Goal: Task Accomplishment & Management: Manage account settings

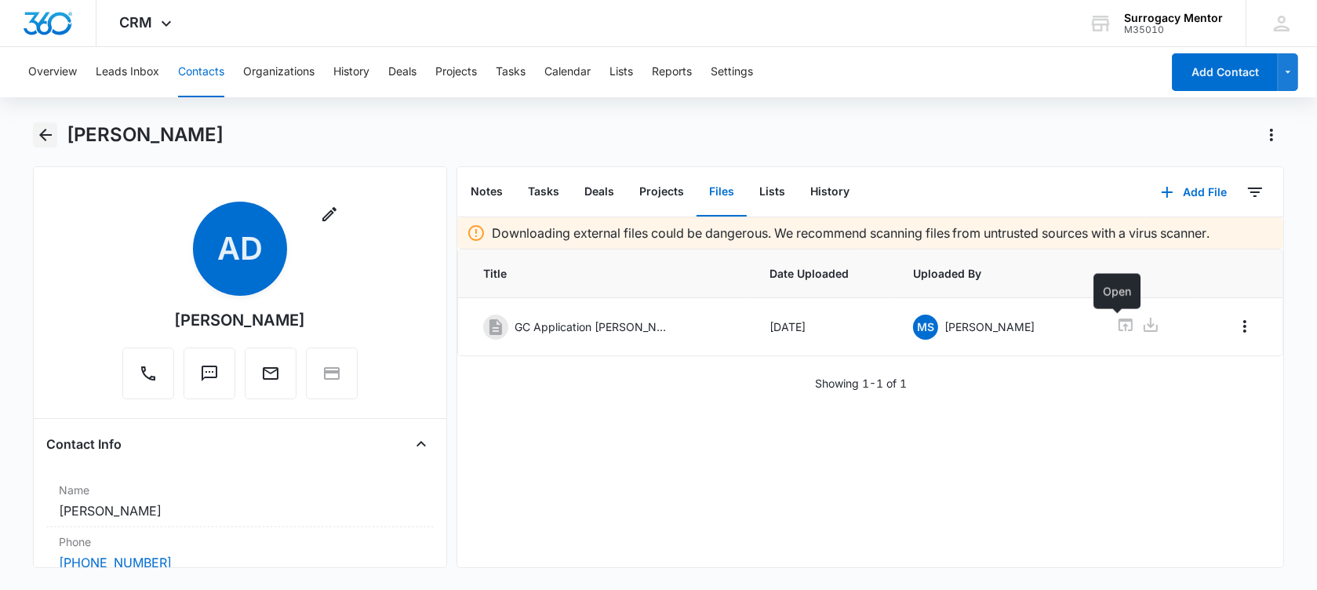
scroll to position [686, 0]
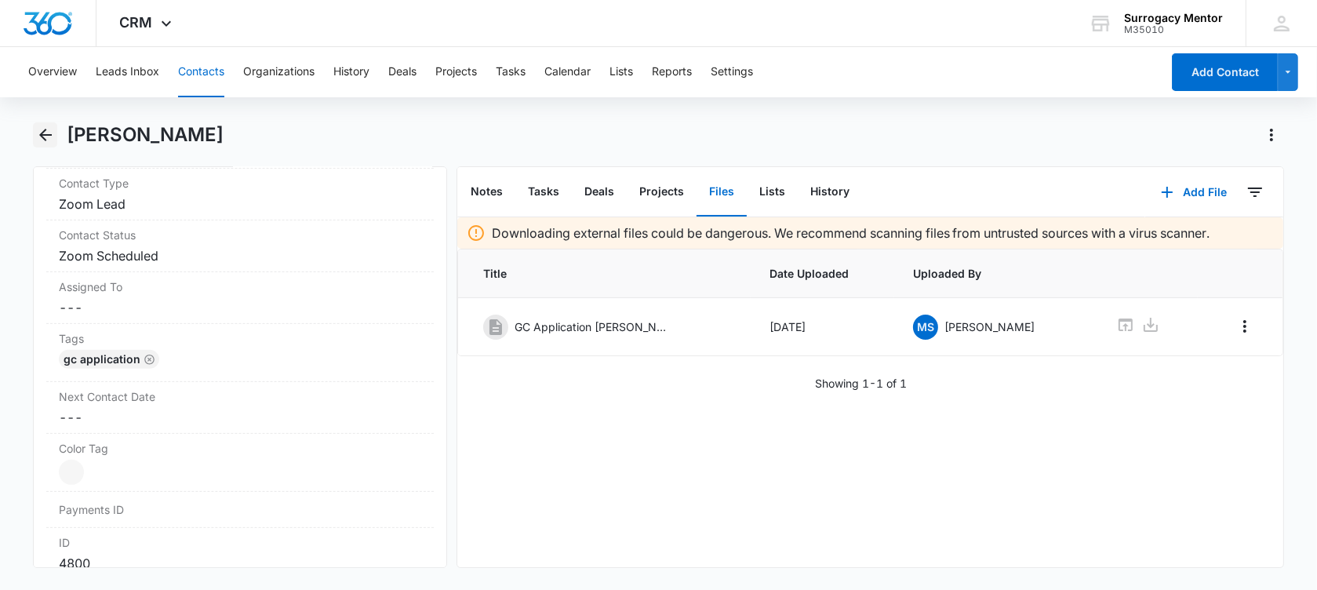
click at [38, 134] on icon "Back" at bounding box center [45, 135] width 19 height 19
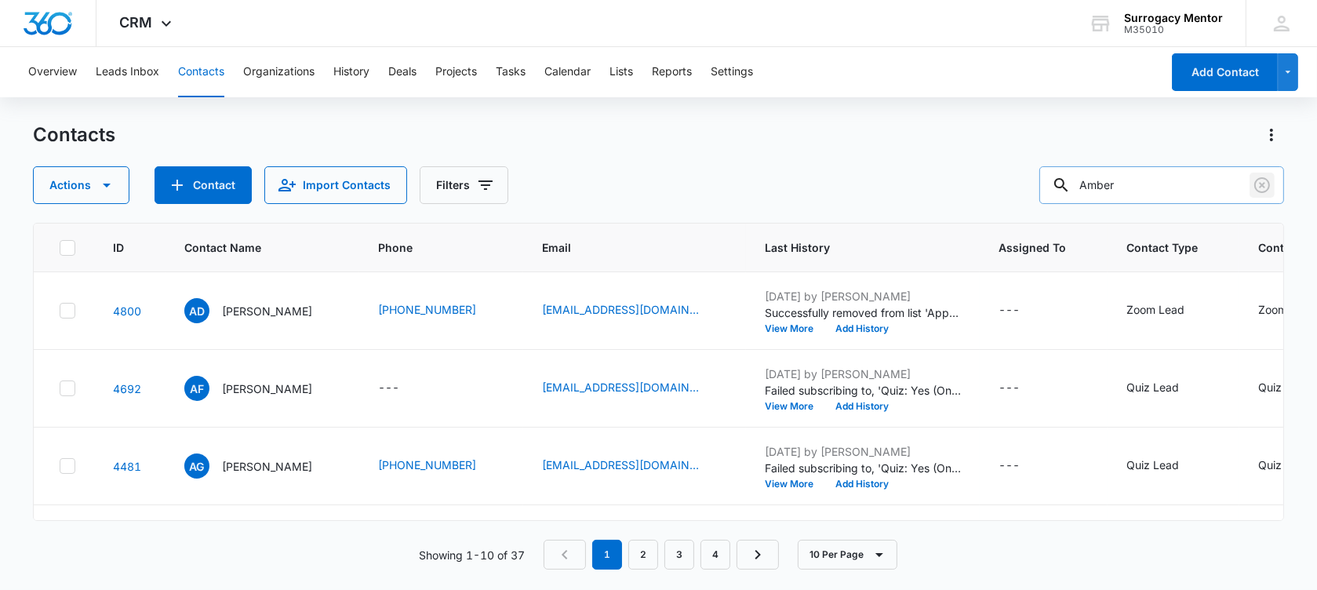
drag, startPoint x: 1253, startPoint y: 184, endPoint x: 1231, endPoint y: 169, distance: 26.4
click at [1253, 184] on icon "Clear" at bounding box center [1262, 185] width 19 height 19
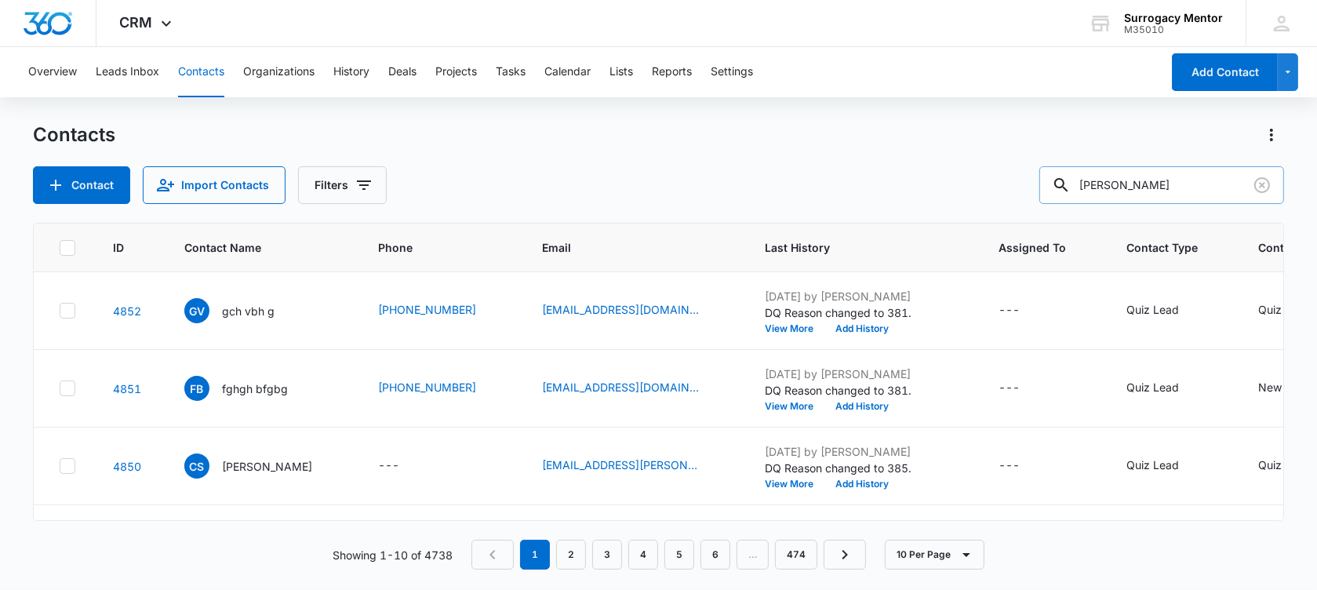
type input "[PERSON_NAME]"
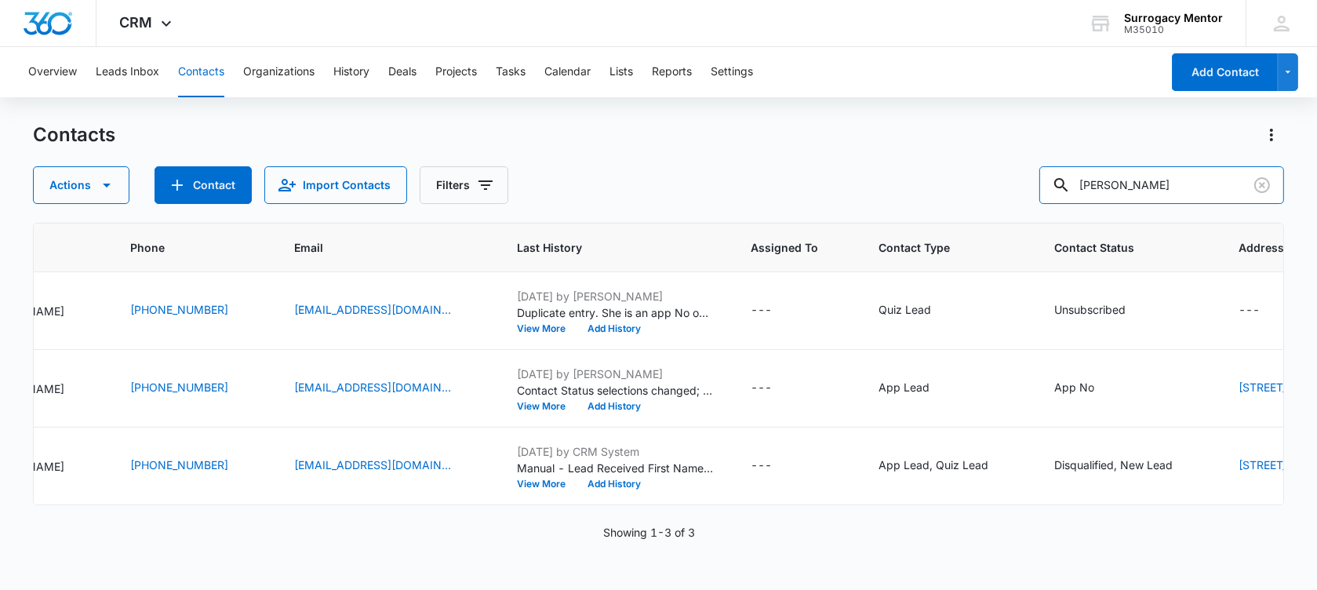
scroll to position [58, 0]
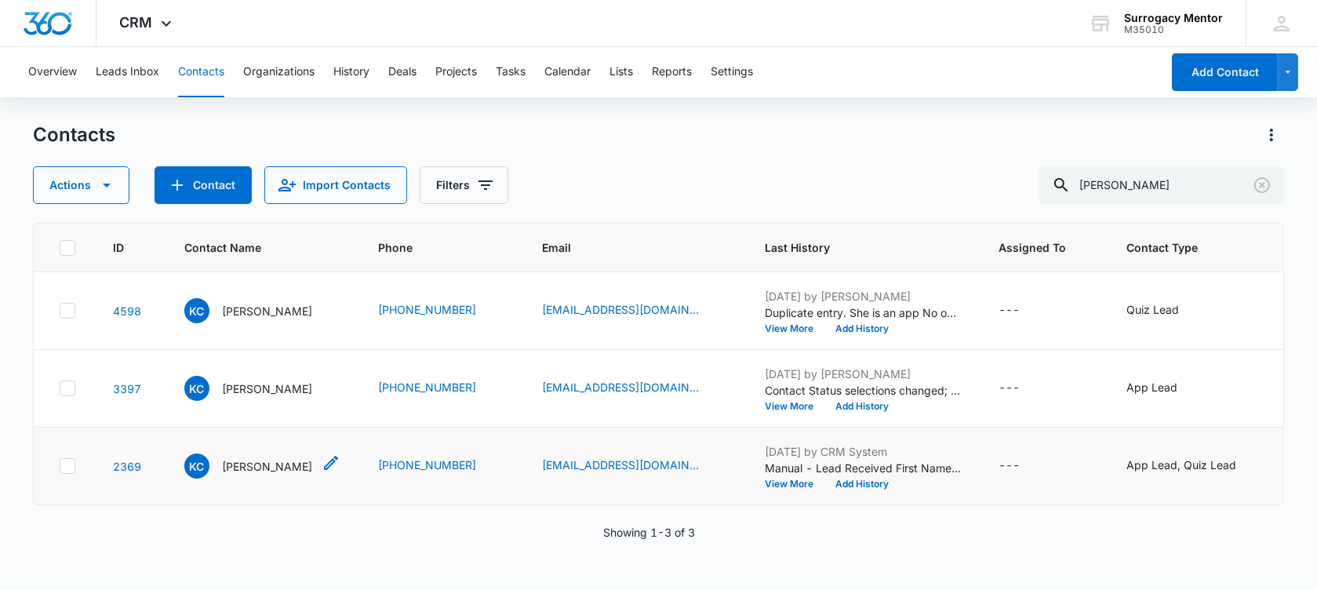
click at [261, 465] on p "[PERSON_NAME]" at bounding box center [267, 466] width 90 height 16
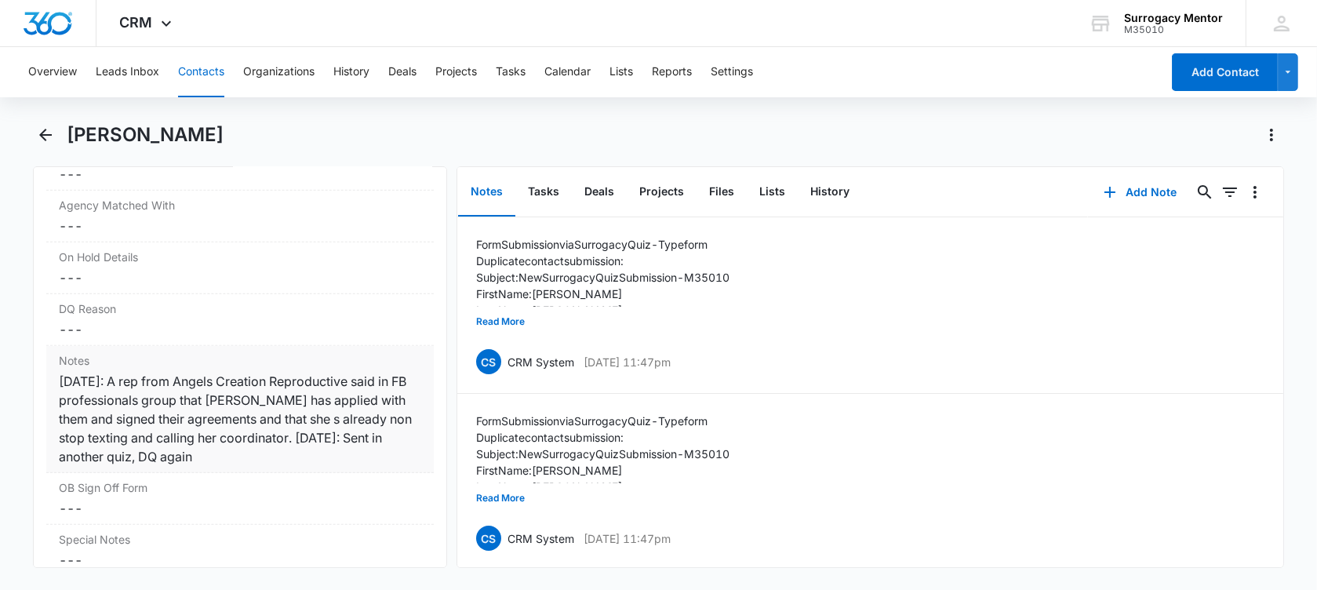
scroll to position [1373, 0]
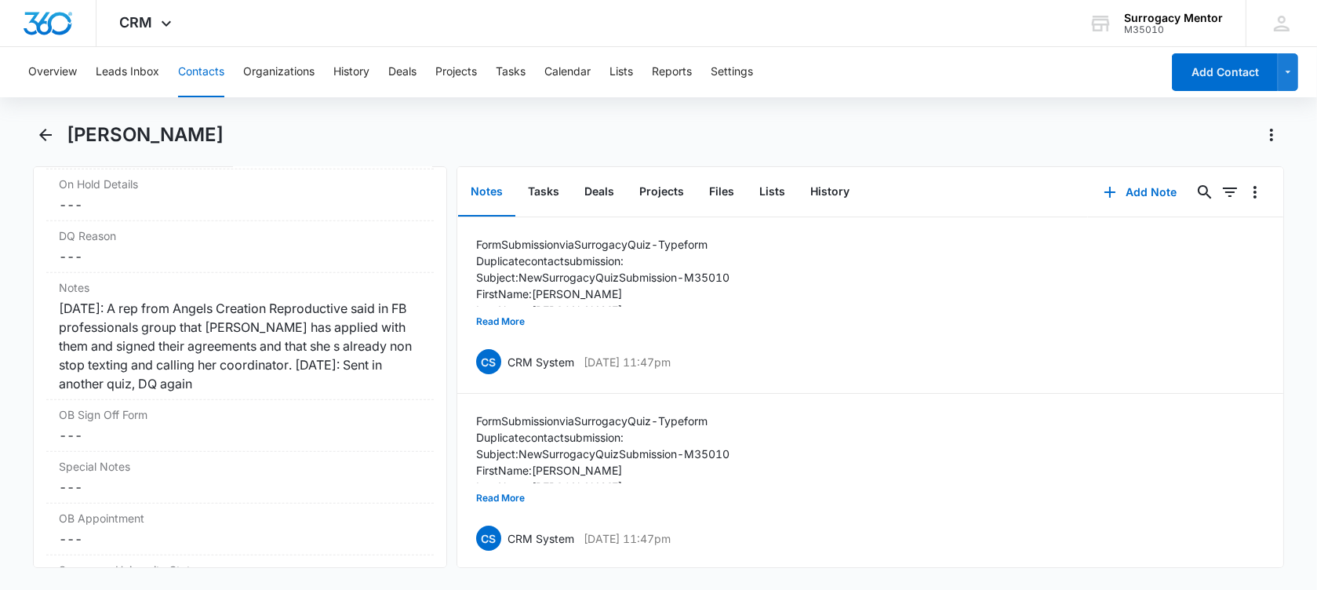
click at [493, 197] on button "Notes" at bounding box center [486, 192] width 57 height 49
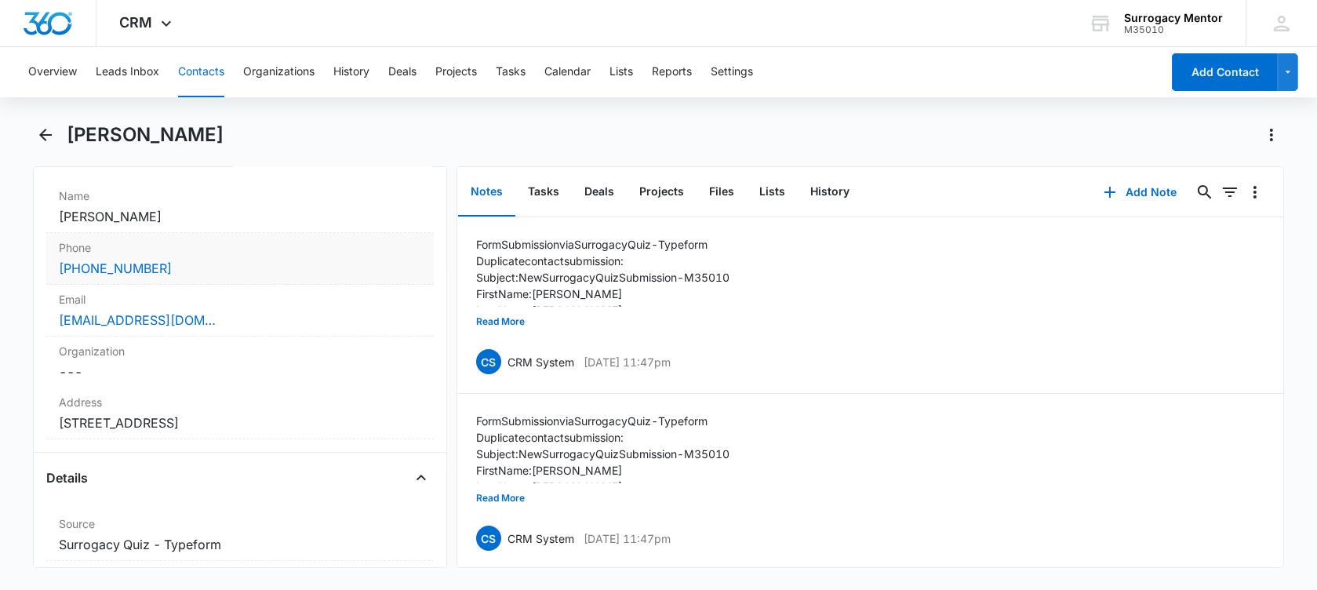
scroll to position [392, 0]
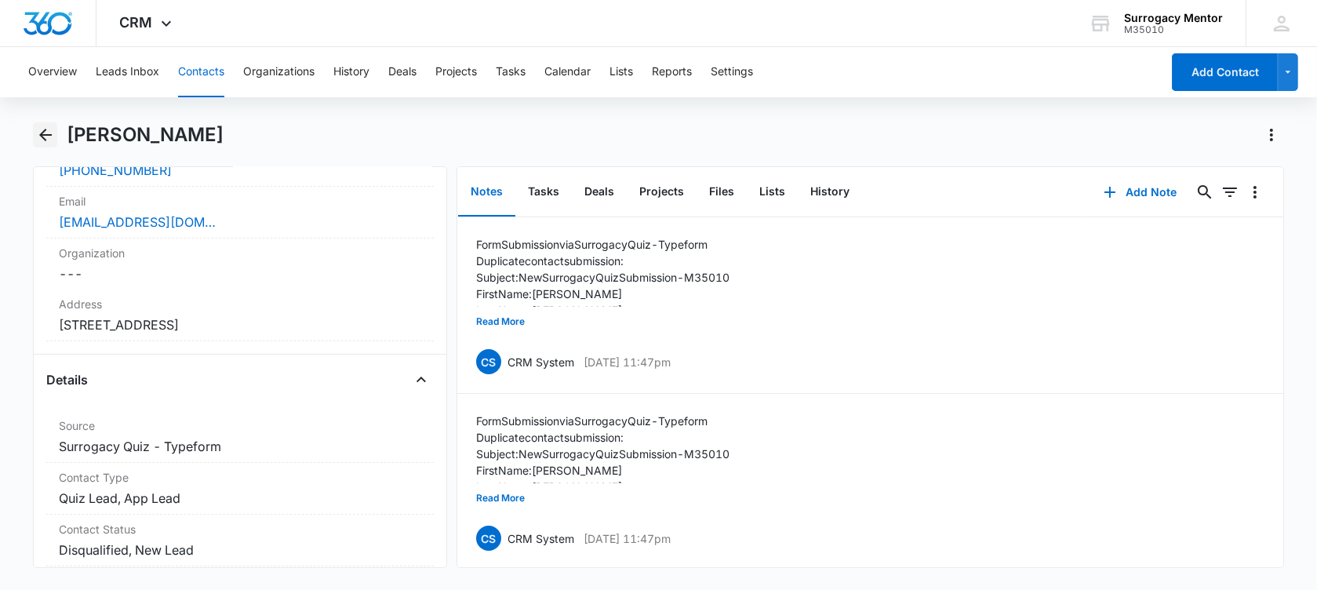
click at [33, 137] on button "Back" at bounding box center [45, 134] width 24 height 25
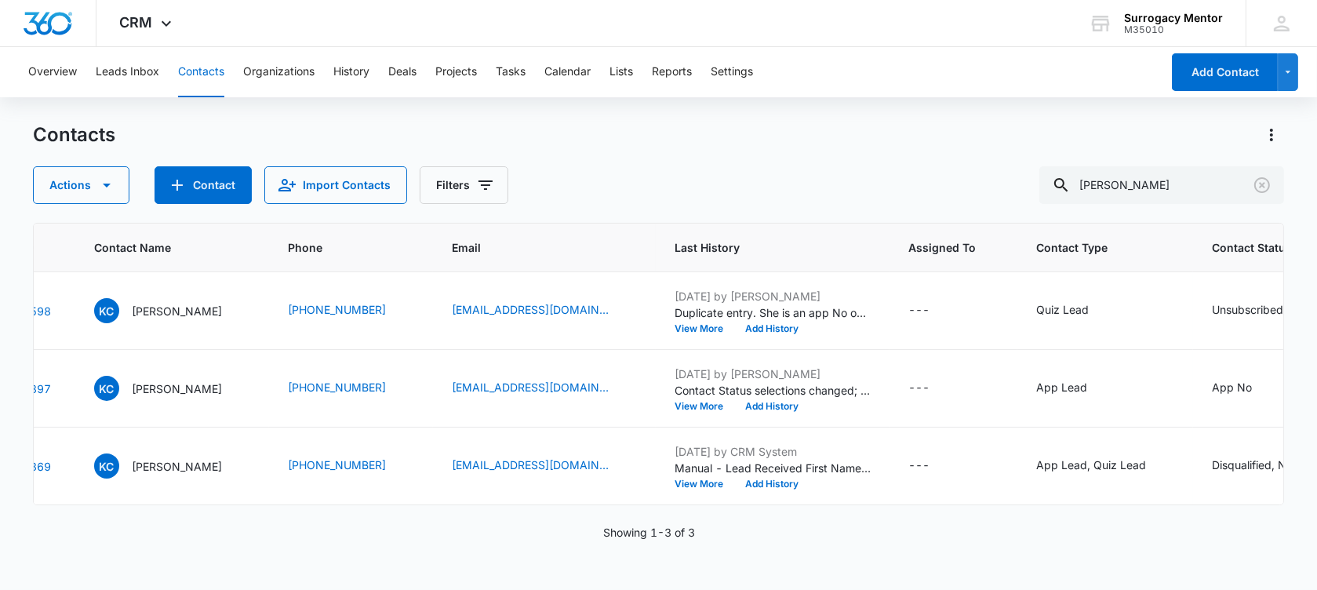
scroll to position [58, 93]
click at [151, 376] on div "KC [PERSON_NAME]" at bounding box center [156, 388] width 128 height 25
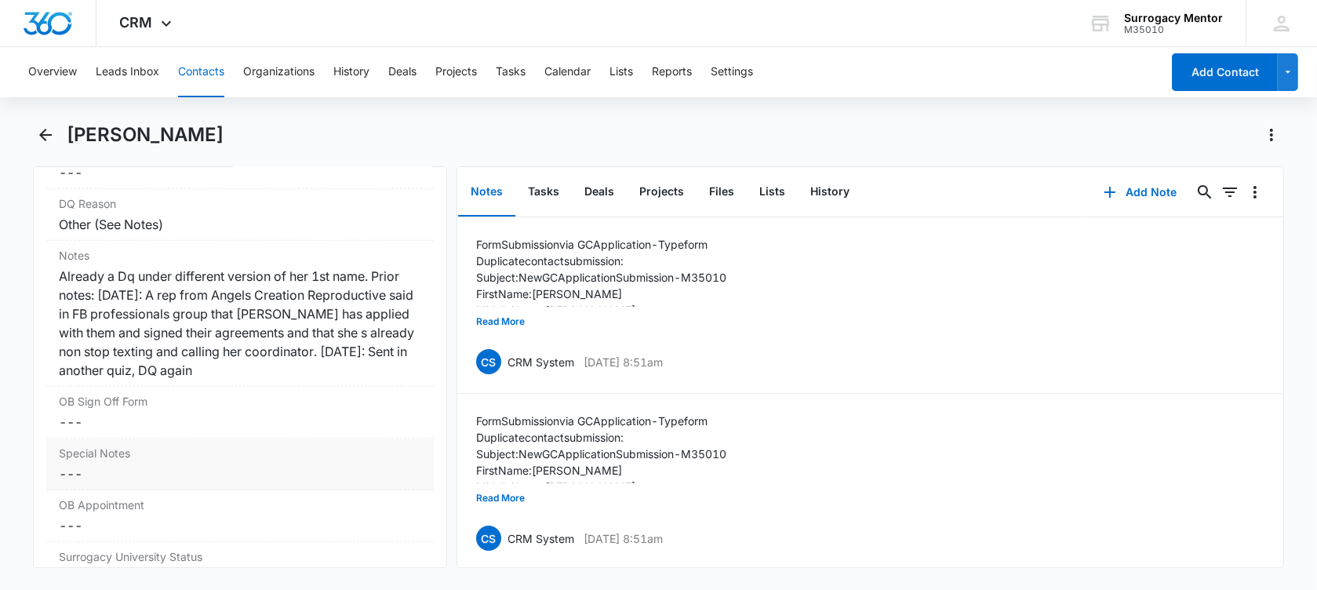
scroll to position [1471, 0]
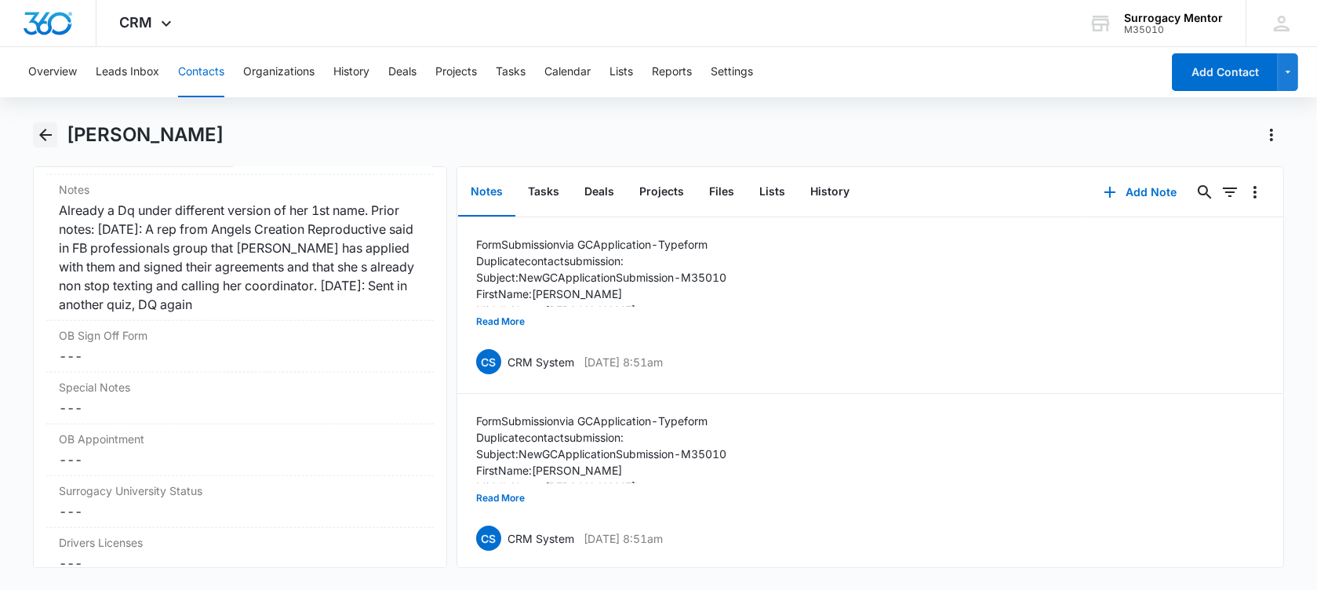
click at [47, 134] on icon "Back" at bounding box center [45, 135] width 13 height 13
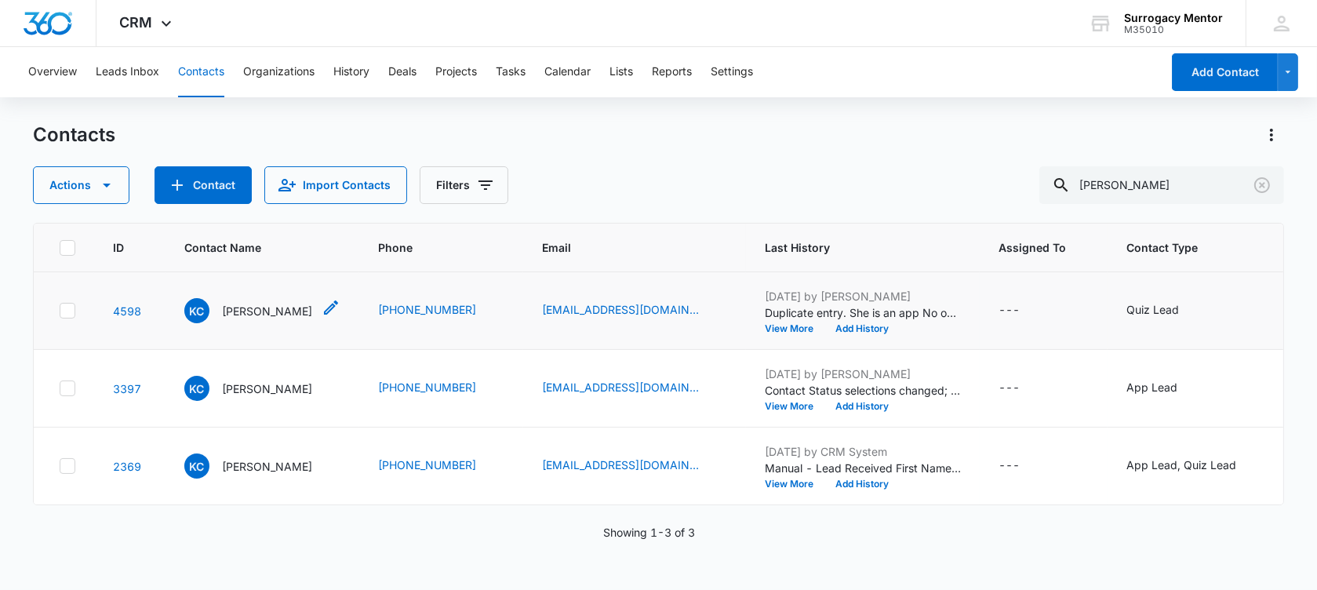
click at [285, 313] on p "[PERSON_NAME]" at bounding box center [267, 311] width 90 height 16
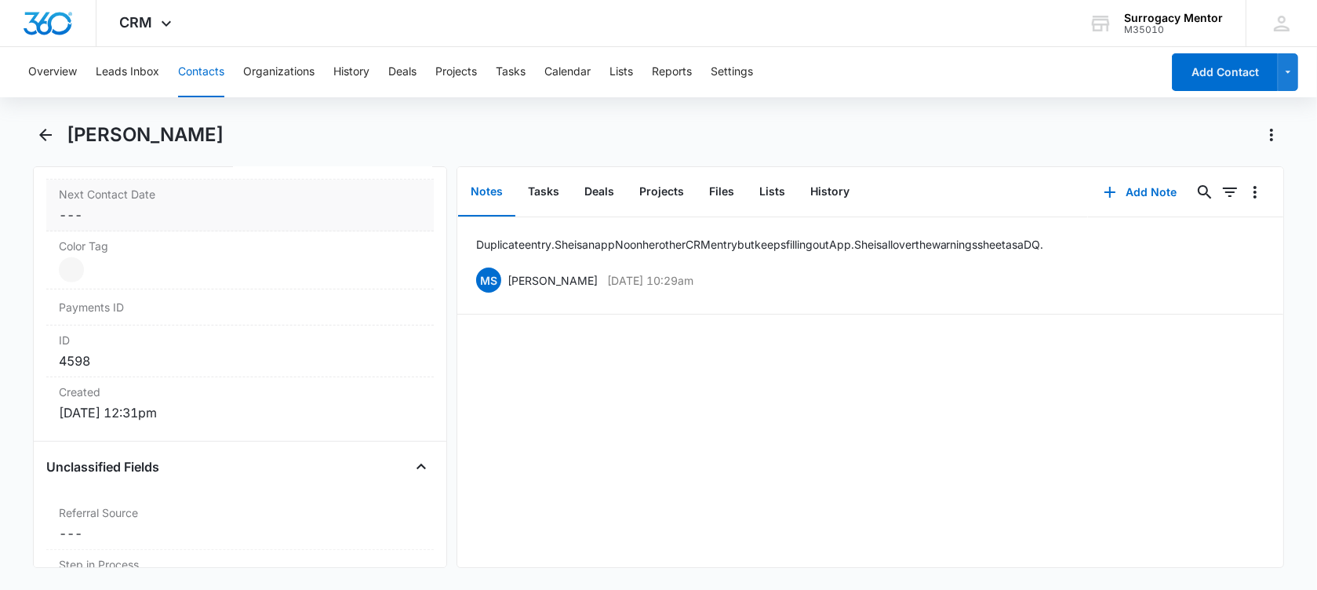
scroll to position [980, 0]
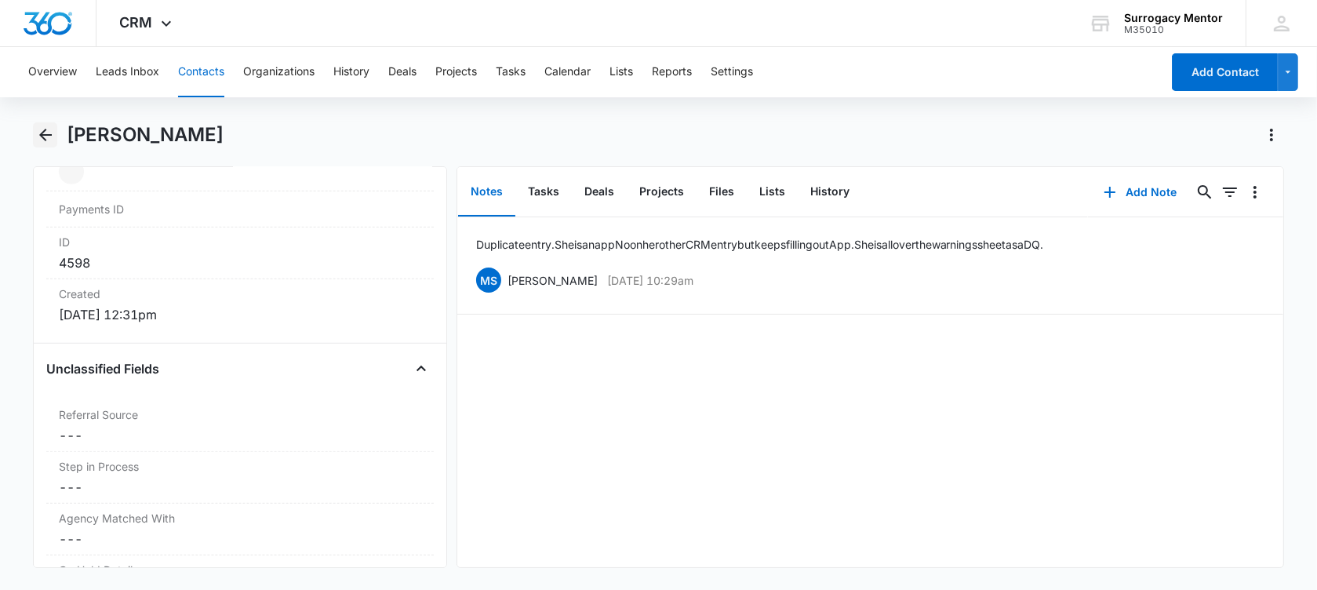
click at [49, 133] on icon "Back" at bounding box center [45, 135] width 19 height 19
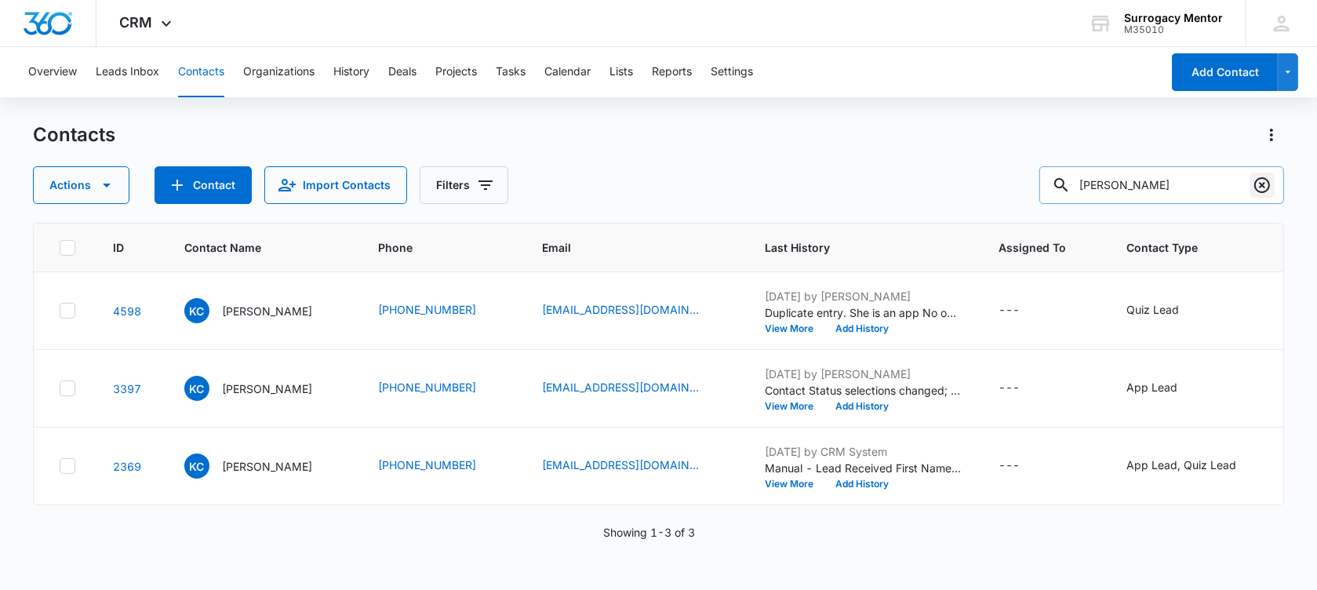
click at [1264, 176] on icon "Clear" at bounding box center [1262, 185] width 19 height 19
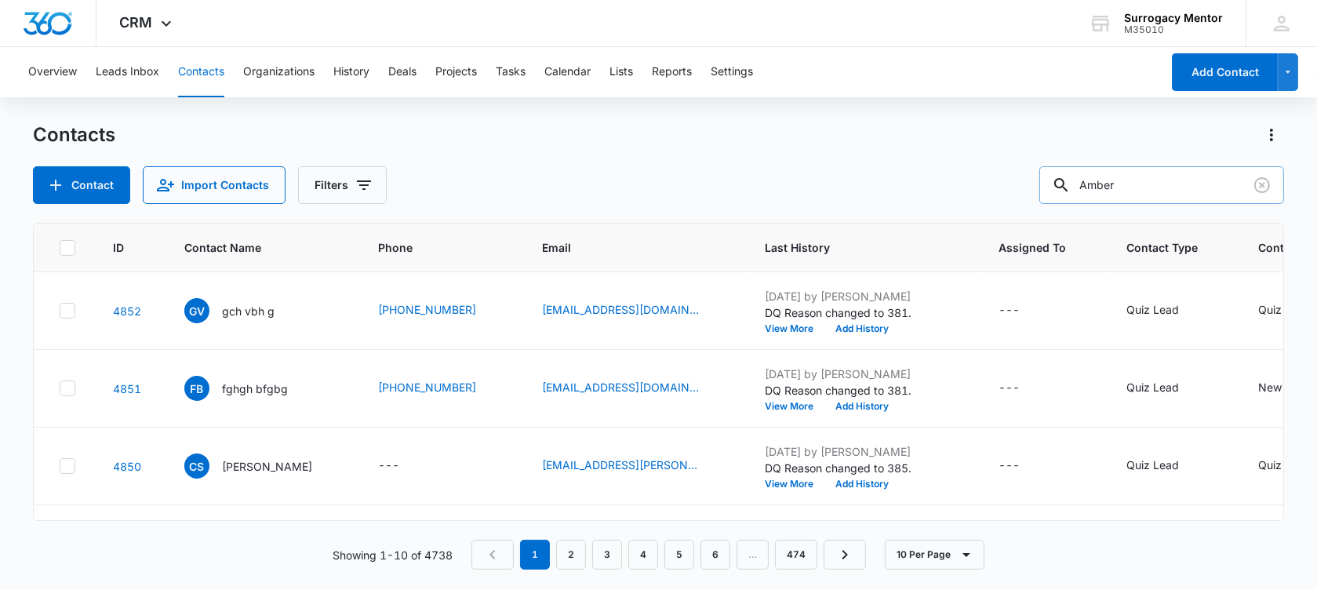
type input "Amber"
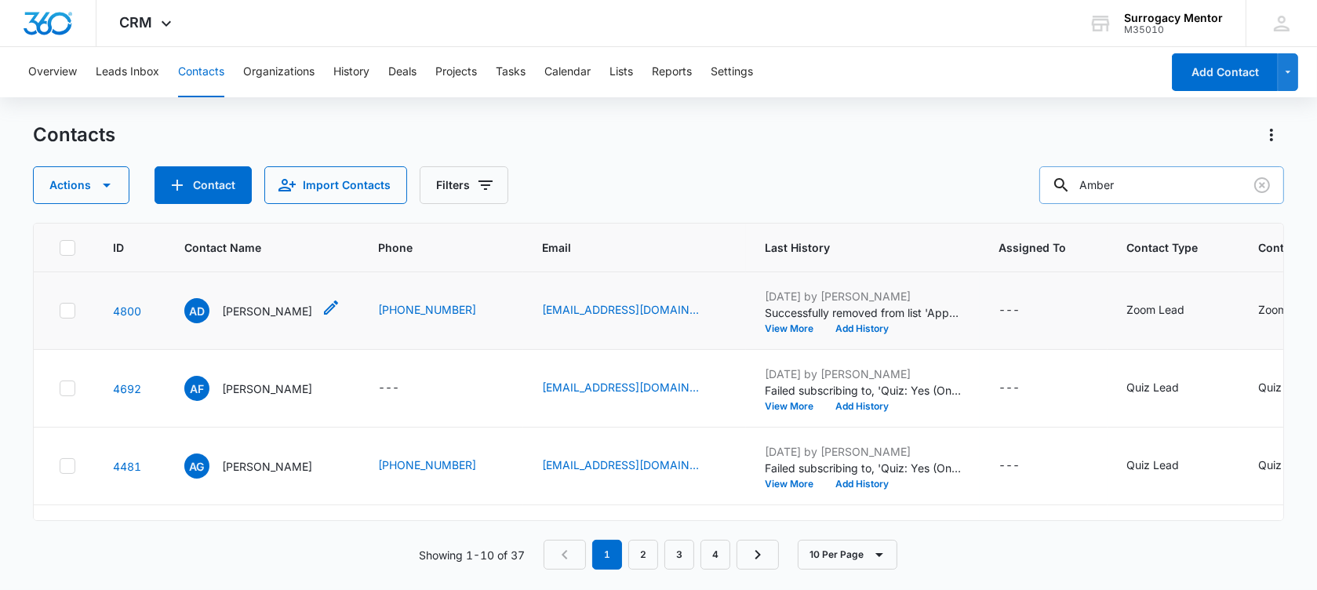
click at [290, 319] on p "[PERSON_NAME]" at bounding box center [267, 311] width 90 height 16
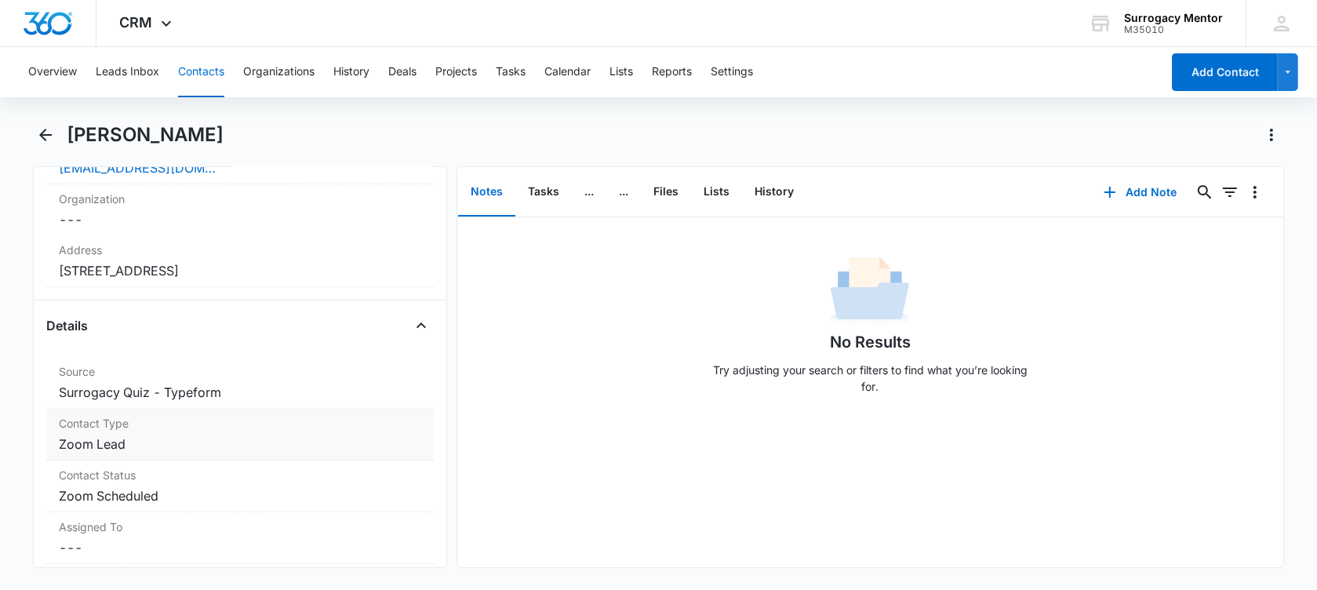
scroll to position [490, 0]
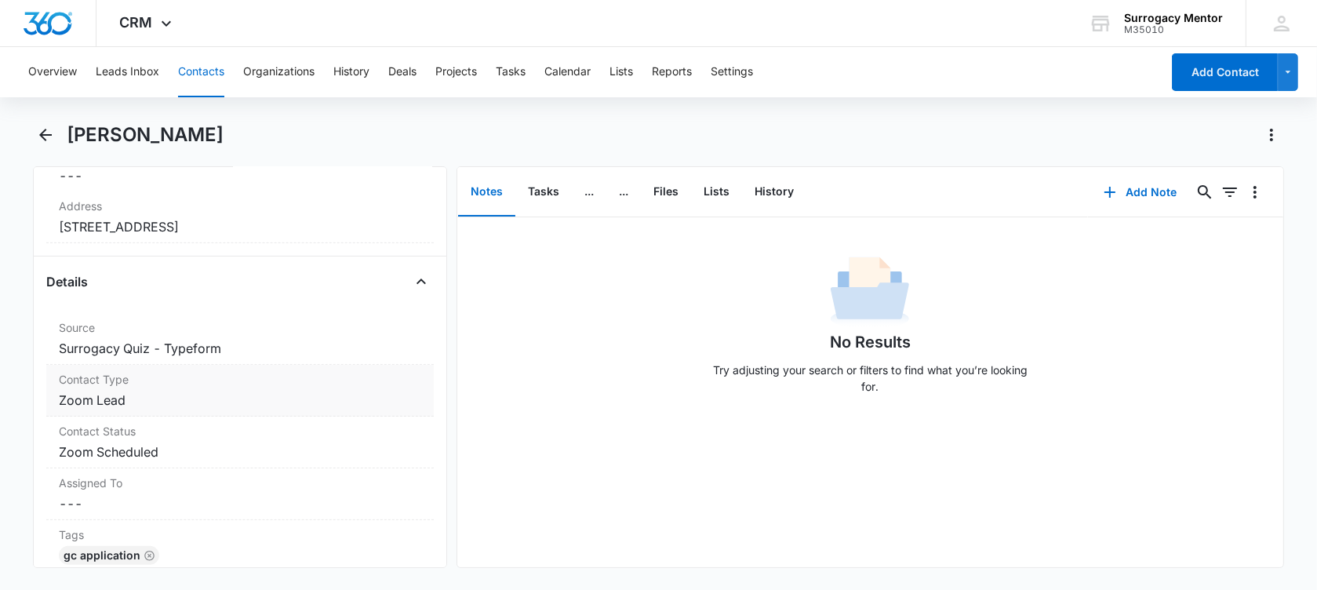
click at [159, 398] on dd "Cancel Save Changes Zoom Lead" at bounding box center [240, 400] width 362 height 19
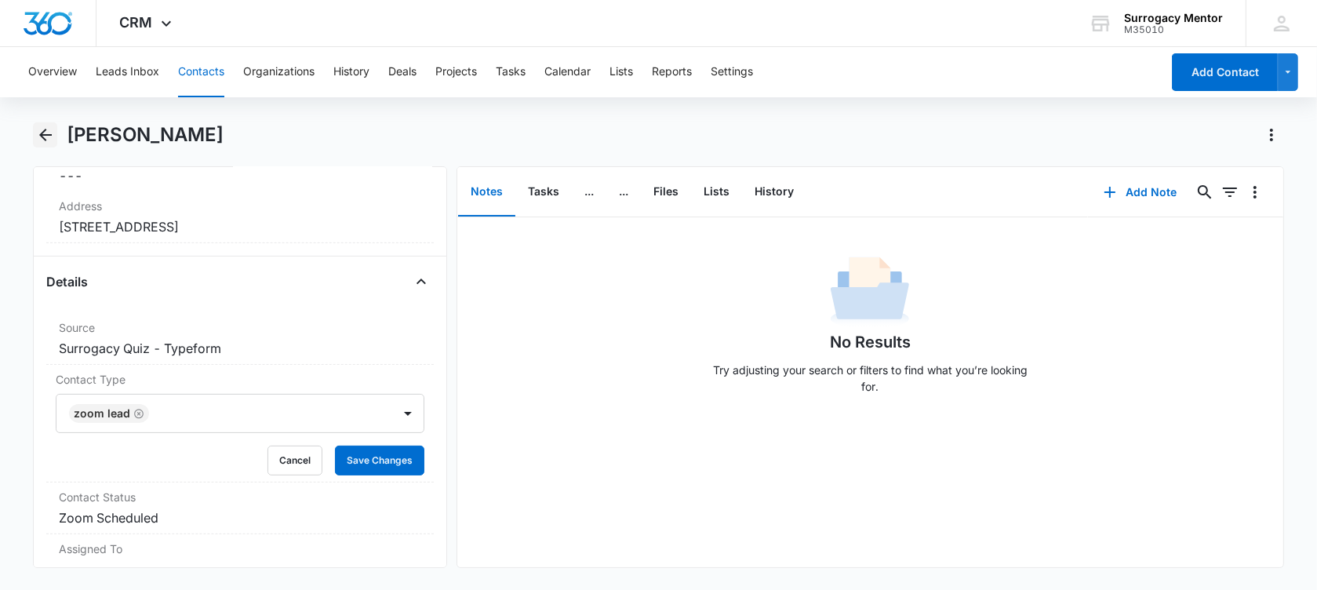
click at [47, 134] on icon "Back" at bounding box center [45, 135] width 13 height 13
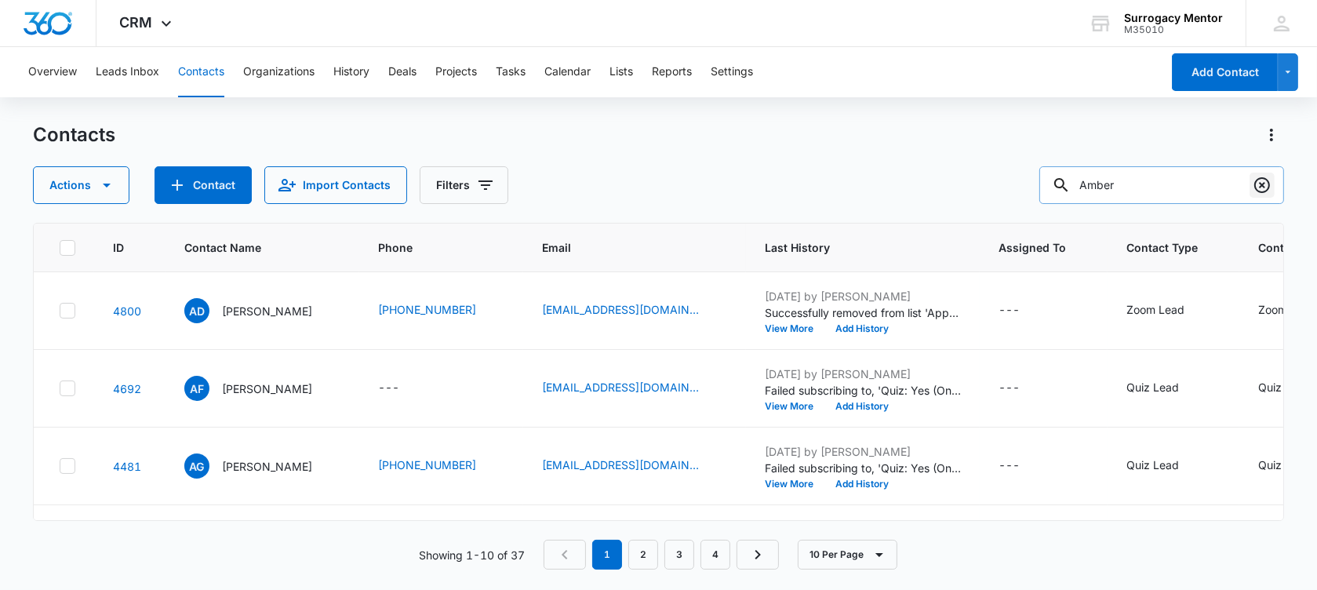
click at [1264, 182] on icon "Clear" at bounding box center [1262, 185] width 19 height 19
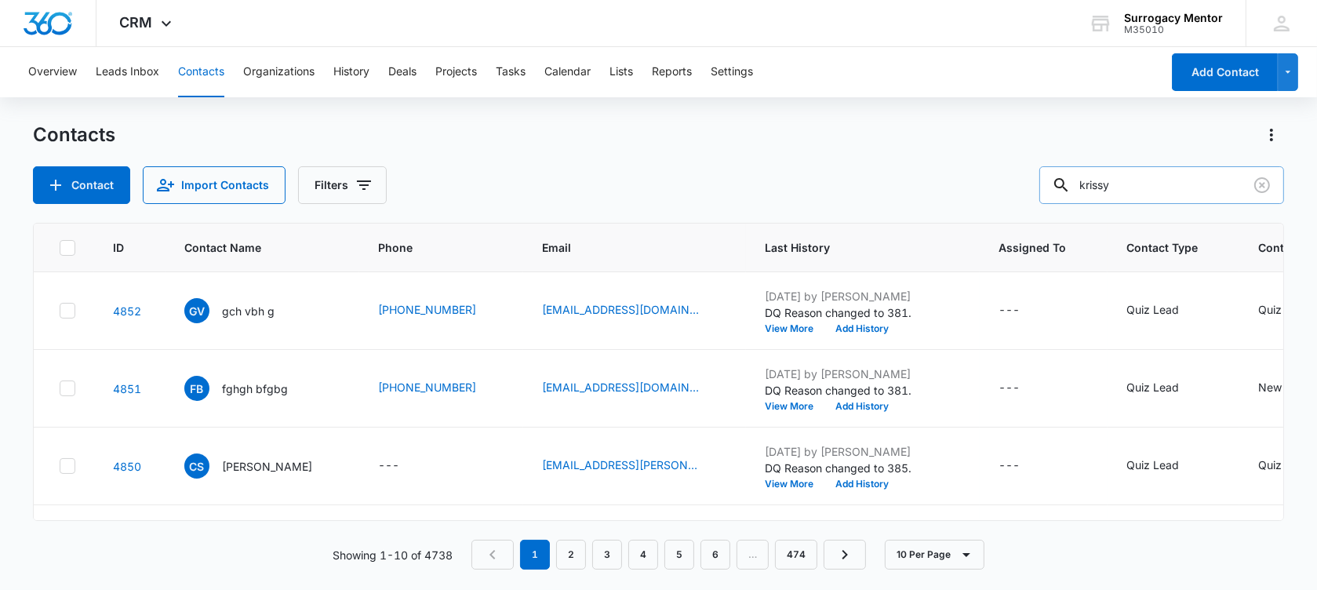
type input "krissy"
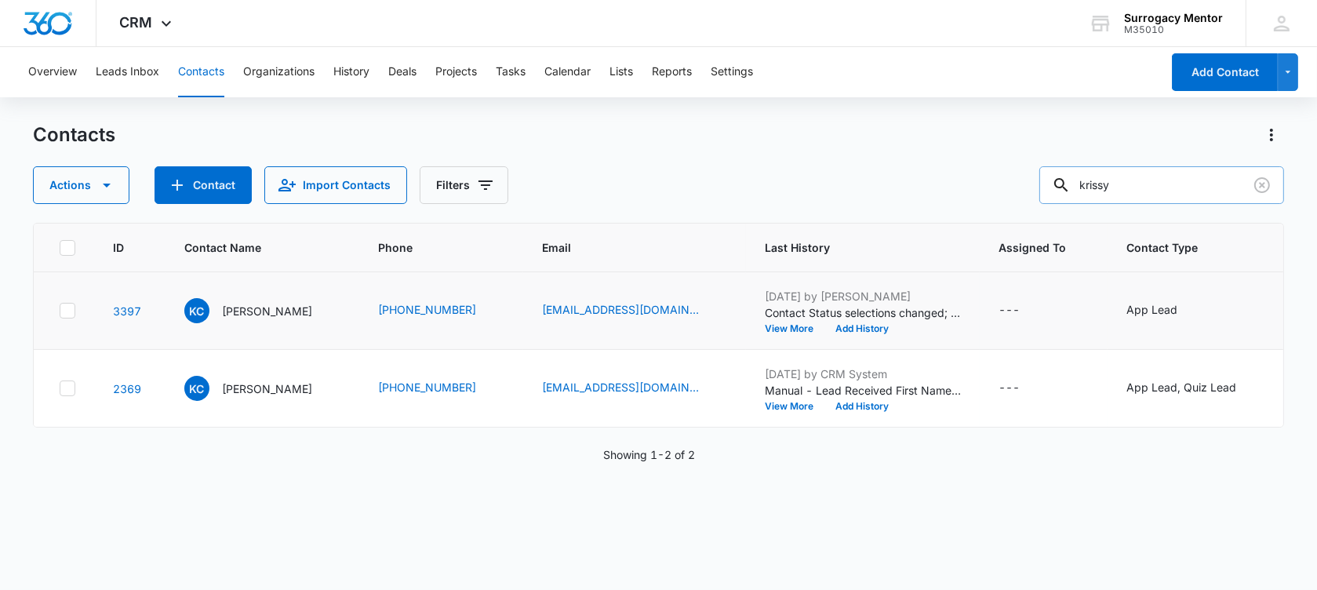
click at [202, 310] on td "KC [PERSON_NAME]" at bounding box center [263, 311] width 194 height 78
click at [281, 343] on td "KC [PERSON_NAME]" at bounding box center [263, 311] width 194 height 78
click at [272, 319] on p "[PERSON_NAME]" at bounding box center [267, 311] width 90 height 16
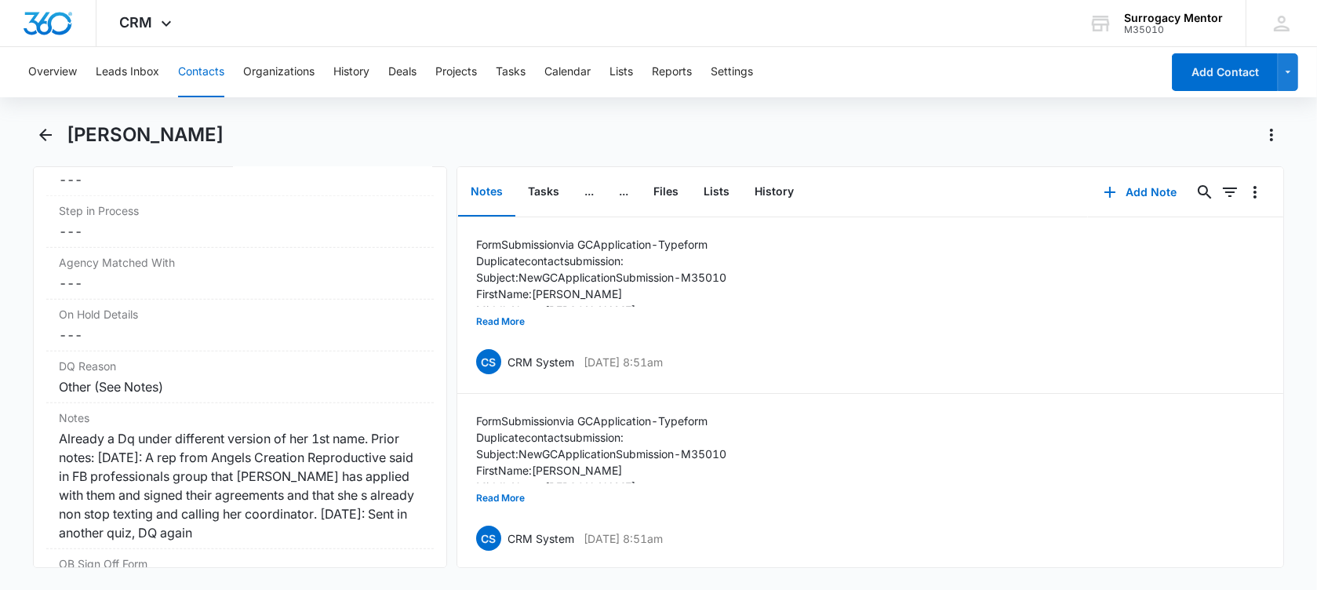
scroll to position [1275, 0]
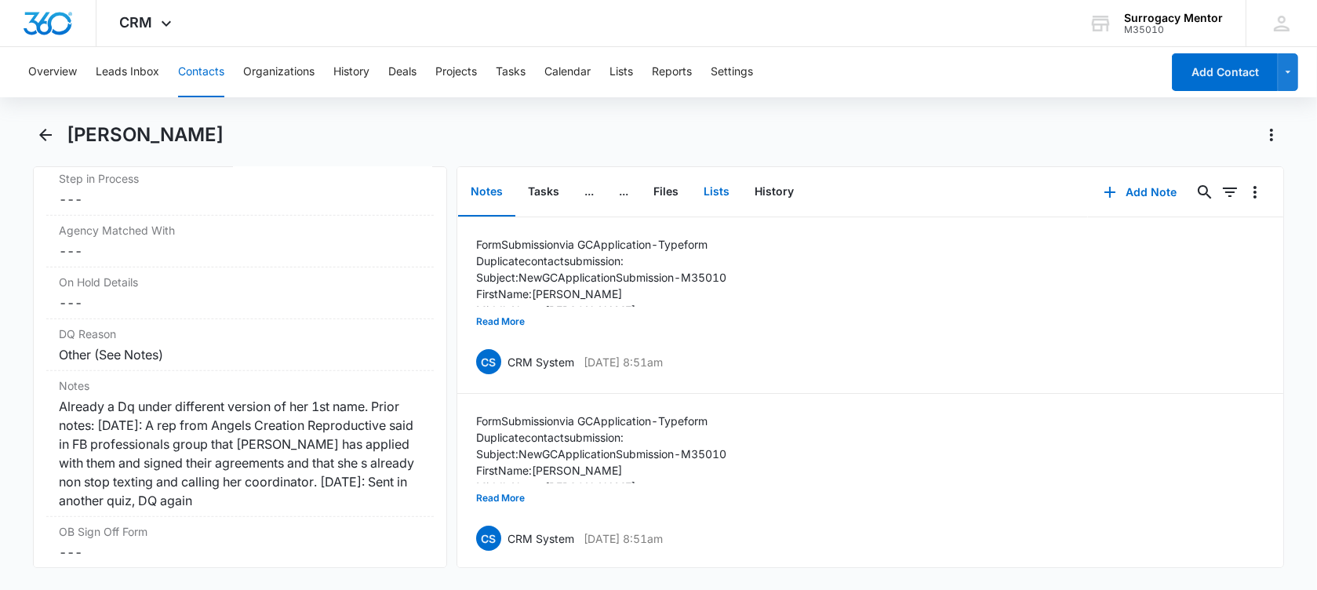
click at [718, 193] on button "Lists" at bounding box center [716, 192] width 51 height 49
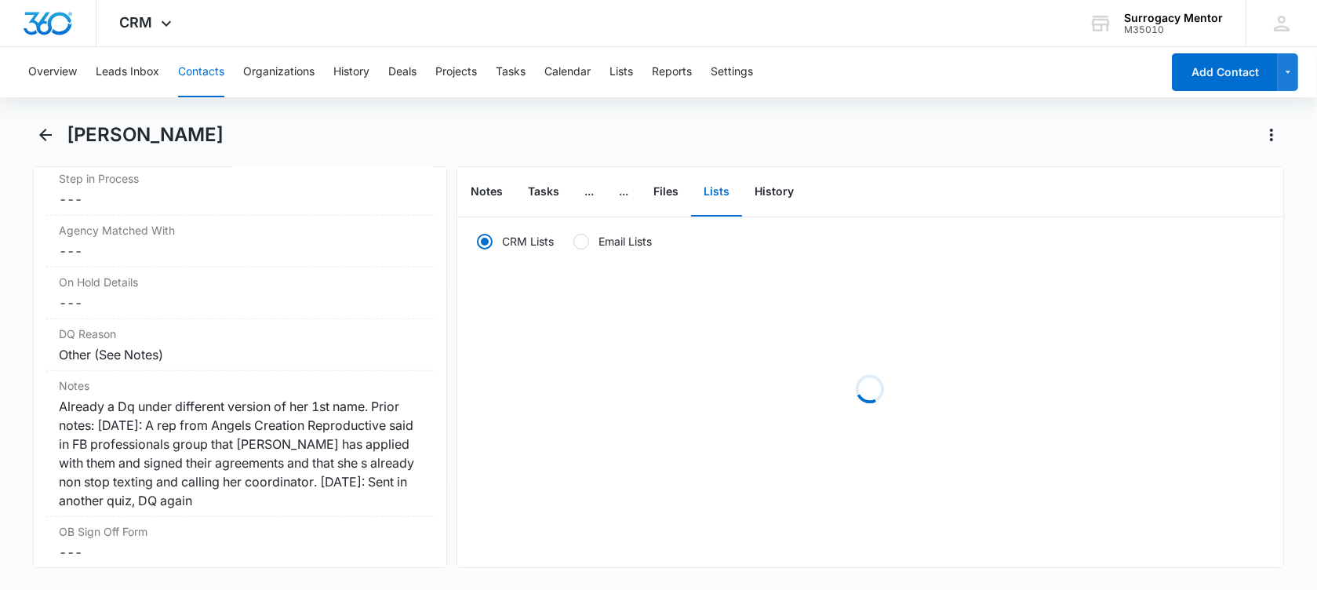
radio input "true"
click at [672, 192] on button "Files" at bounding box center [666, 192] width 50 height 49
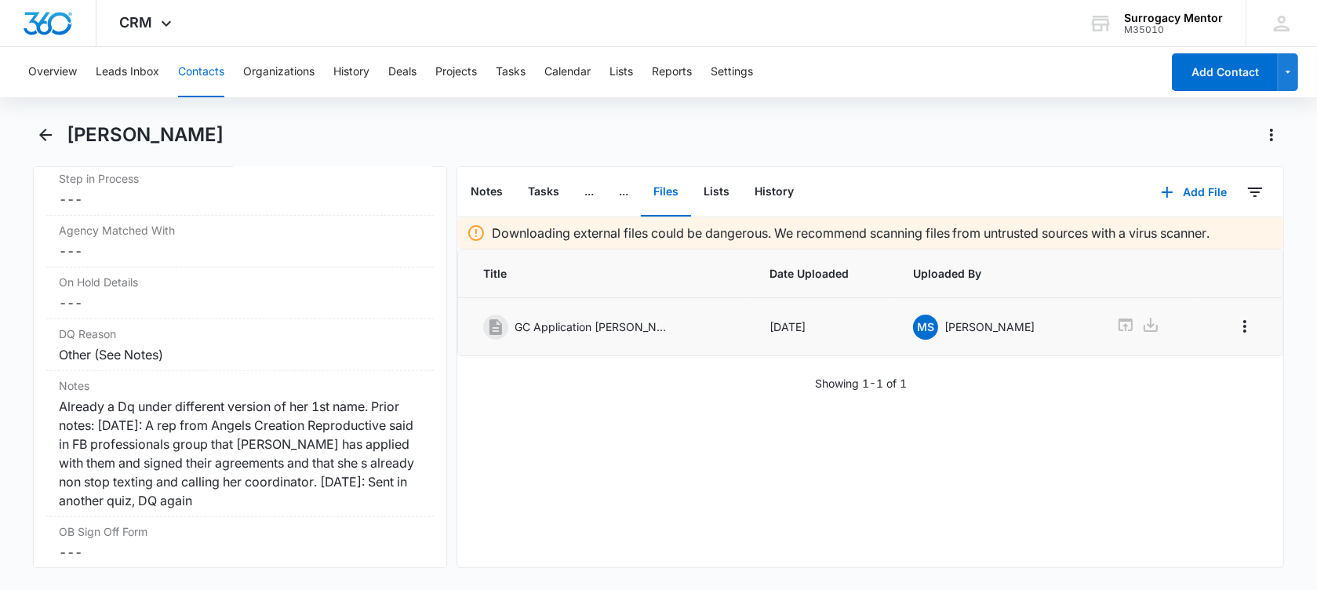
click at [1116, 326] on icon at bounding box center [1125, 324] width 19 height 19
click at [50, 134] on icon "Back" at bounding box center [45, 135] width 13 height 13
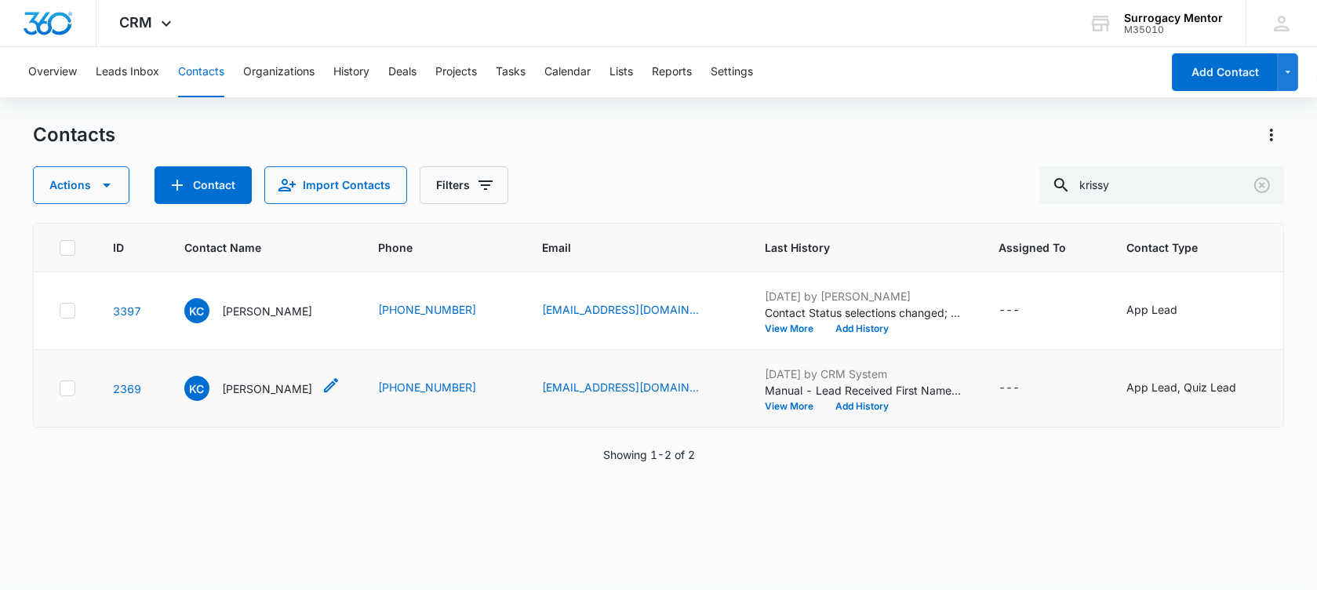
click at [239, 397] on p "[PERSON_NAME]" at bounding box center [267, 388] width 90 height 16
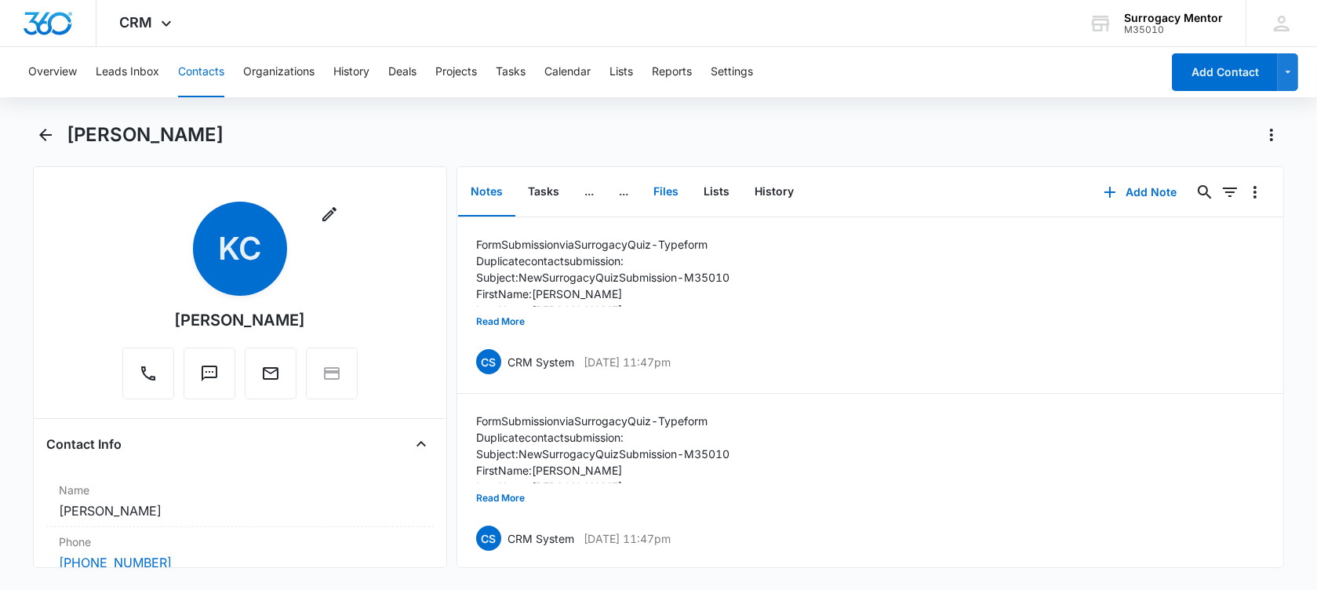
click at [664, 191] on button "Files" at bounding box center [666, 192] width 50 height 49
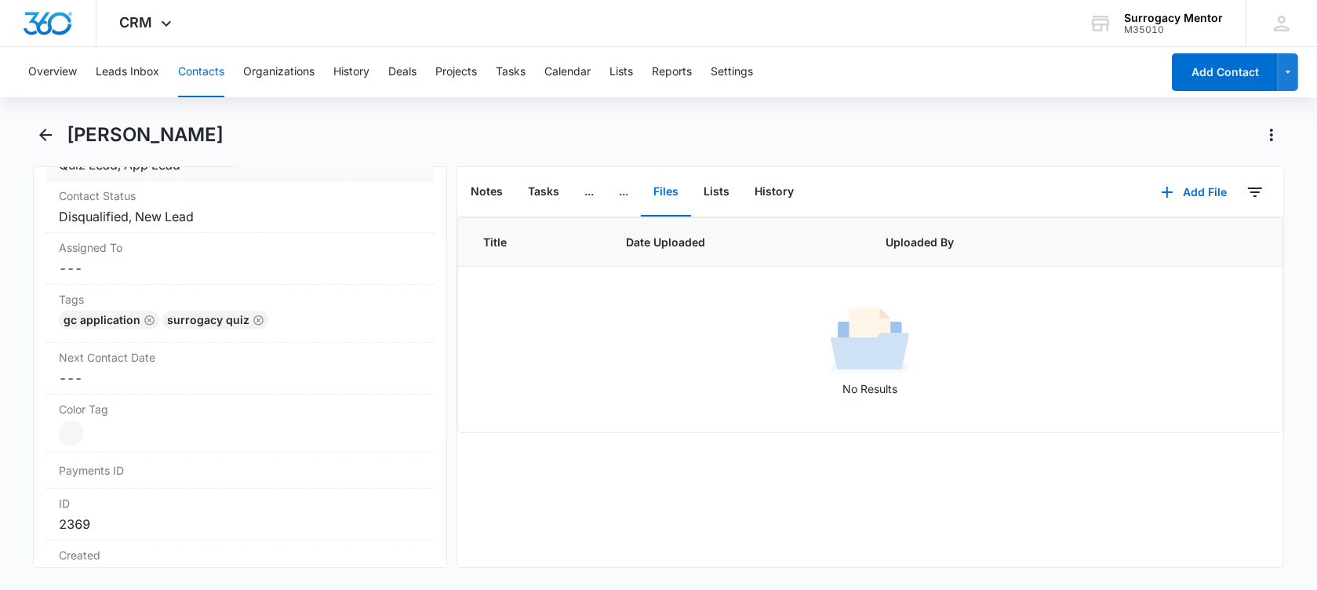
scroll to position [588, 0]
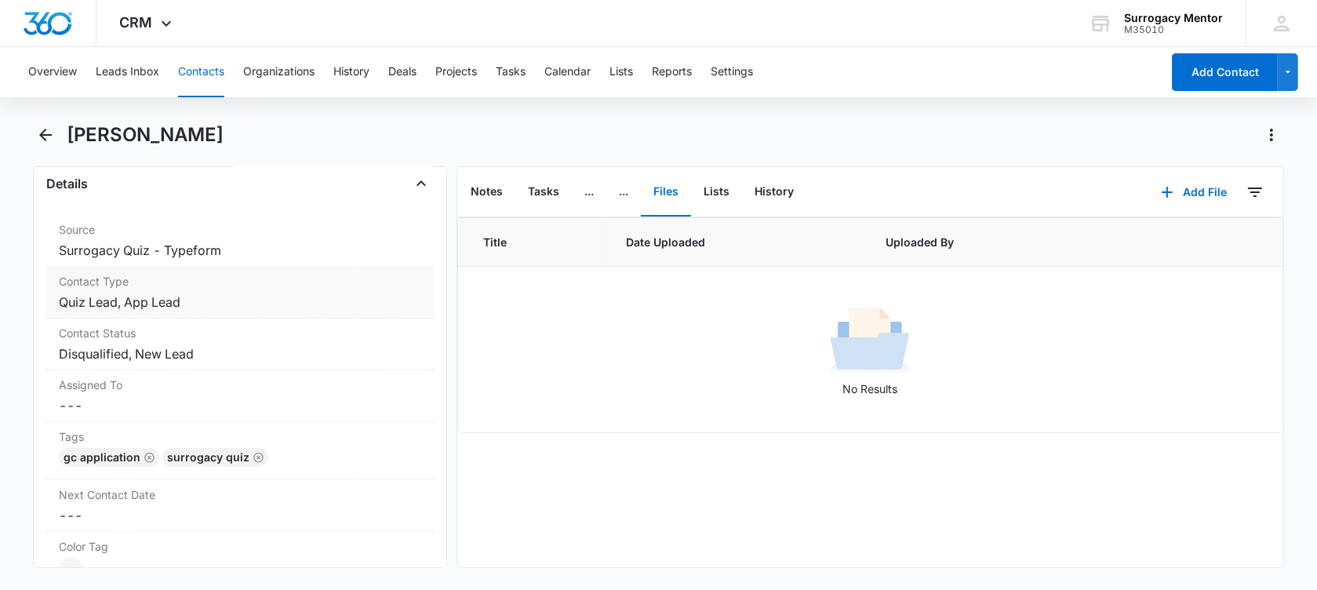
click at [220, 300] on dd "Cancel Save Changes Quiz Lead, App Lead" at bounding box center [240, 302] width 362 height 19
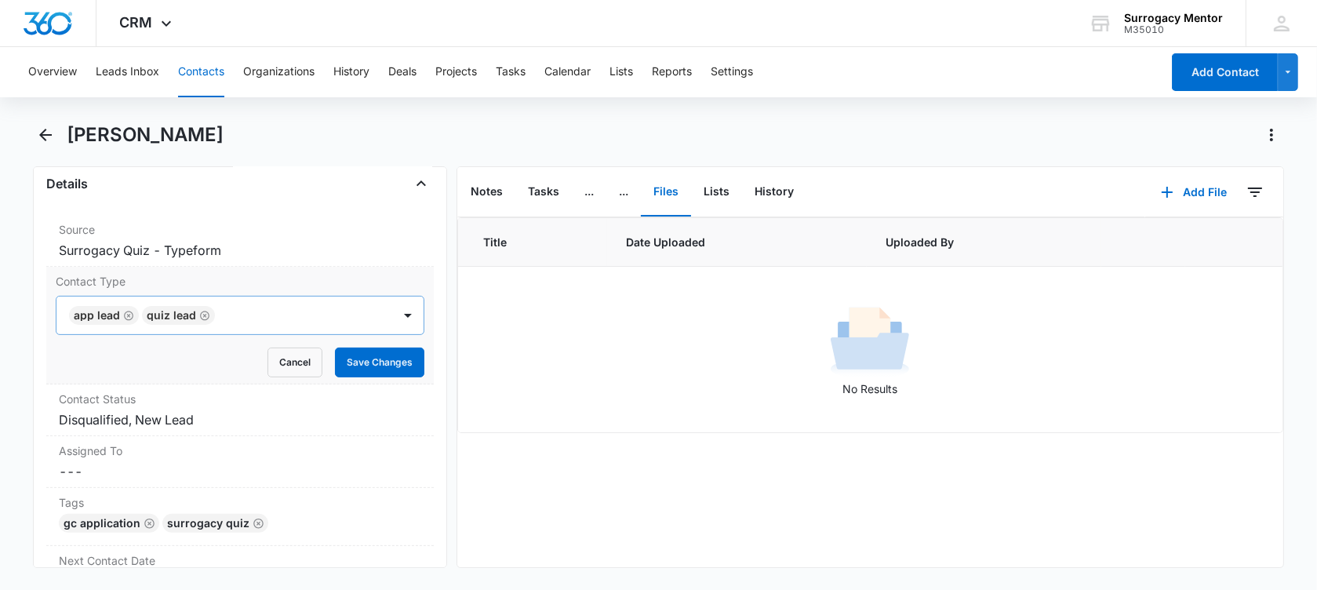
click at [200, 315] on icon "Remove Quiz Lead" at bounding box center [204, 316] width 11 height 12
click at [362, 360] on button "Save Changes" at bounding box center [379, 362] width 89 height 30
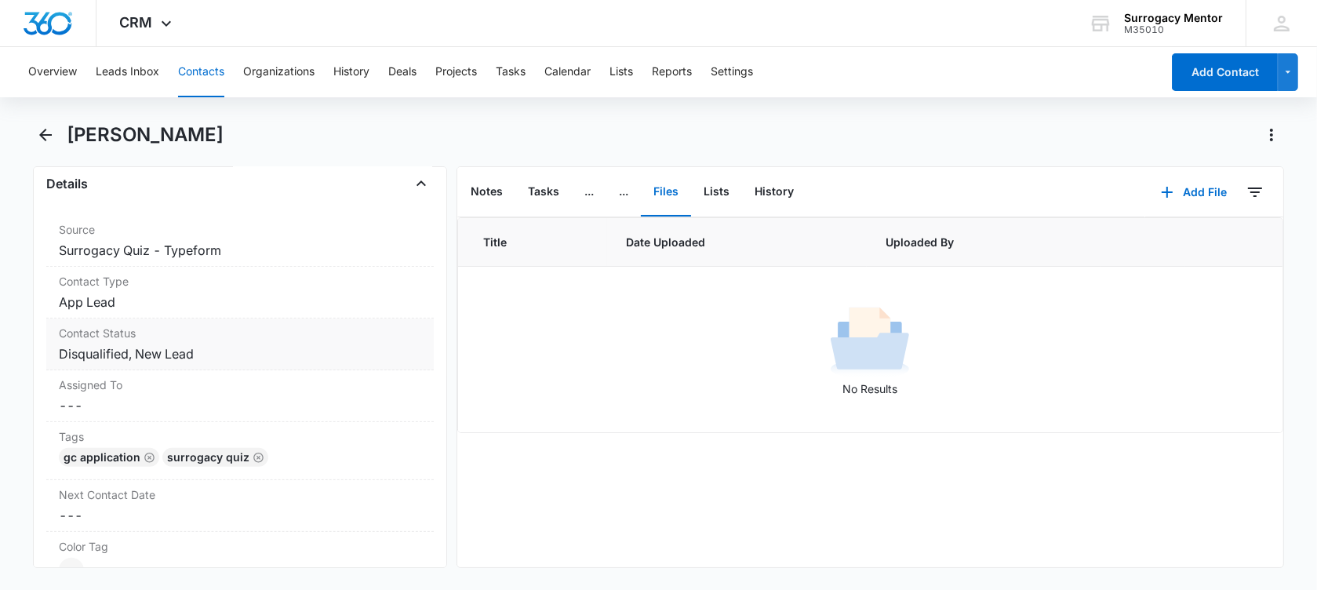
click at [260, 345] on dd "Cancel Save Changes Disqualified, New Lead" at bounding box center [240, 353] width 362 height 19
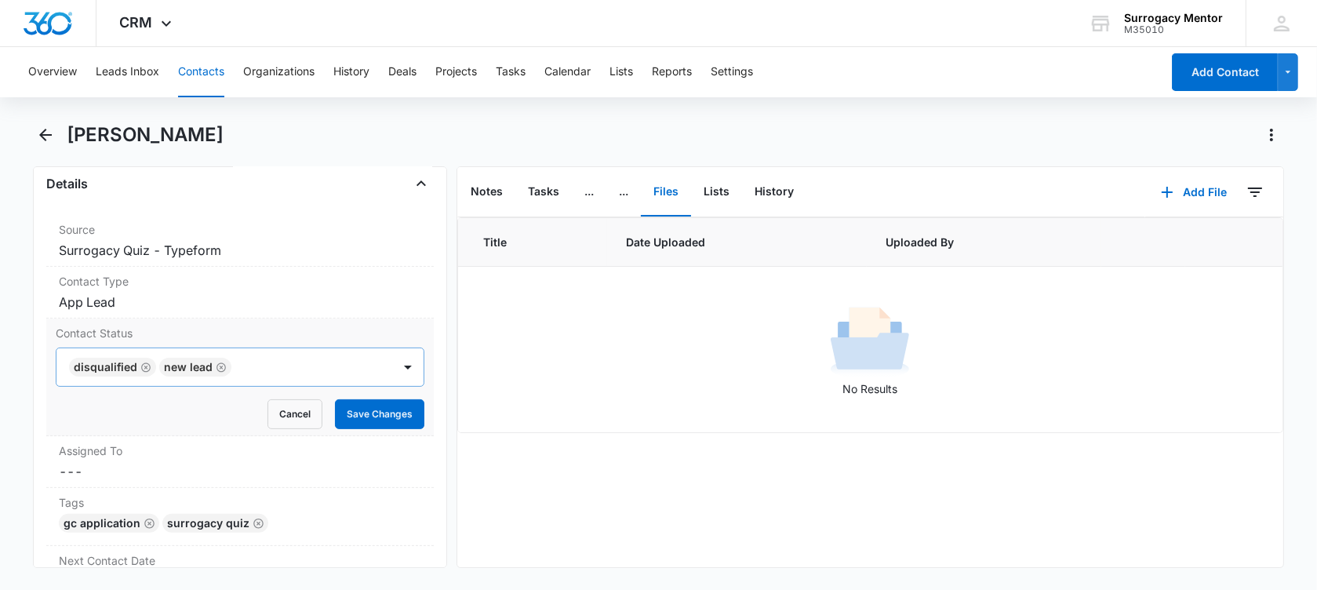
click at [217, 365] on icon "Remove New Lead" at bounding box center [221, 368] width 11 height 12
click at [336, 417] on button "Save Changes" at bounding box center [379, 414] width 89 height 30
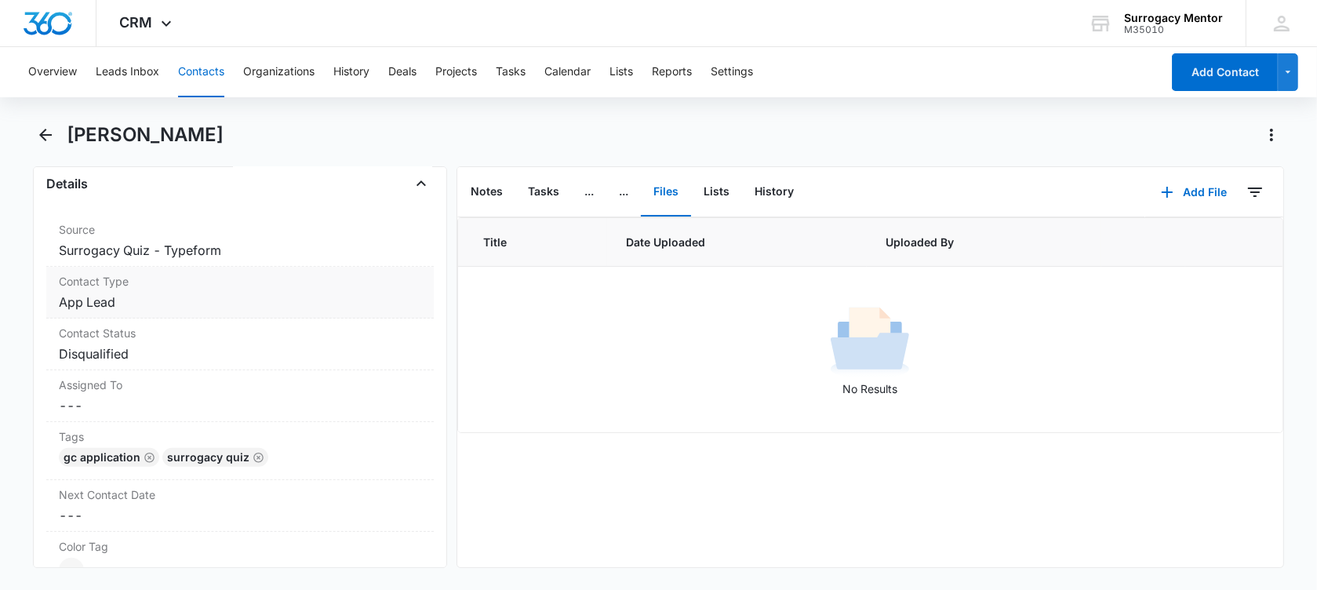
scroll to position [490, 0]
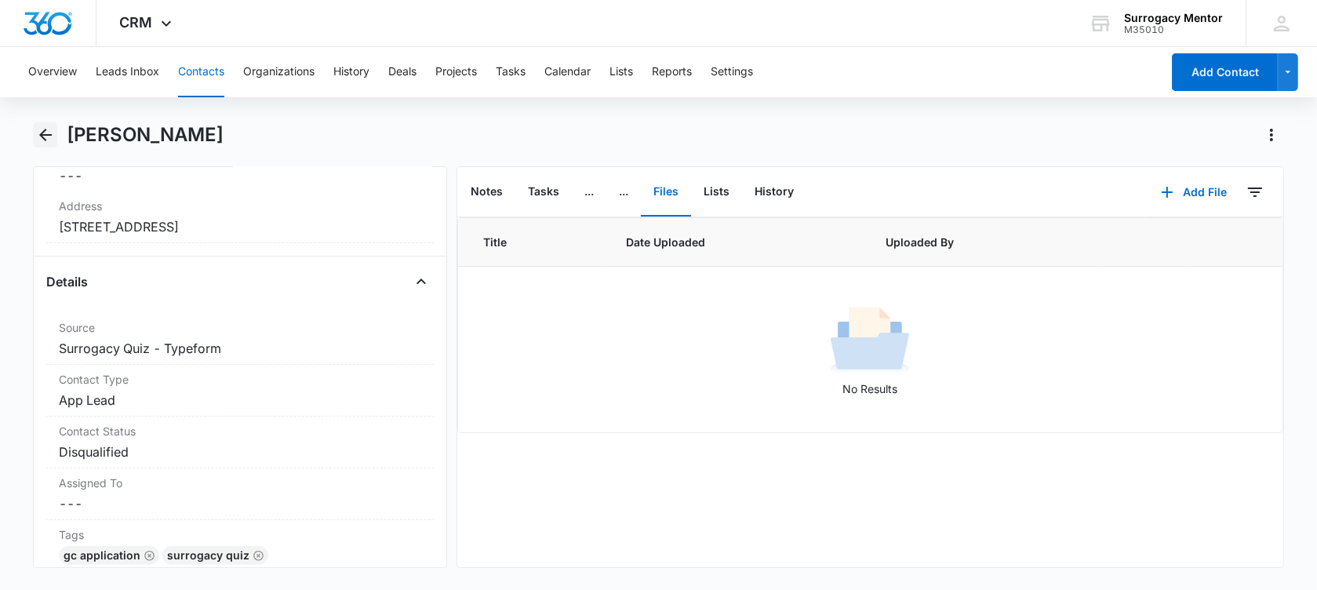
click at [54, 147] on button "Back" at bounding box center [45, 134] width 24 height 25
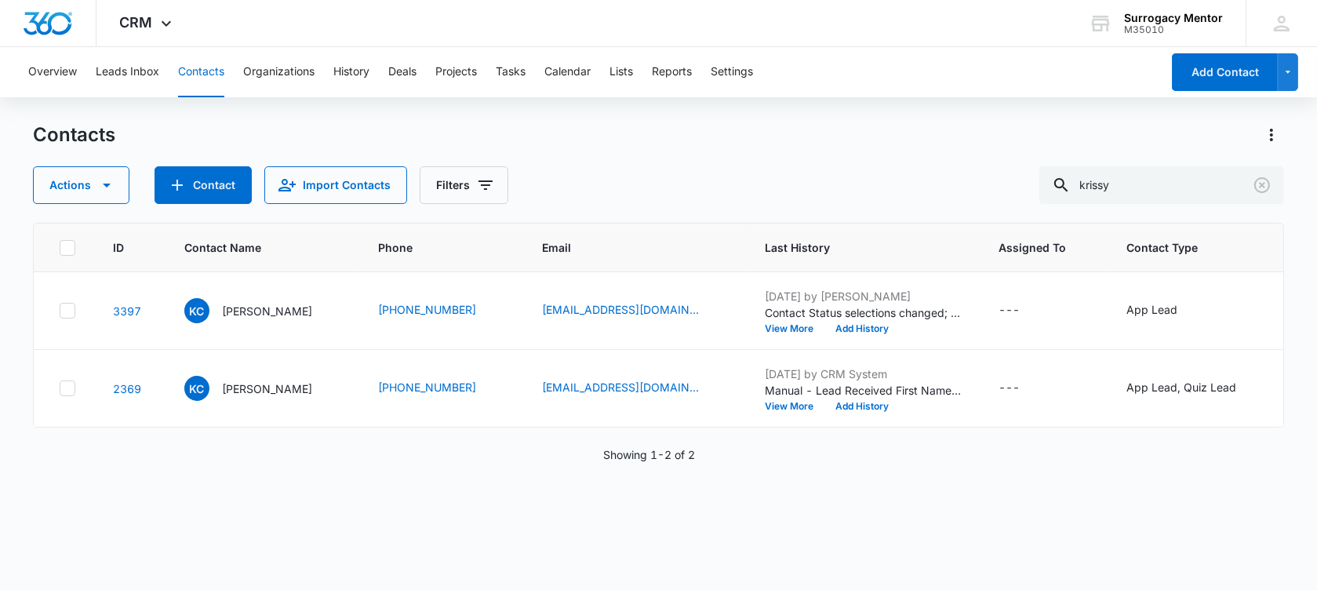
scroll to position [0, 126]
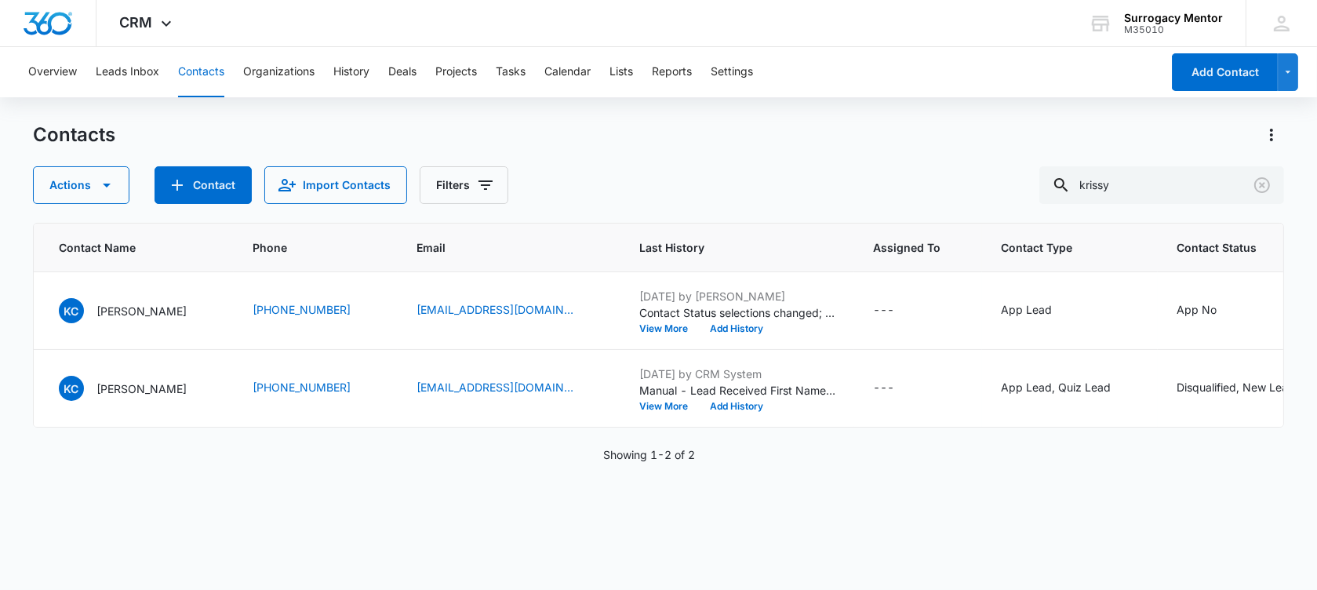
click at [991, 154] on div "Contacts Actions Contact Import Contacts Filters krissy" at bounding box center [658, 163] width 1251 height 82
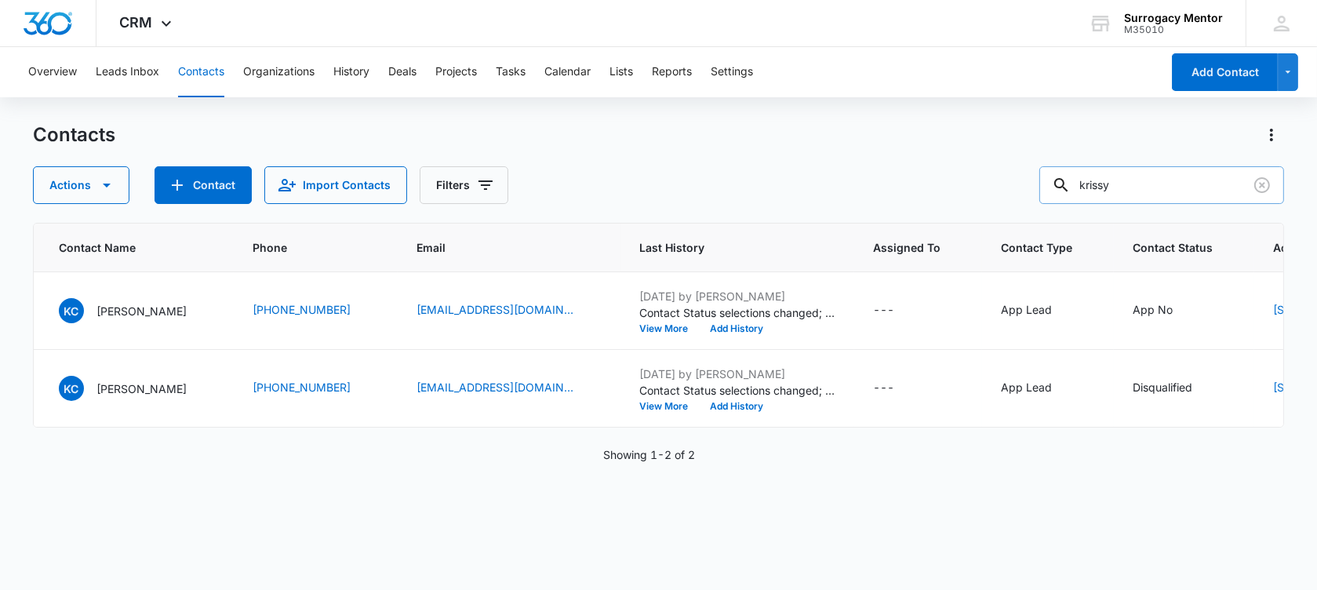
click at [1146, 176] on input "krissy" at bounding box center [1161, 185] width 245 height 38
type input "k"
type input "[PERSON_NAME]"
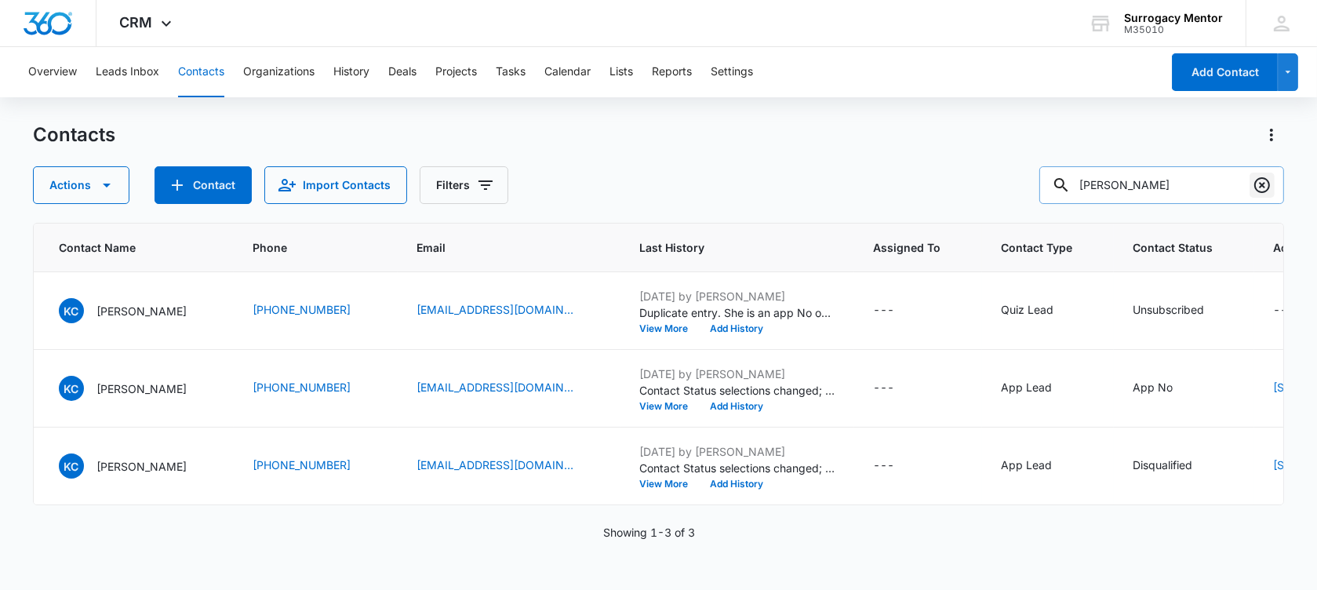
click at [1264, 180] on icon "Clear" at bounding box center [1262, 185] width 19 height 19
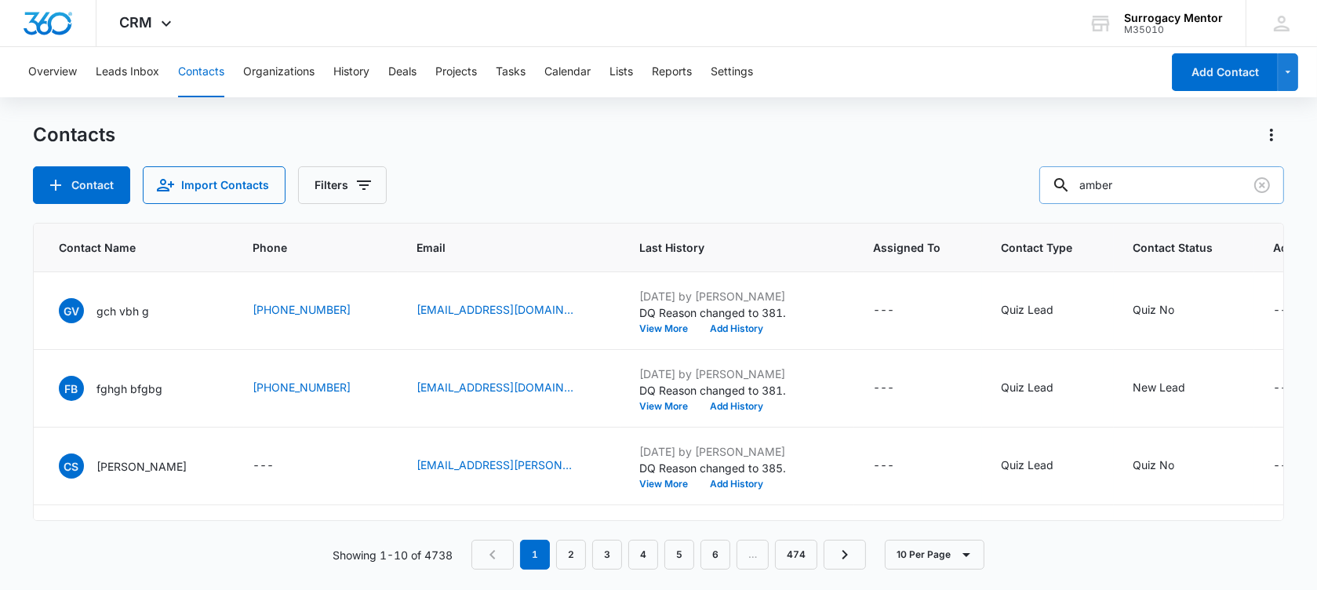
type input "amber"
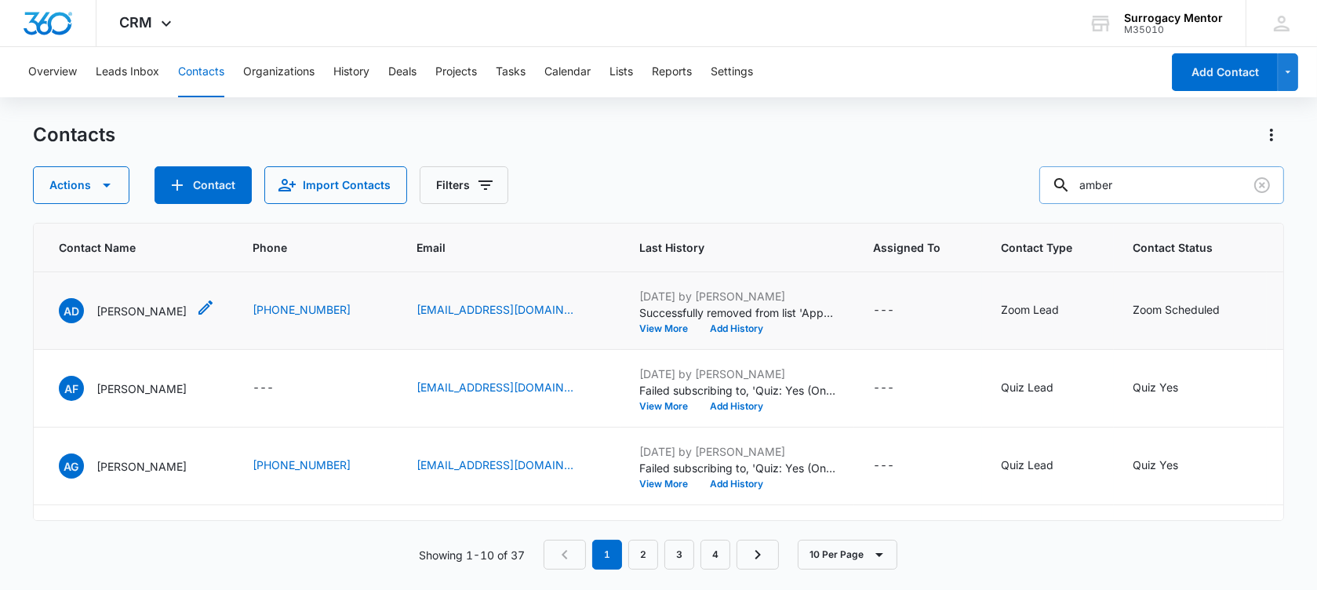
click at [152, 319] on p "[PERSON_NAME]" at bounding box center [141, 311] width 90 height 16
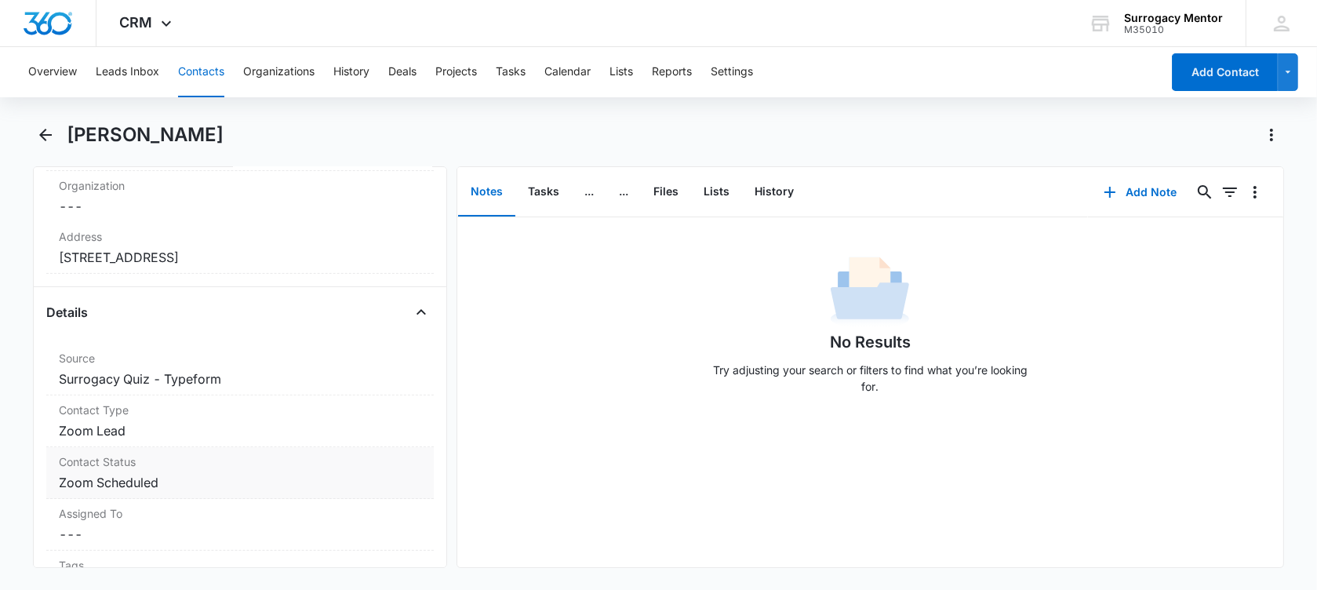
scroll to position [490, 0]
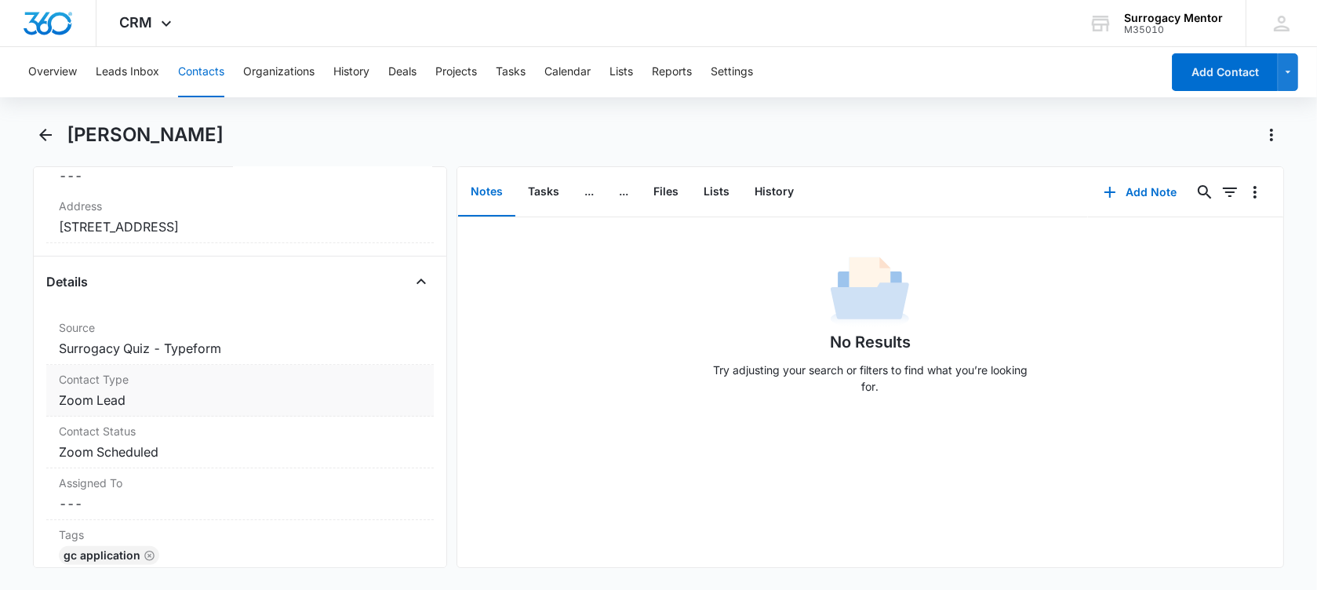
click at [234, 402] on dd "Cancel Save Changes Zoom Lead" at bounding box center [240, 400] width 362 height 19
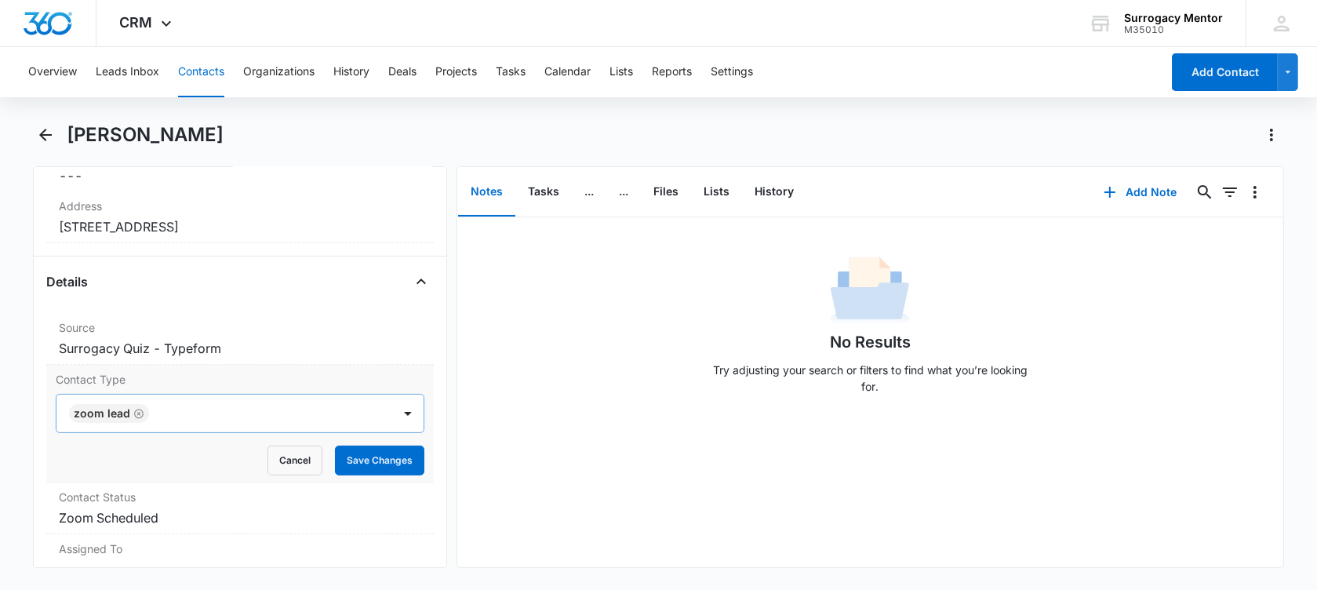
click at [138, 408] on icon "Remove Zoom Lead" at bounding box center [138, 414] width 11 height 12
click at [138, 408] on div at bounding box center [221, 413] width 301 height 22
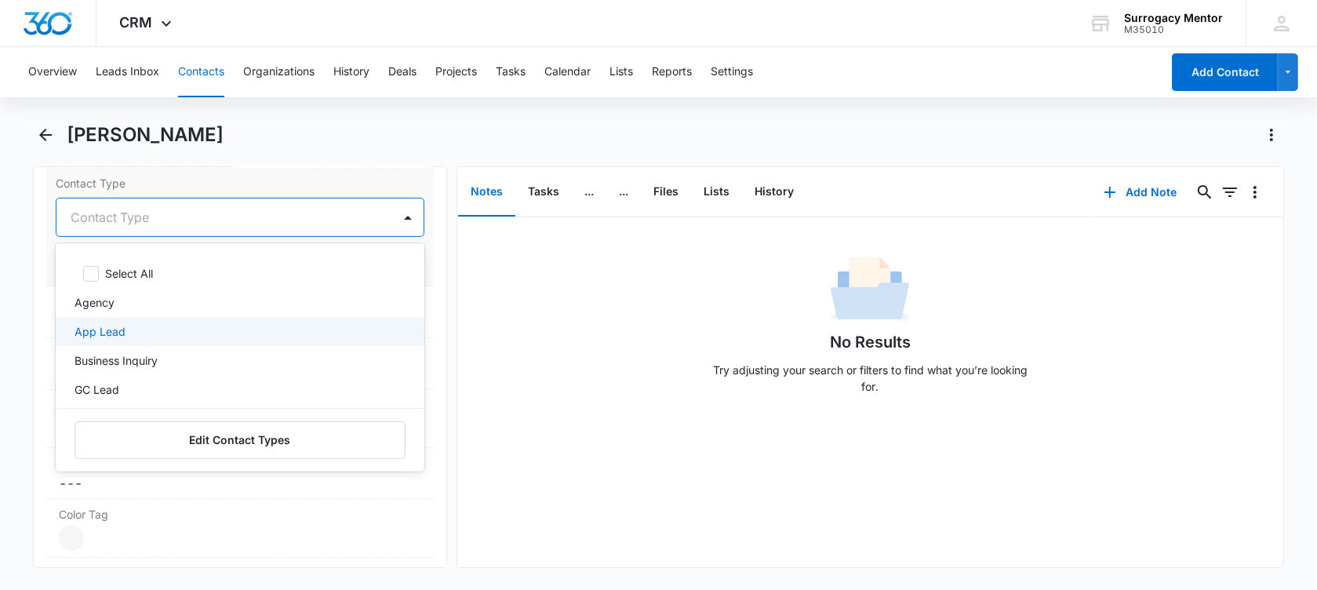
scroll to position [98, 0]
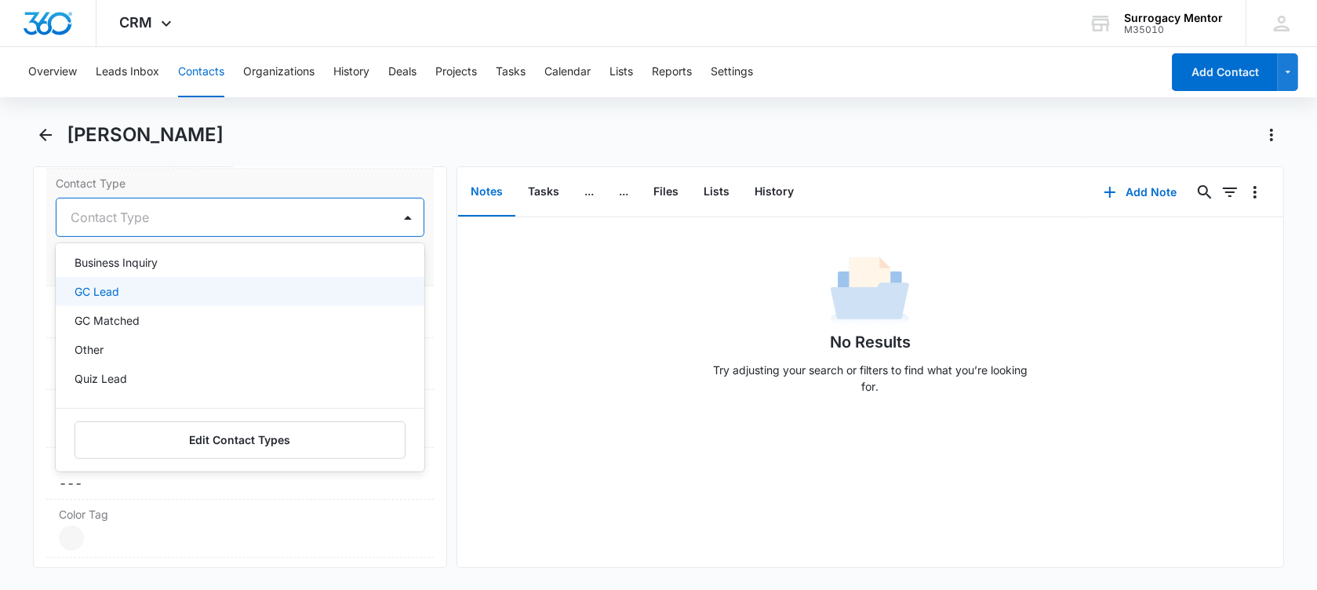
drag, startPoint x: 130, startPoint y: 289, endPoint x: 116, endPoint y: 294, distance: 14.9
click at [130, 289] on div "GC Lead" at bounding box center [239, 291] width 328 height 16
click at [25, 268] on main "[PERSON_NAME] Remove AD [PERSON_NAME] Contact Info Name Cancel Save Changes [PE…" at bounding box center [658, 354] width 1317 height 464
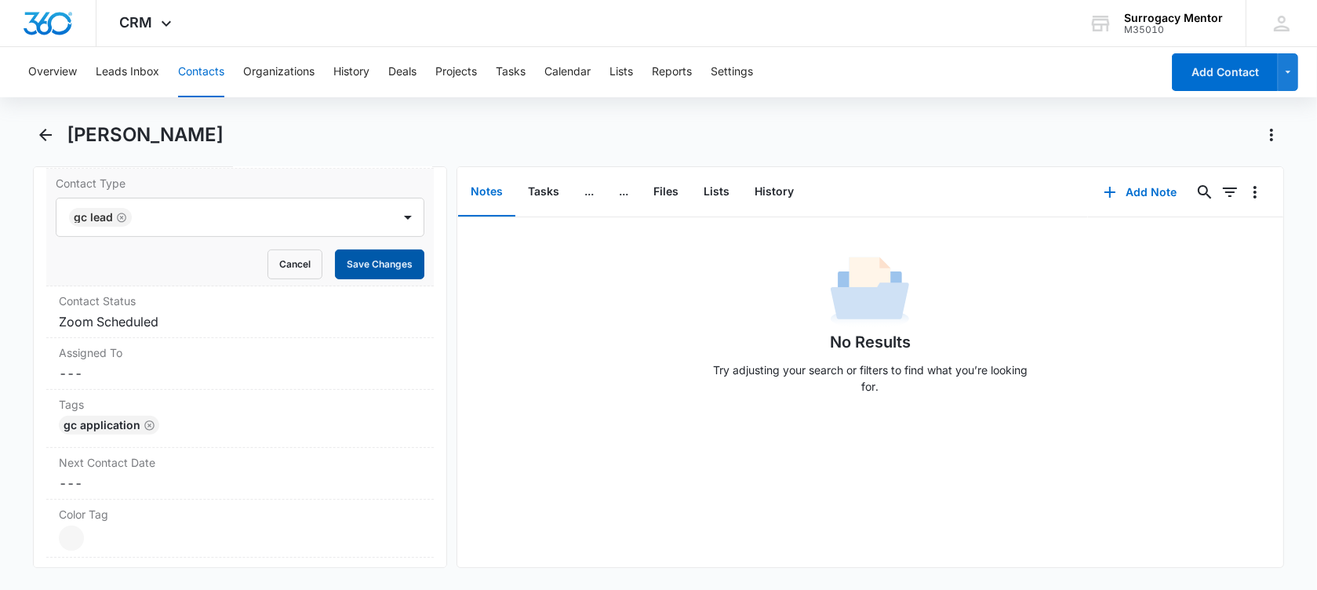
click at [380, 261] on button "Save Changes" at bounding box center [379, 264] width 89 height 30
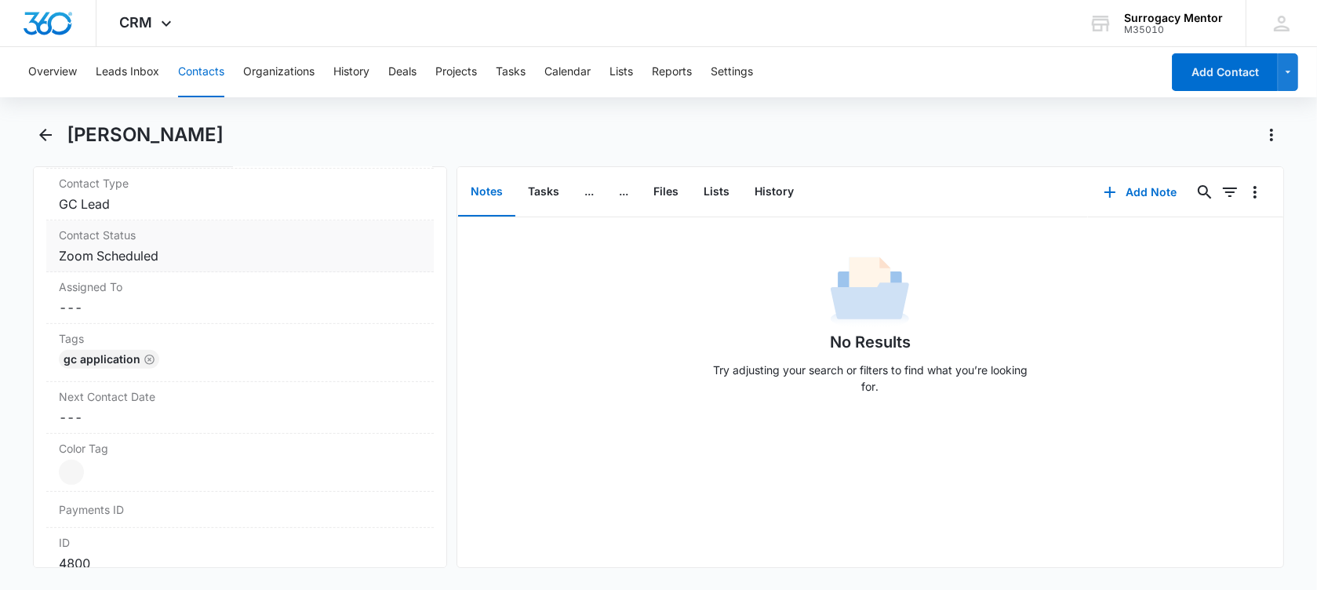
click at [198, 248] on dd "Cancel Save Changes Zoom Scheduled" at bounding box center [240, 255] width 362 height 19
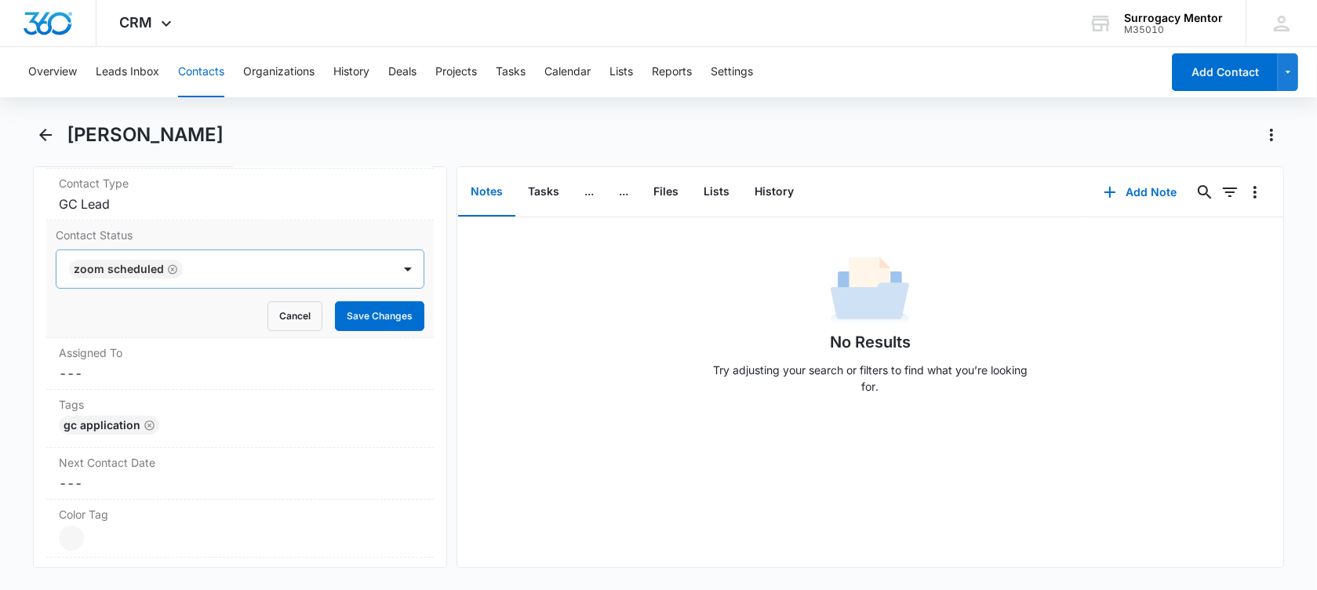
click at [173, 267] on icon "Remove Zoom Scheduled" at bounding box center [172, 270] width 11 height 12
click at [173, 267] on div at bounding box center [221, 269] width 301 height 22
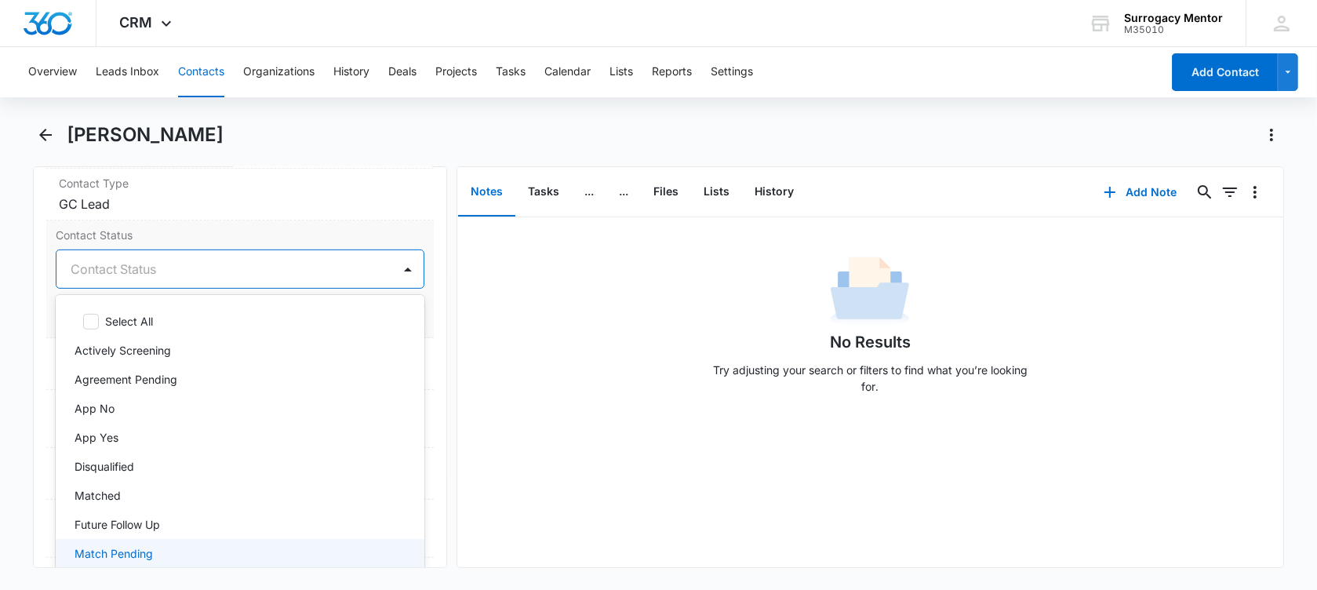
scroll to position [0, 0]
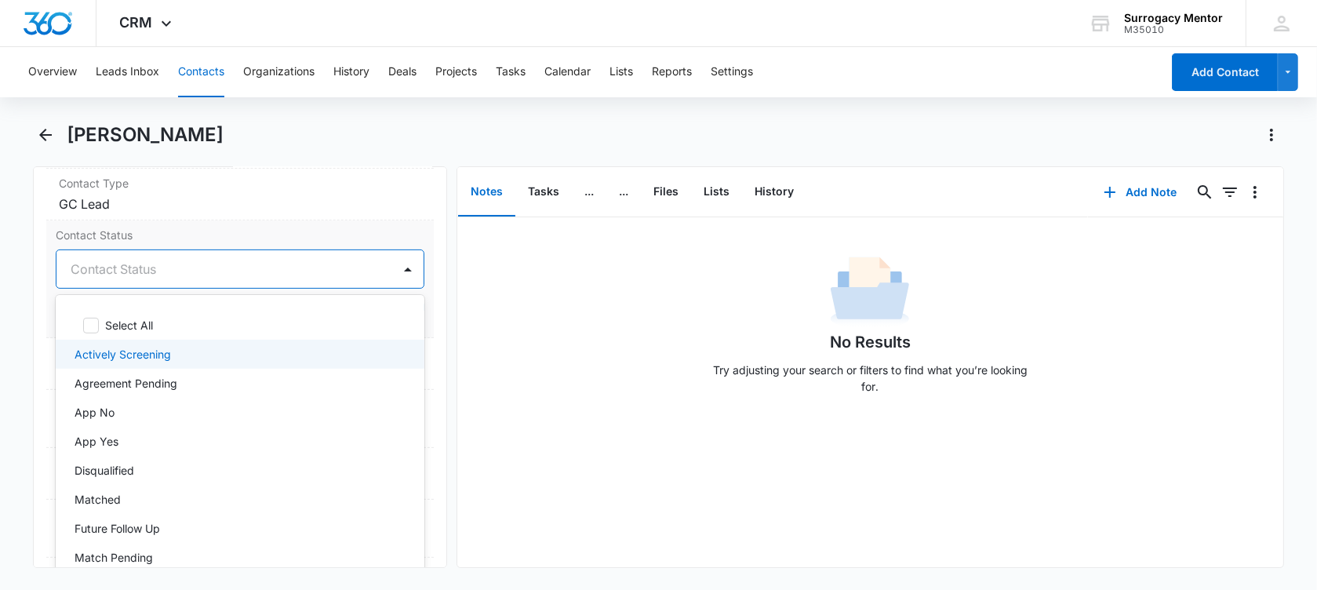
click at [162, 355] on p "Actively Screening" at bounding box center [123, 354] width 96 height 16
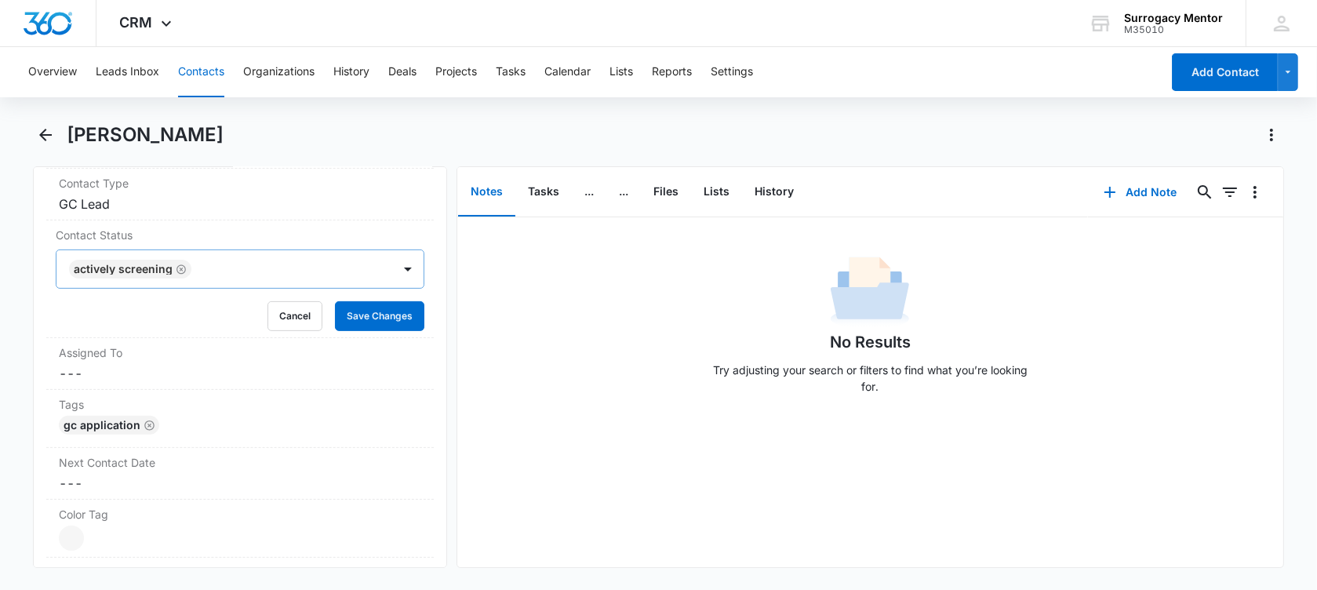
drag, startPoint x: 19, startPoint y: 279, endPoint x: 373, endPoint y: 278, distance: 353.8
click at [23, 277] on main "[PERSON_NAME] Remove AD [PERSON_NAME] Contact Info Name Cancel Save Changes [PE…" at bounding box center [658, 354] width 1317 height 464
click at [387, 314] on button "Save Changes" at bounding box center [379, 316] width 89 height 30
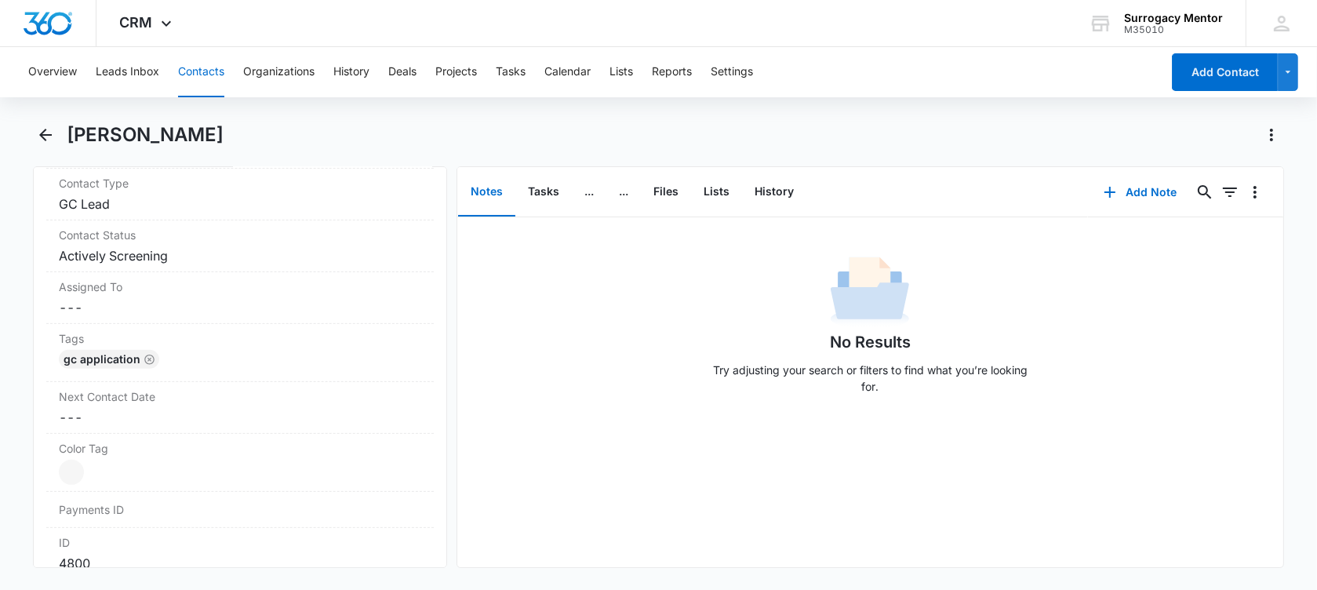
scroll to position [784, 0]
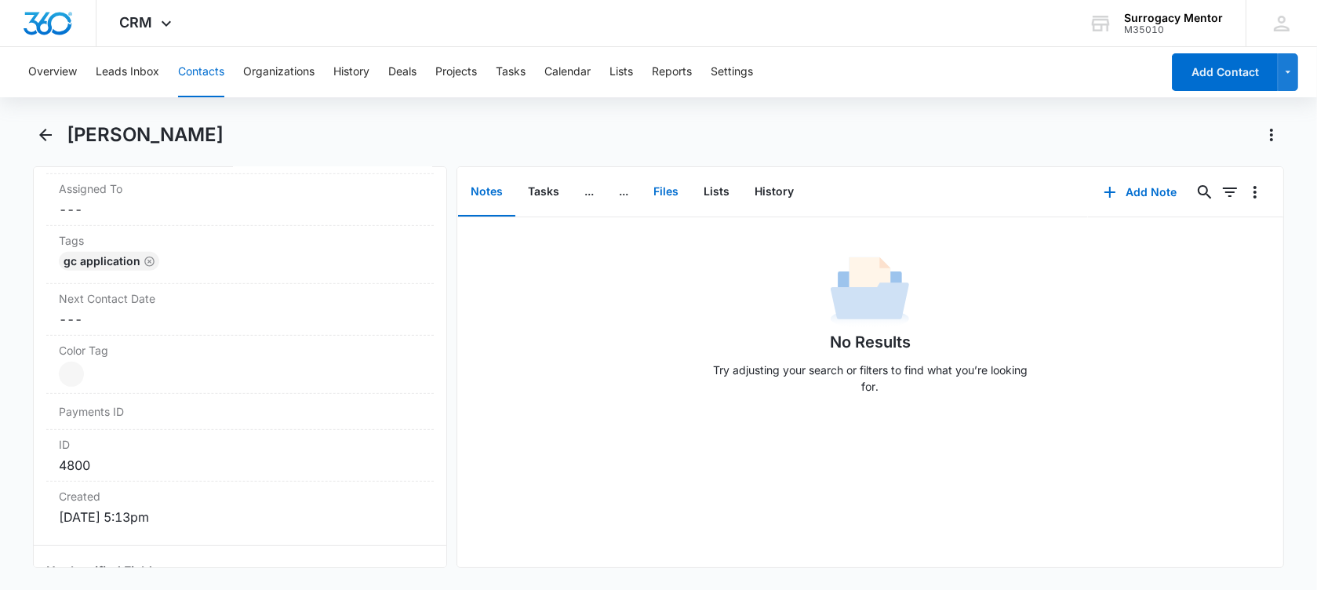
click at [676, 190] on button "Files" at bounding box center [666, 192] width 50 height 49
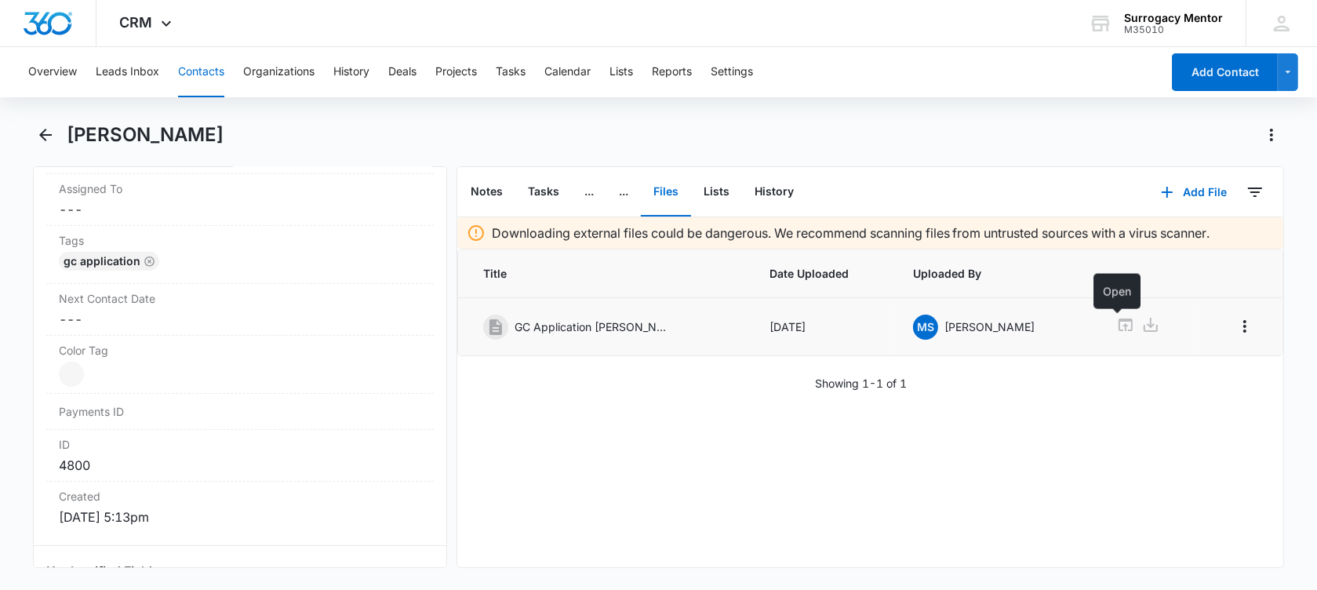
click at [1120, 326] on icon at bounding box center [1125, 324] width 19 height 19
click at [45, 134] on icon "Back" at bounding box center [45, 135] width 13 height 13
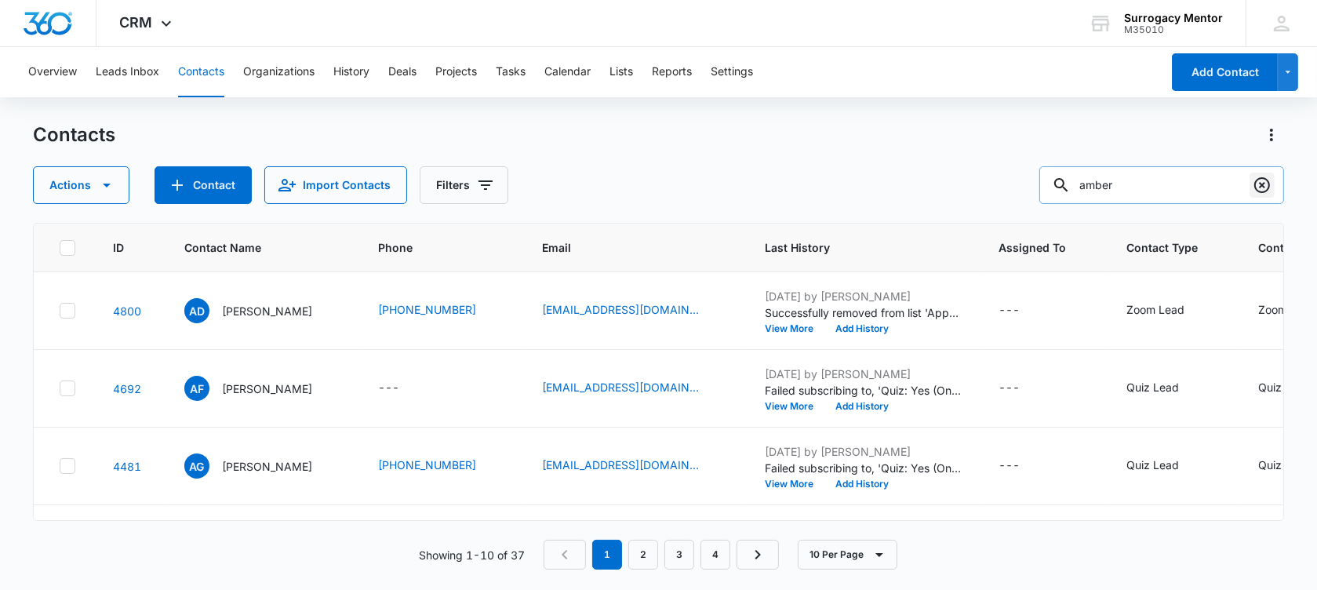
click at [1264, 190] on icon "Clear" at bounding box center [1262, 185] width 19 height 19
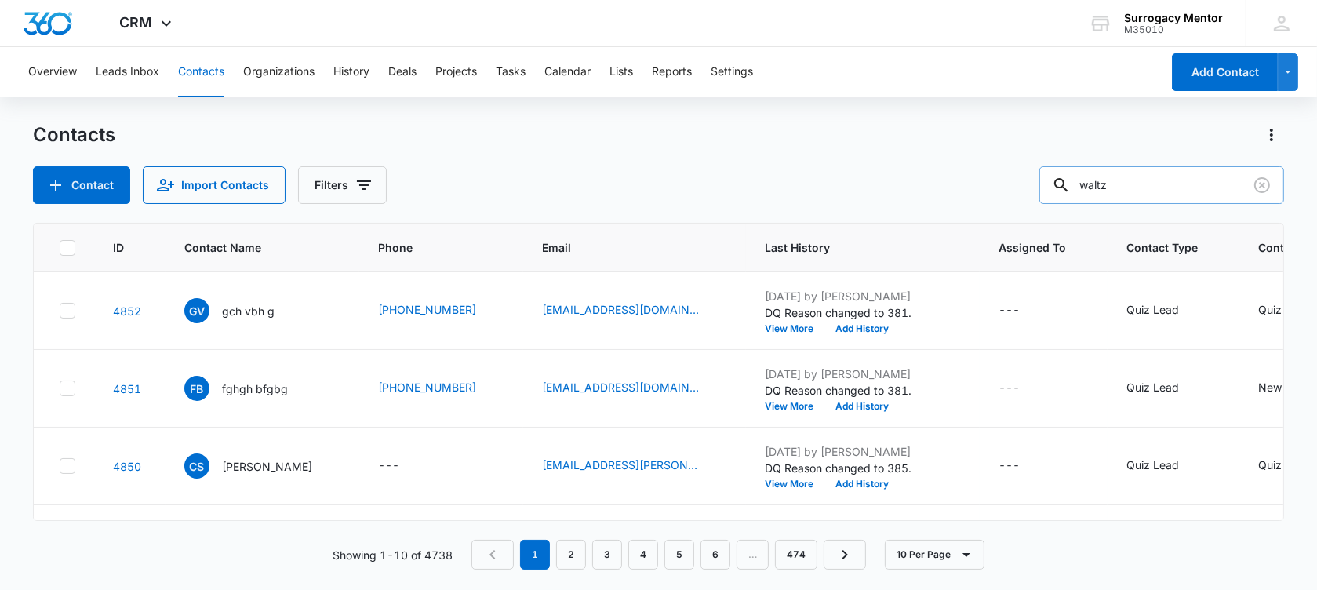
type input "waltz"
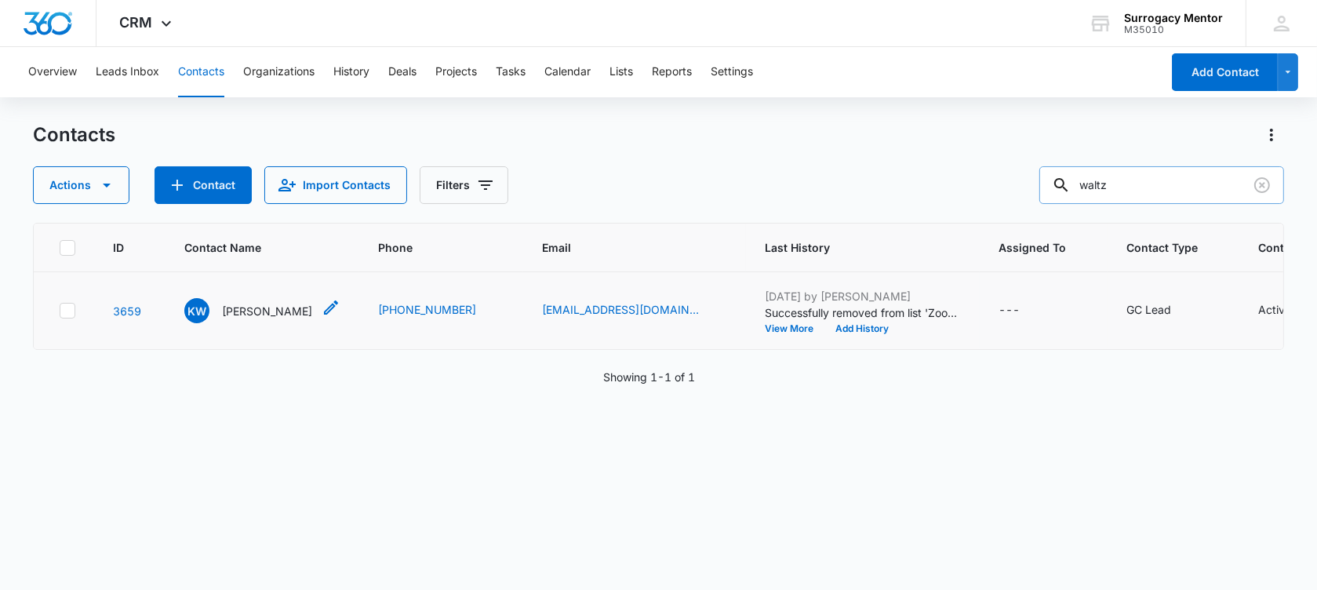
click at [242, 319] on p "[PERSON_NAME]" at bounding box center [267, 311] width 90 height 16
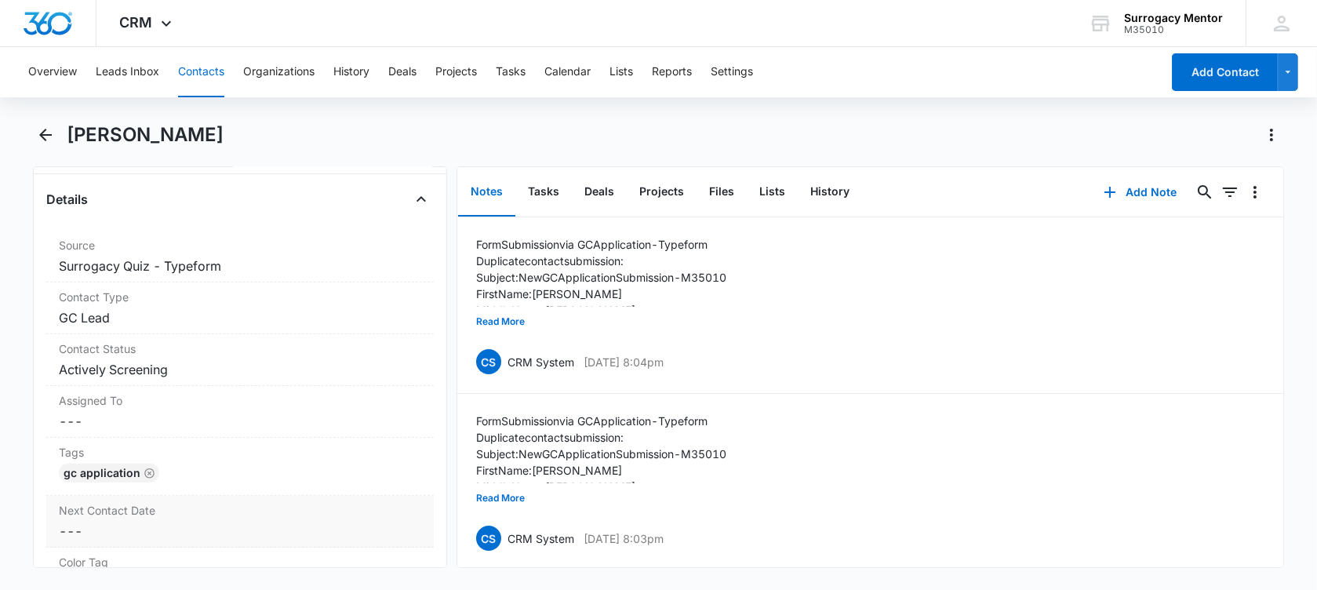
scroll to position [686, 0]
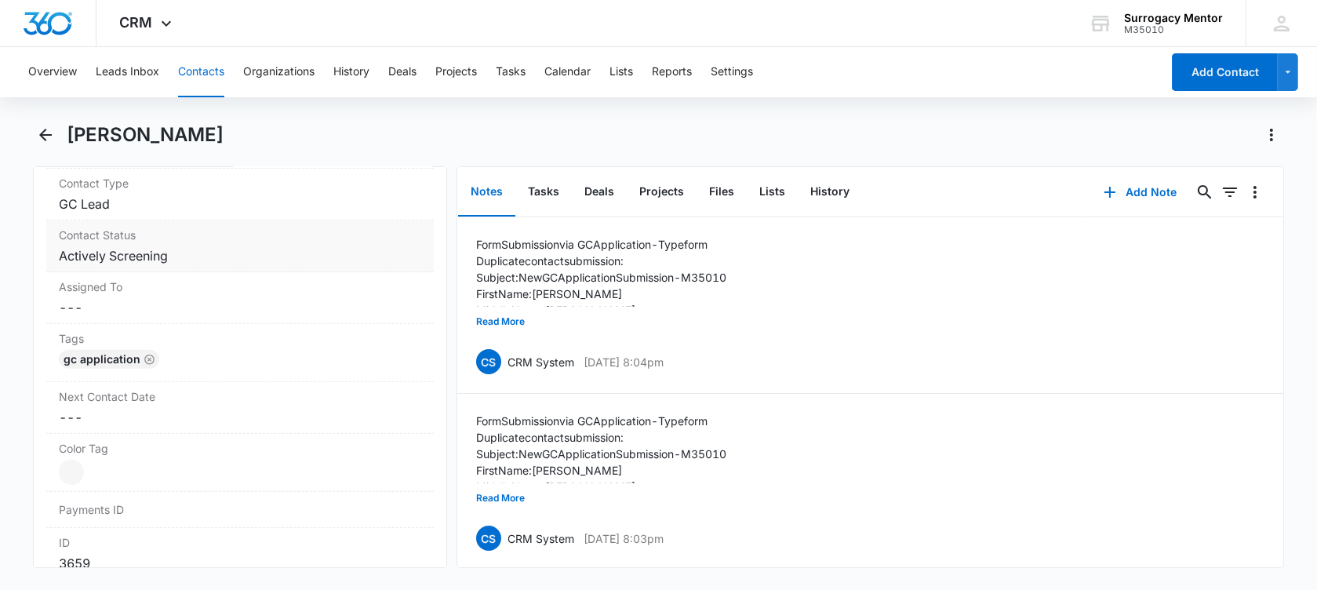
click at [176, 251] on dd "Cancel Save Changes Actively Screening" at bounding box center [240, 255] width 362 height 19
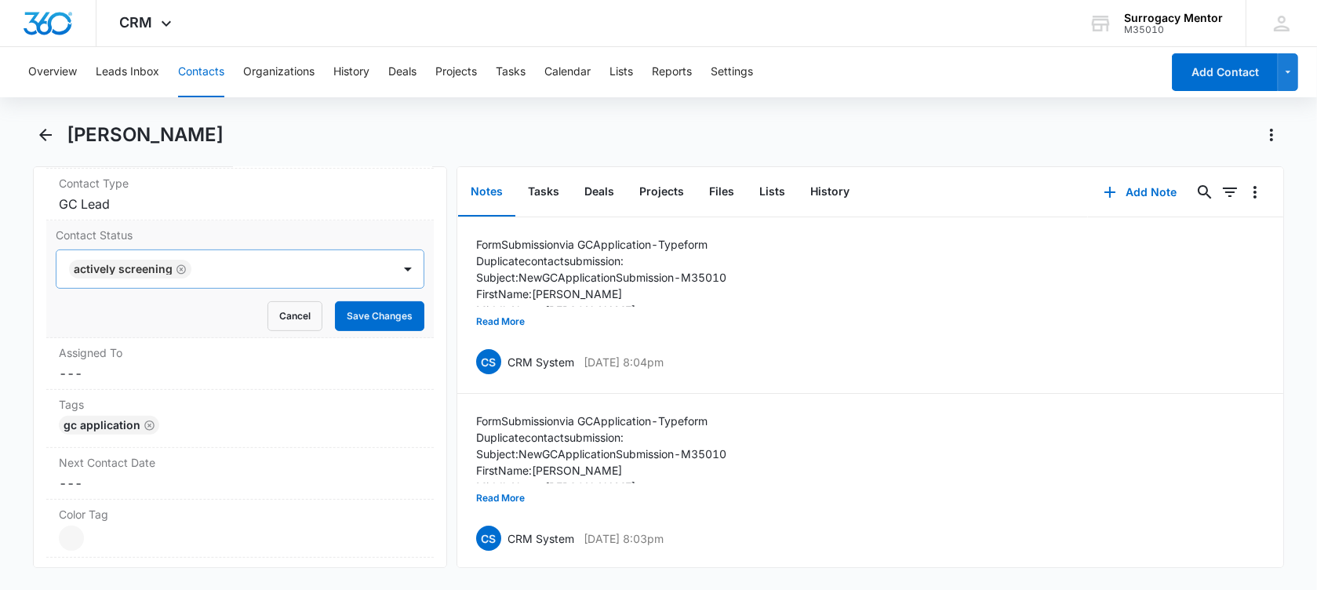
click at [180, 266] on icon "Remove Actively Screening" at bounding box center [180, 268] width 9 height 9
click at [180, 266] on div at bounding box center [221, 269] width 301 height 22
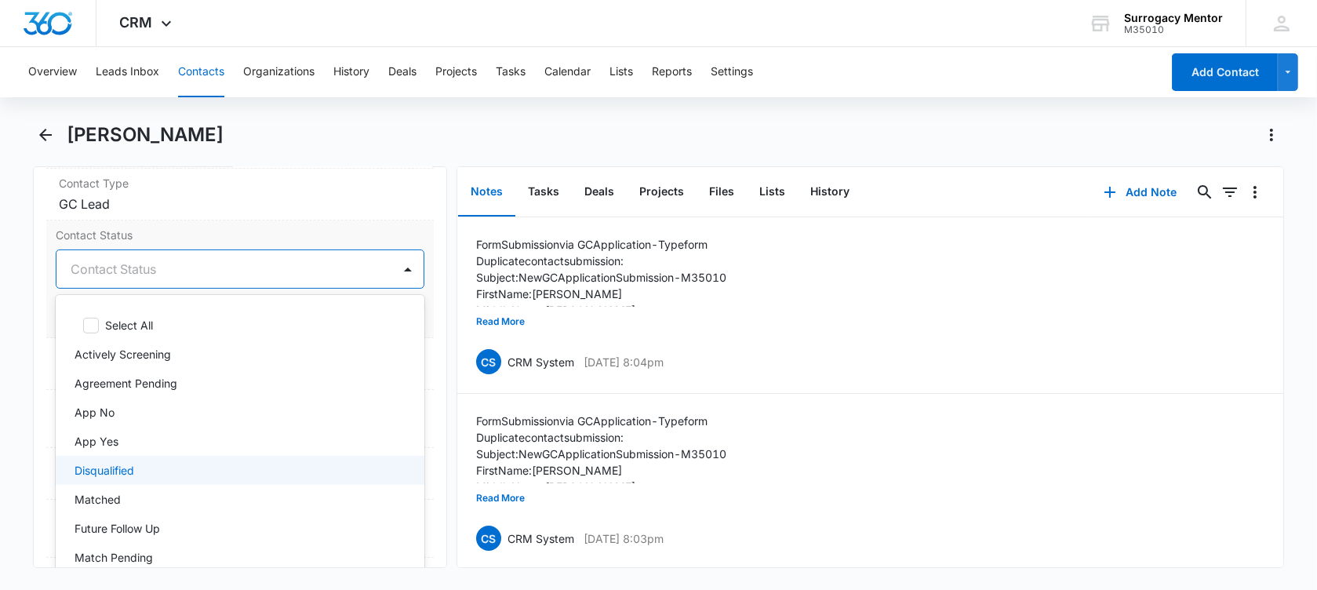
scroll to position [98, 0]
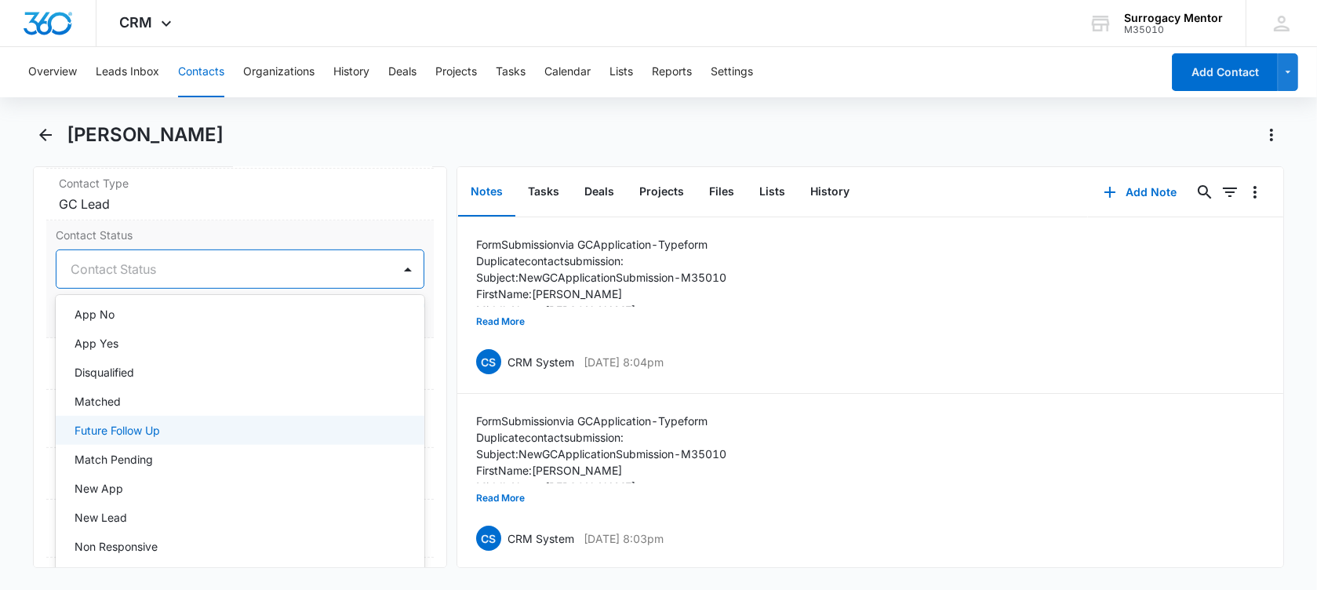
click at [201, 424] on div "Future Follow Up" at bounding box center [239, 430] width 328 height 16
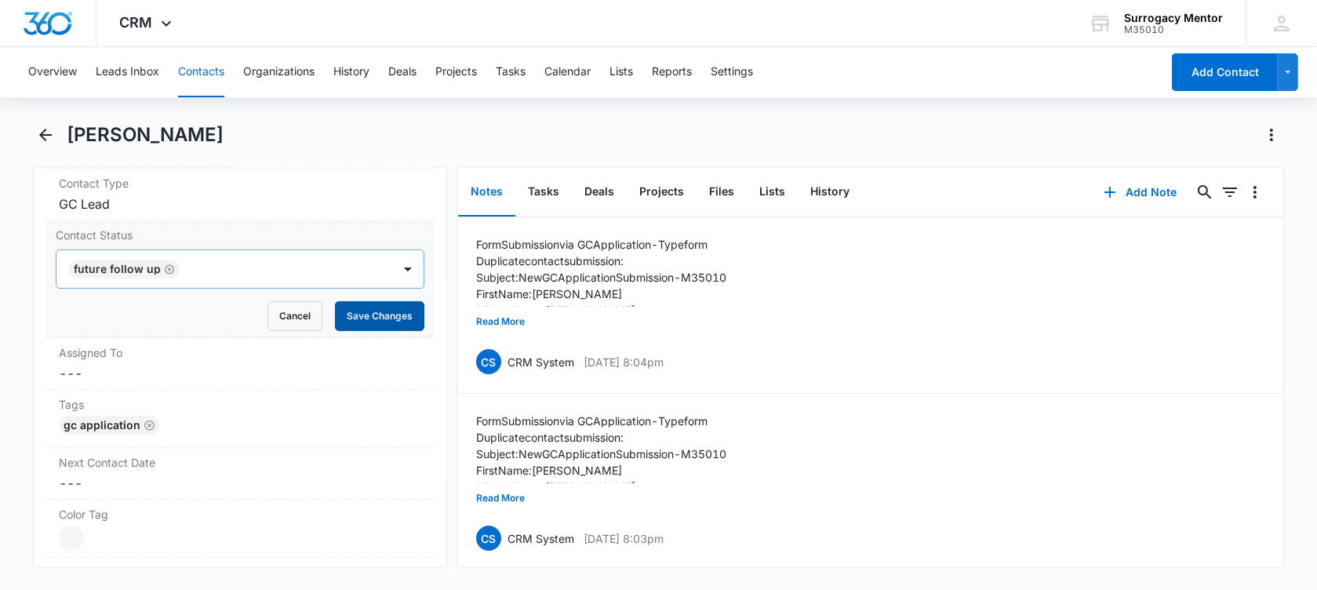
click at [386, 307] on button "Save Changes" at bounding box center [379, 316] width 89 height 30
click at [1151, 196] on button "Add Note" at bounding box center [1140, 192] width 104 height 38
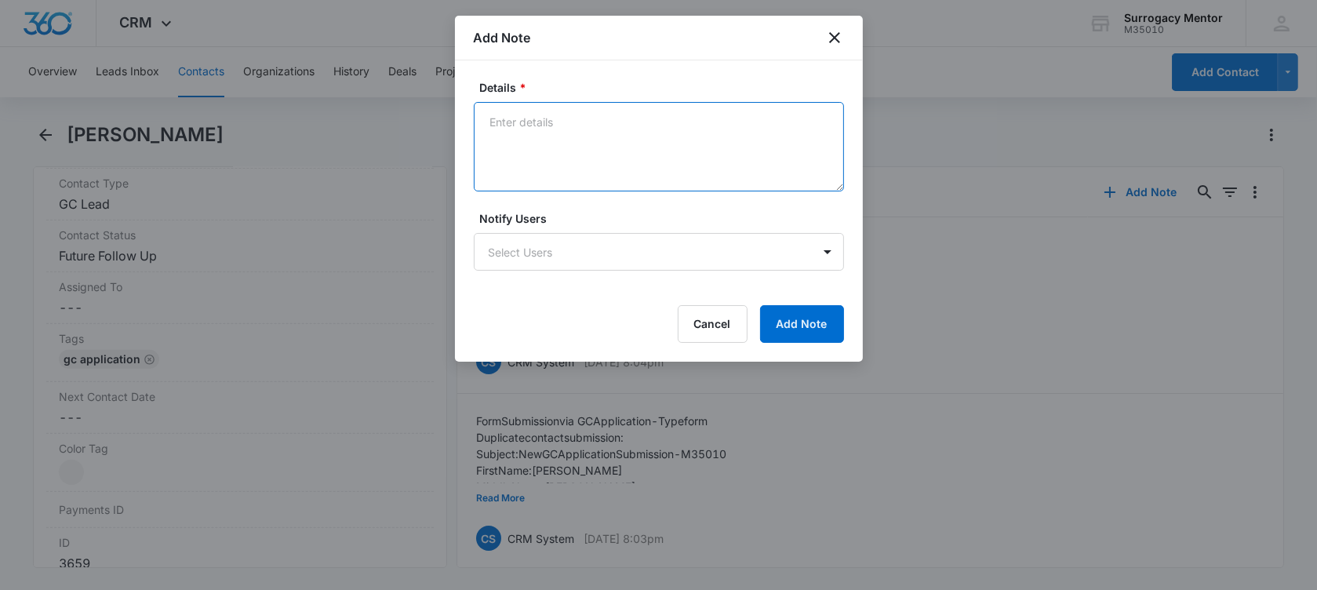
click at [543, 122] on textarea "Details *" at bounding box center [659, 146] width 370 height 89
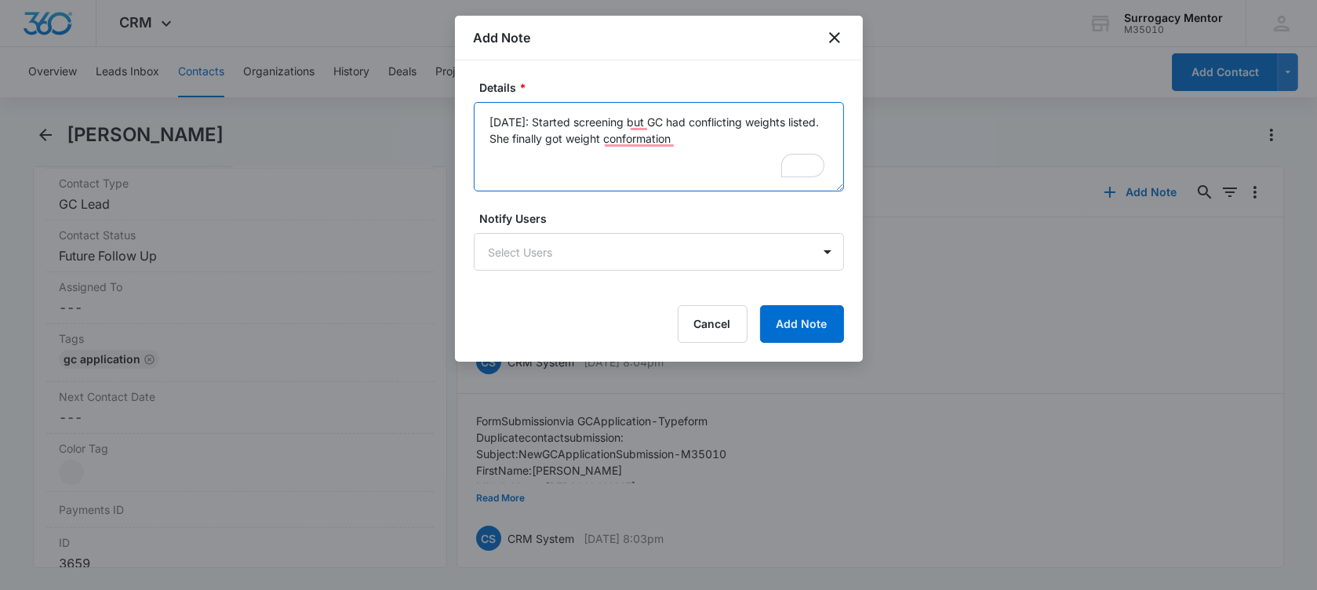
click at [682, 141] on textarea "[DATE]: Started screening but GC had conflicting weights listed. She finally go…" at bounding box center [659, 146] width 370 height 89
click at [639, 136] on textarea "[DATE]: Started screening but GC had conflicting weights listed. She finally go…" at bounding box center [659, 146] width 370 height 89
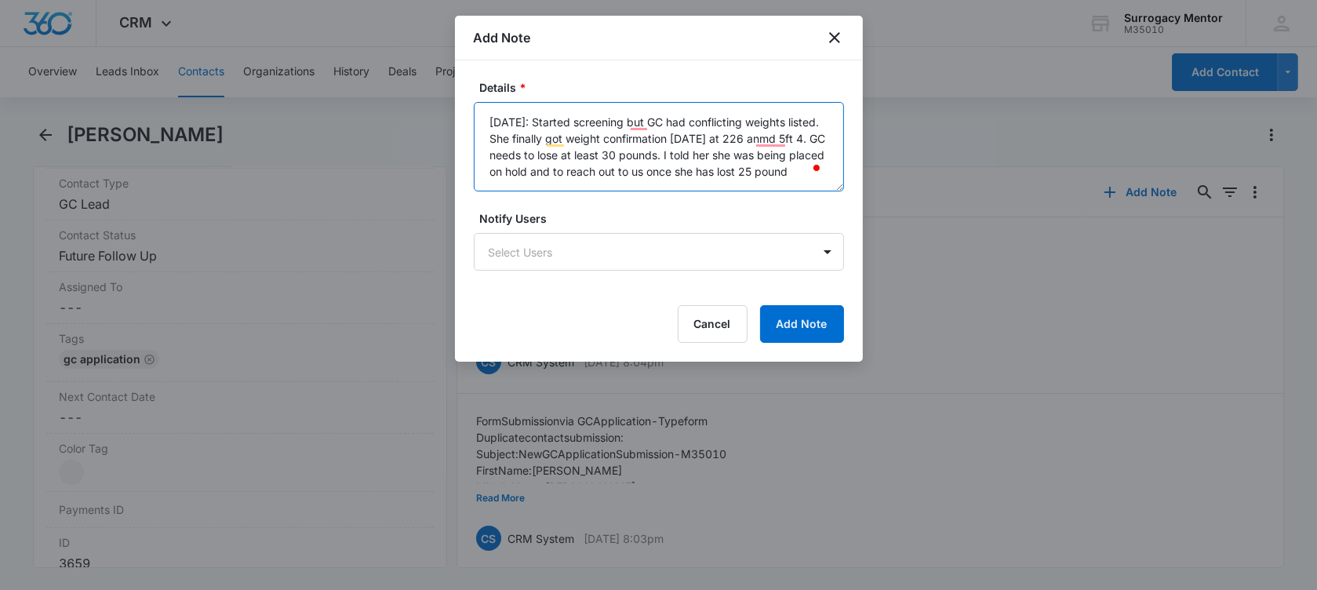
scroll to position [4, 0]
type textarea "[DATE]: Started screening but GC had conflicting weights listed. She finally go…"
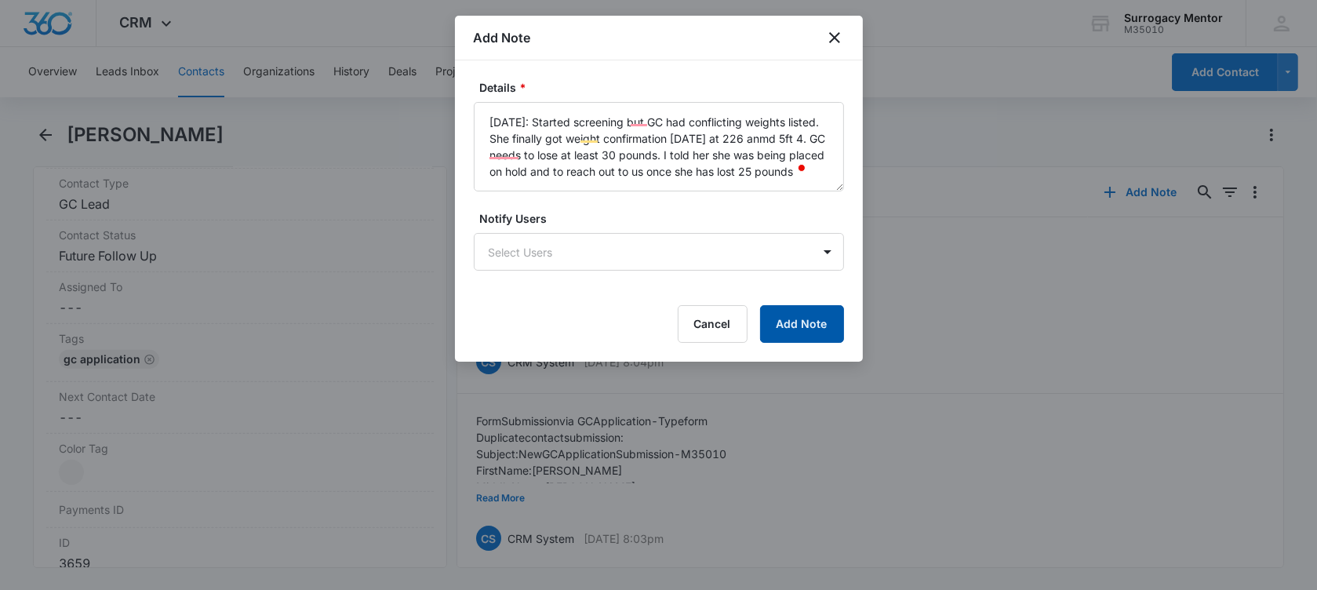
click at [801, 320] on button "Add Note" at bounding box center [802, 324] width 84 height 38
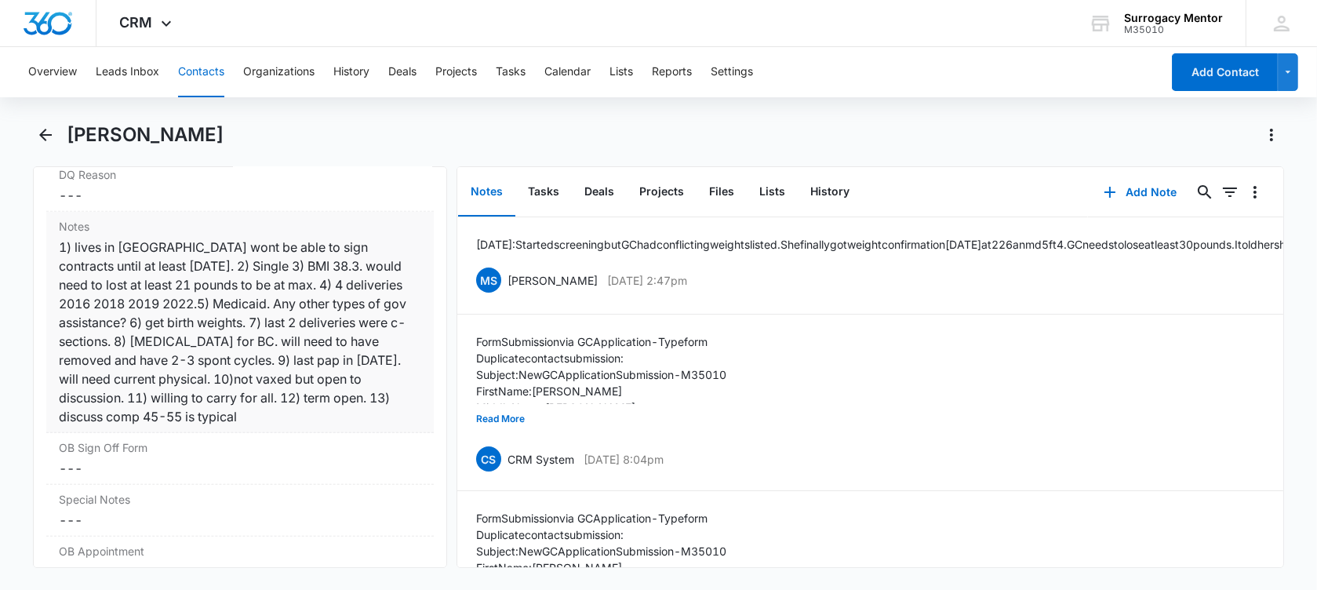
scroll to position [1569, 0]
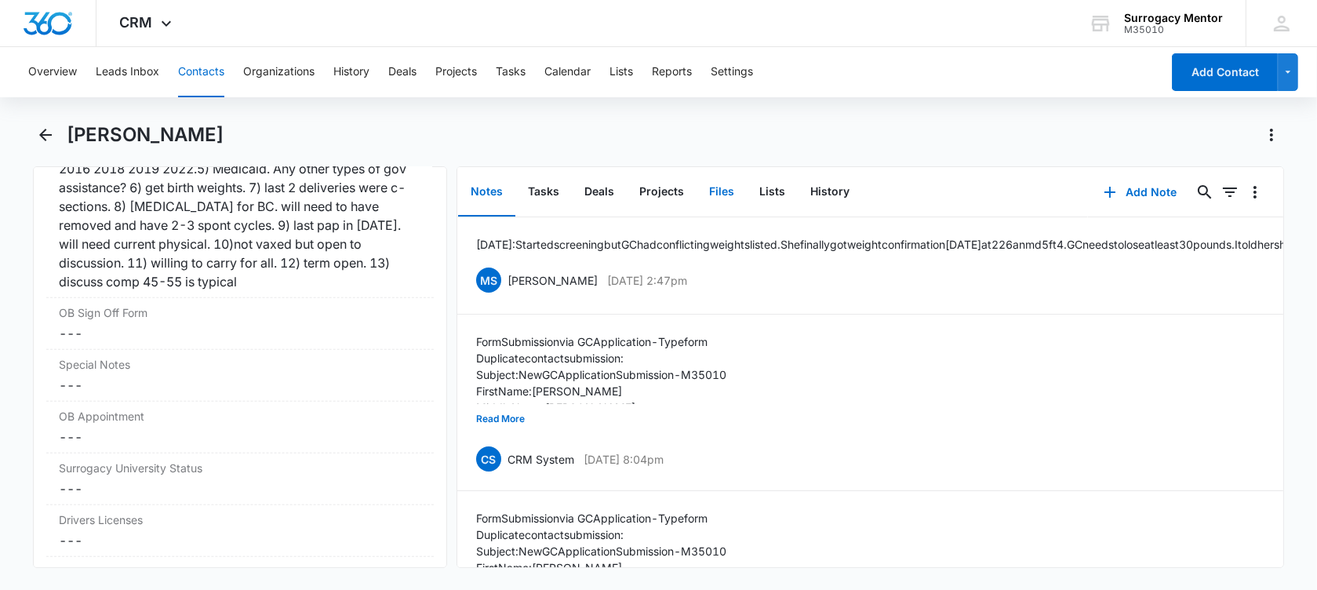
click at [718, 195] on button "Files" at bounding box center [722, 192] width 50 height 49
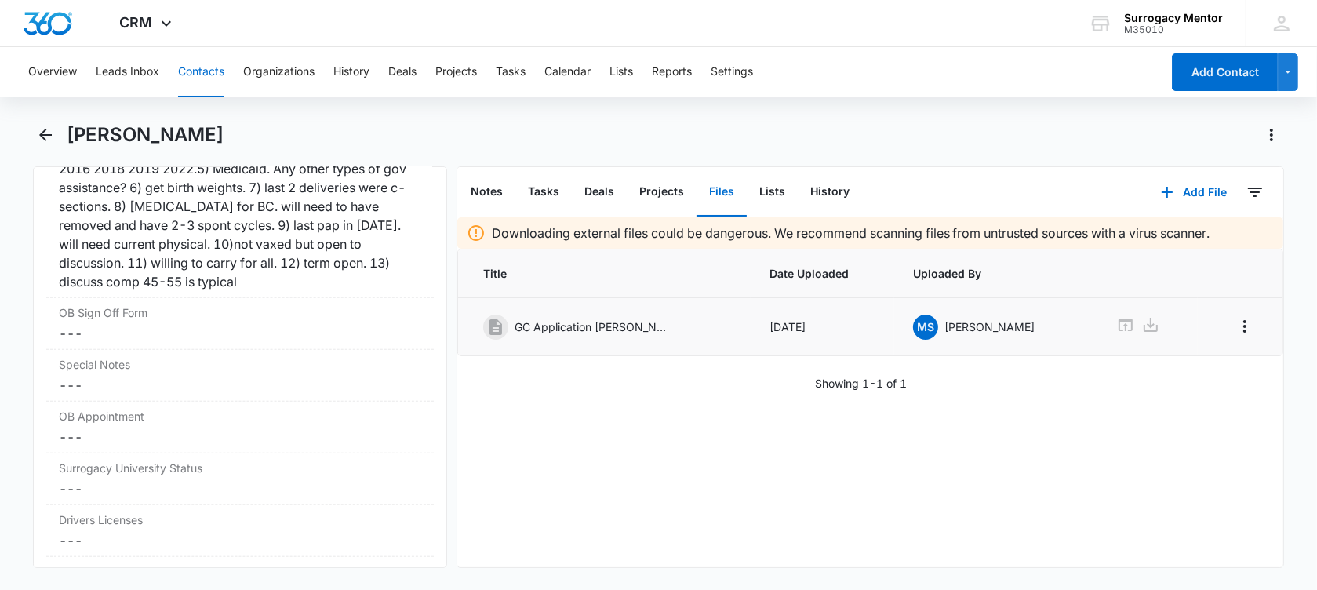
click at [1116, 322] on icon at bounding box center [1125, 324] width 19 height 19
click at [41, 143] on icon "Back" at bounding box center [45, 135] width 19 height 19
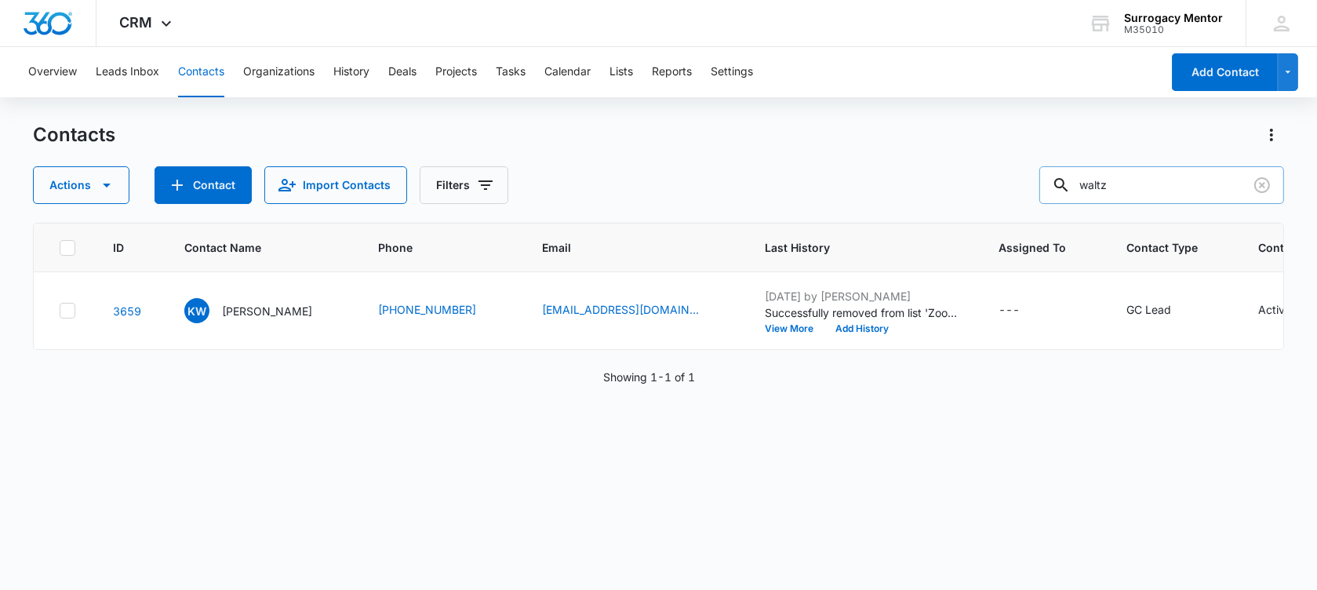
click at [1253, 170] on div at bounding box center [1262, 185] width 25 height 38
click at [1257, 176] on icon "Clear" at bounding box center [1262, 185] width 19 height 19
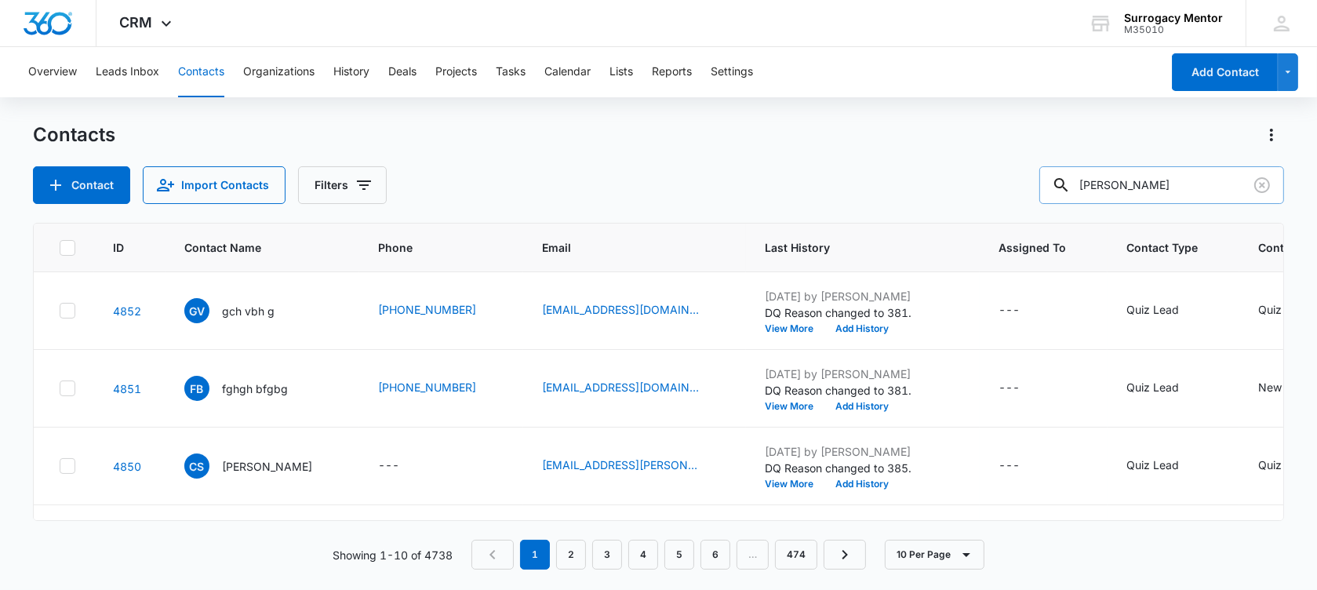
type input "[PERSON_NAME]"
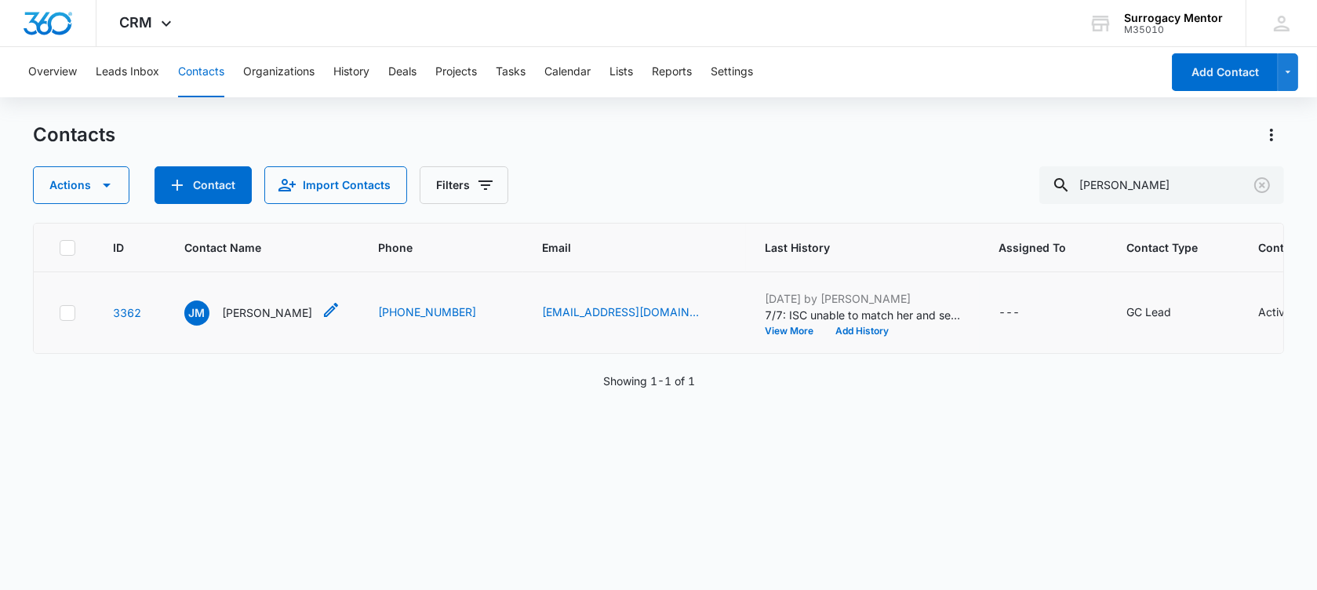
click at [253, 321] on p "[PERSON_NAME]" at bounding box center [267, 312] width 90 height 16
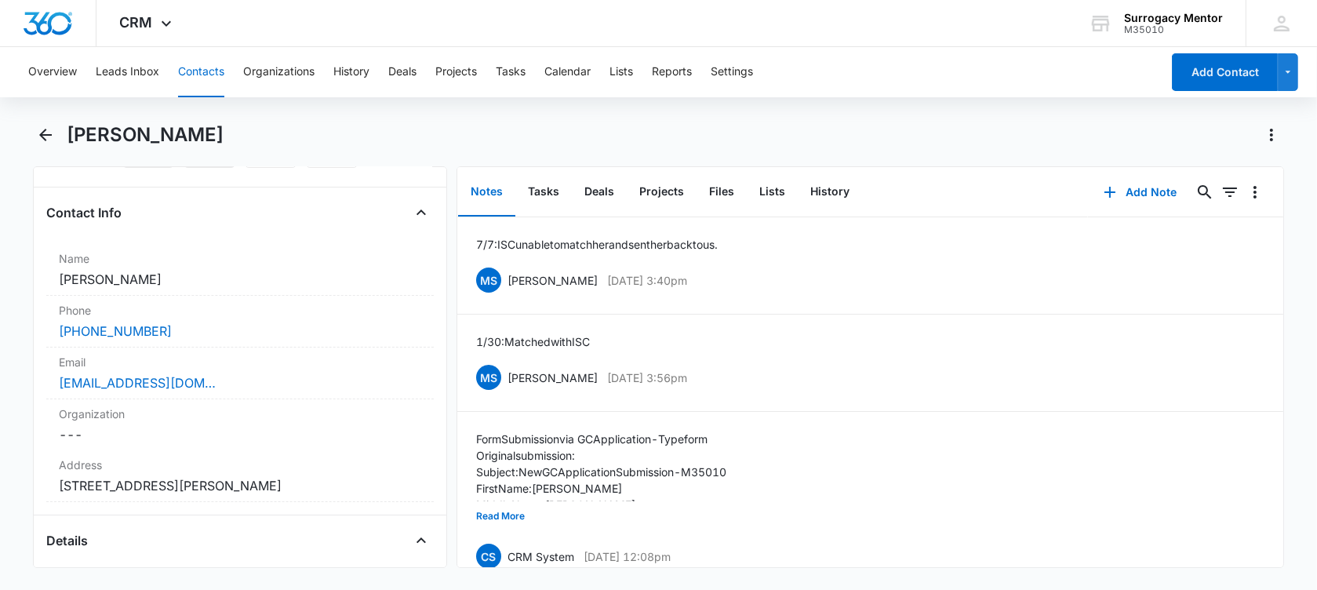
scroll to position [490, 0]
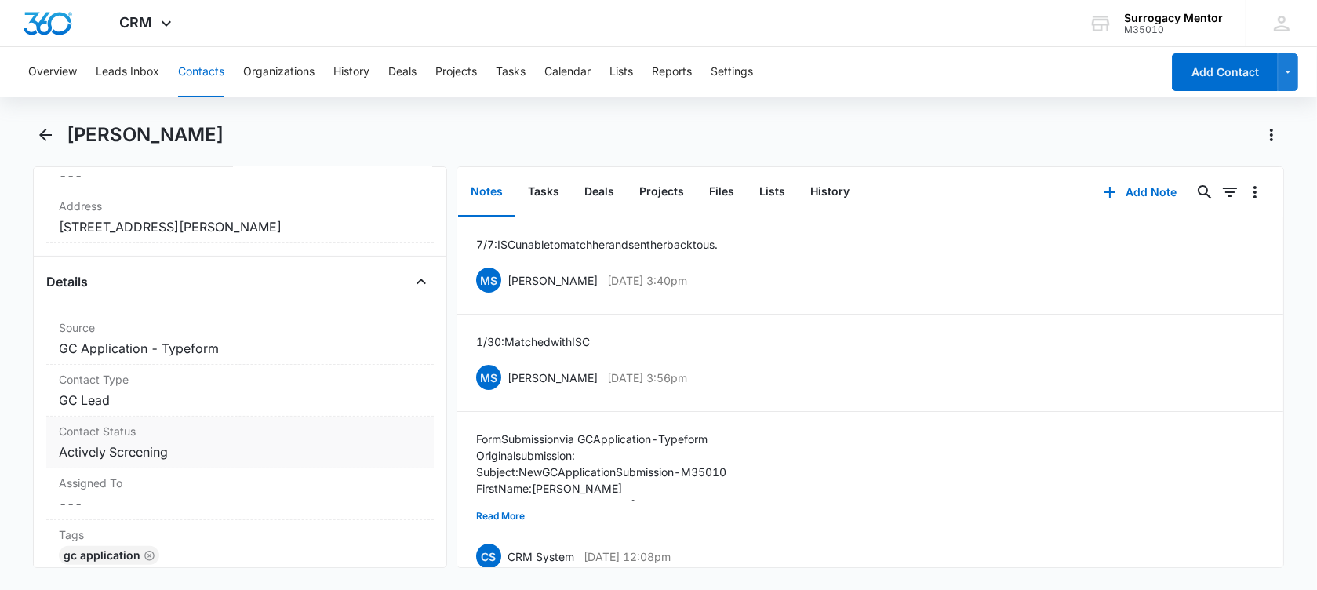
click at [202, 457] on dd "Cancel Save Changes Actively Screening" at bounding box center [240, 451] width 362 height 19
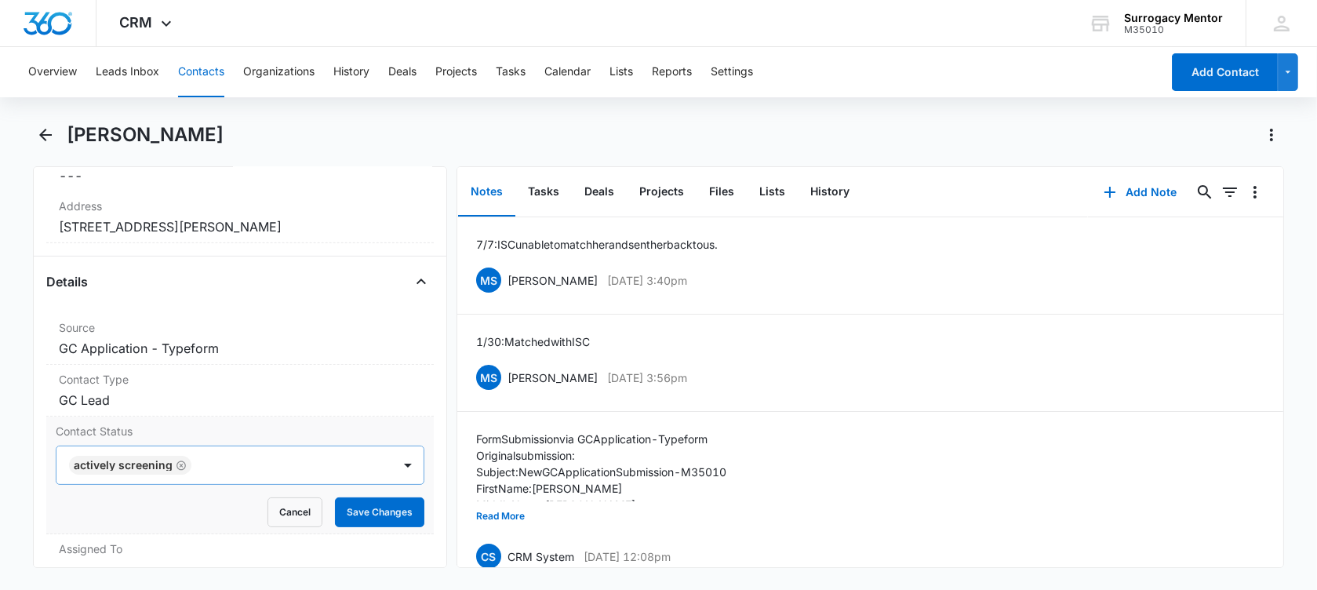
click at [178, 462] on icon "Remove Actively Screening" at bounding box center [180, 464] width 9 height 9
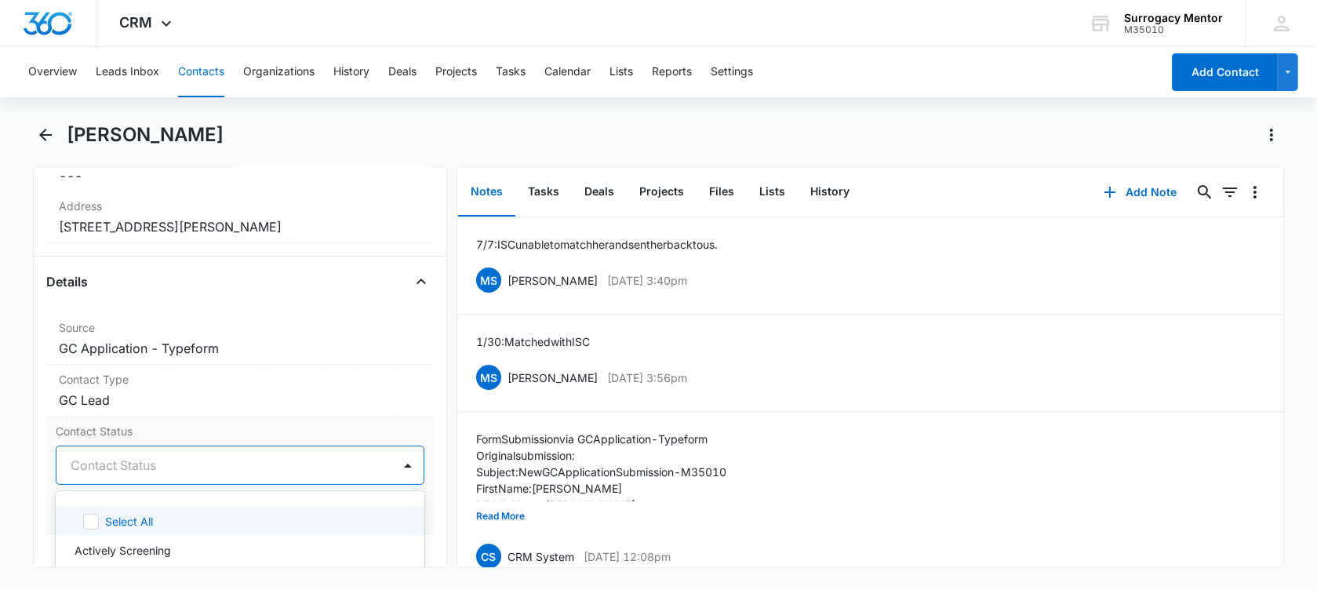
click at [178, 462] on div at bounding box center [221, 465] width 301 height 22
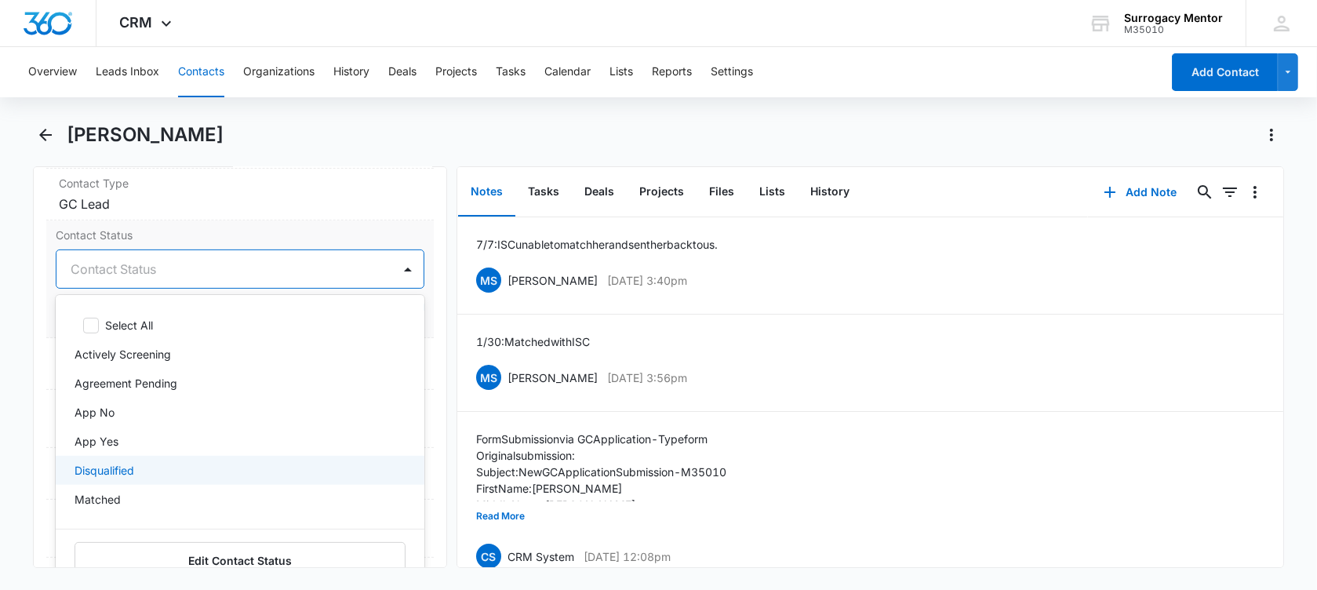
scroll to position [98, 0]
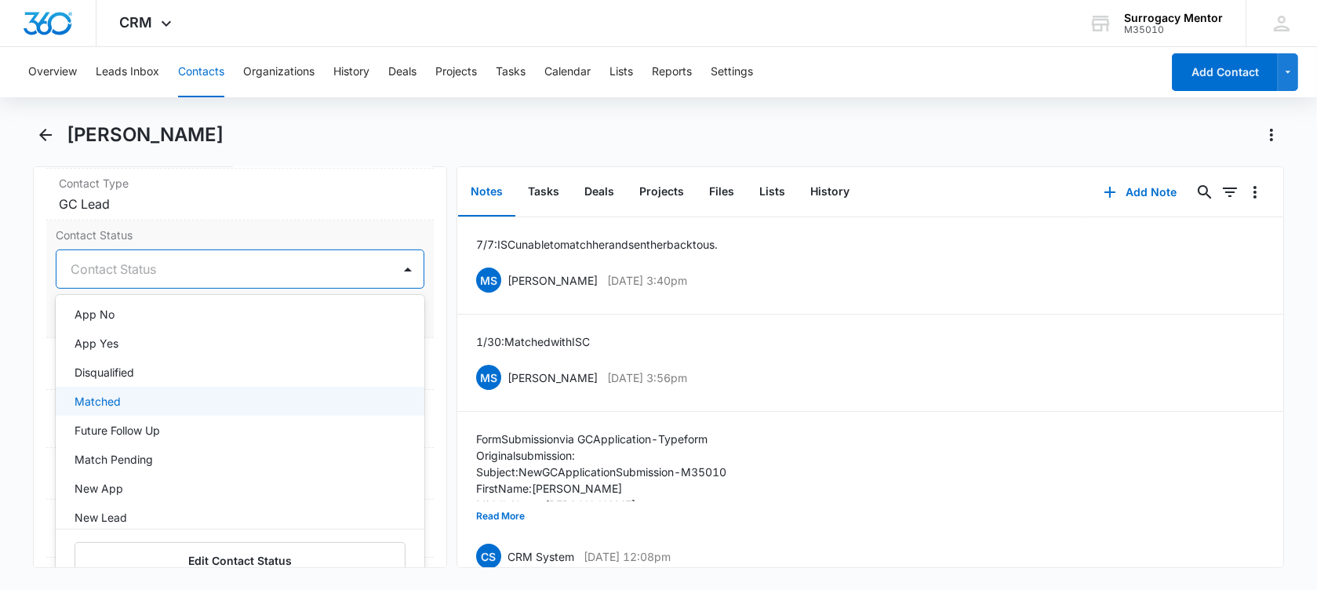
click at [145, 400] on div "Matched" at bounding box center [239, 401] width 328 height 16
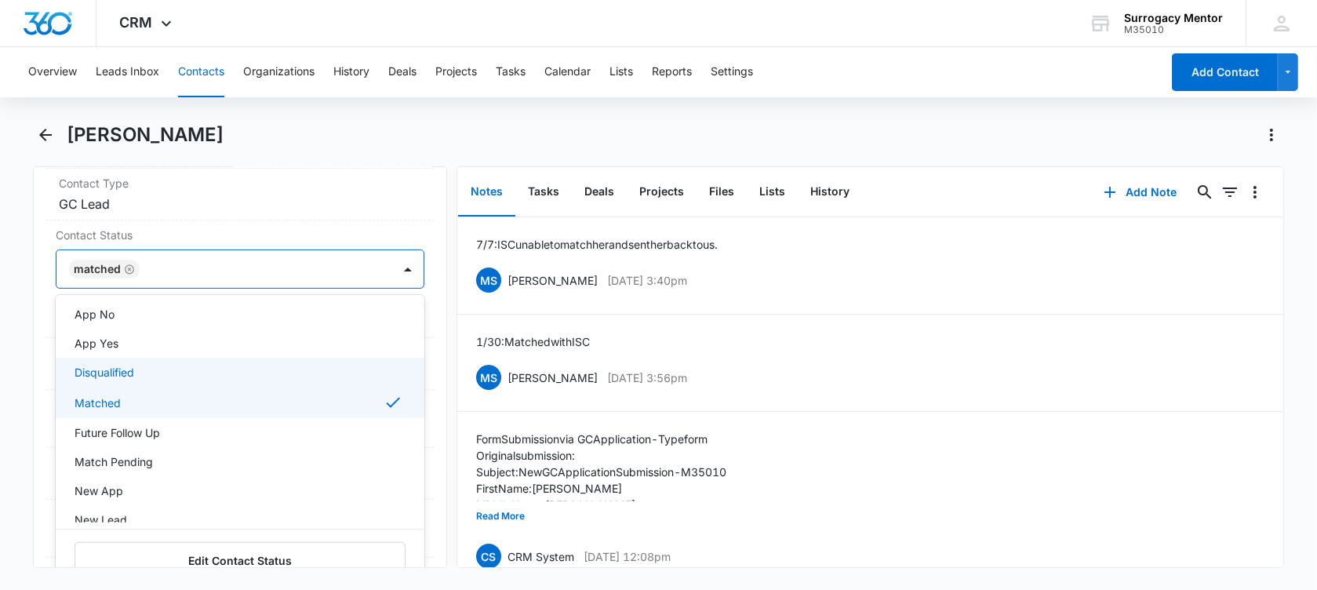
click at [6, 326] on main "[PERSON_NAME] Remove [PERSON_NAME] Contact Info Name Cancel Save Changes [PERSO…" at bounding box center [658, 354] width 1317 height 464
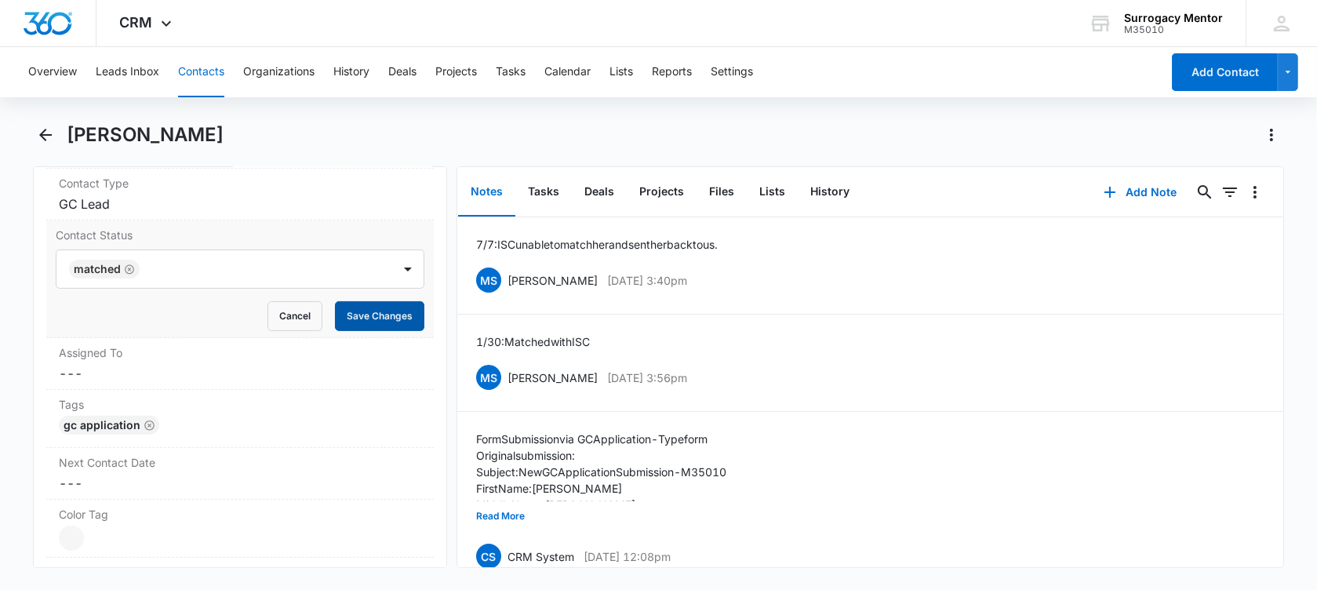
click at [366, 316] on button "Save Changes" at bounding box center [379, 316] width 89 height 30
click at [154, 200] on dd "Cancel Save Changes GC Lead" at bounding box center [240, 204] width 362 height 19
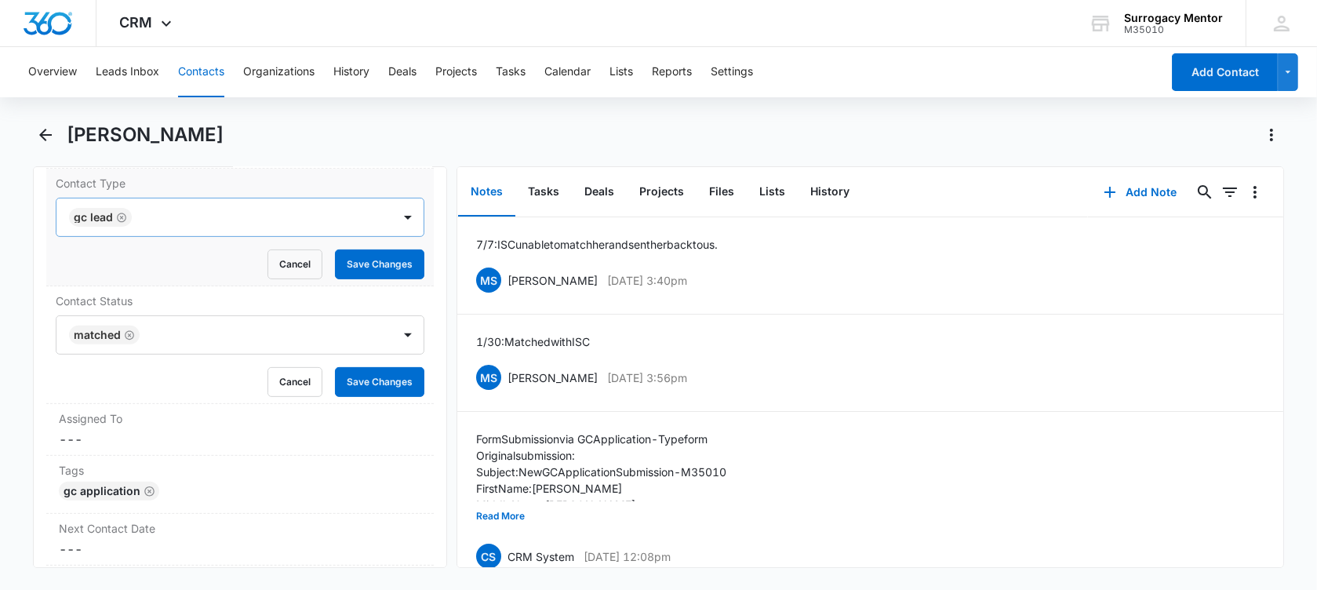
click at [117, 216] on icon "Remove GC Lead" at bounding box center [121, 217] width 9 height 9
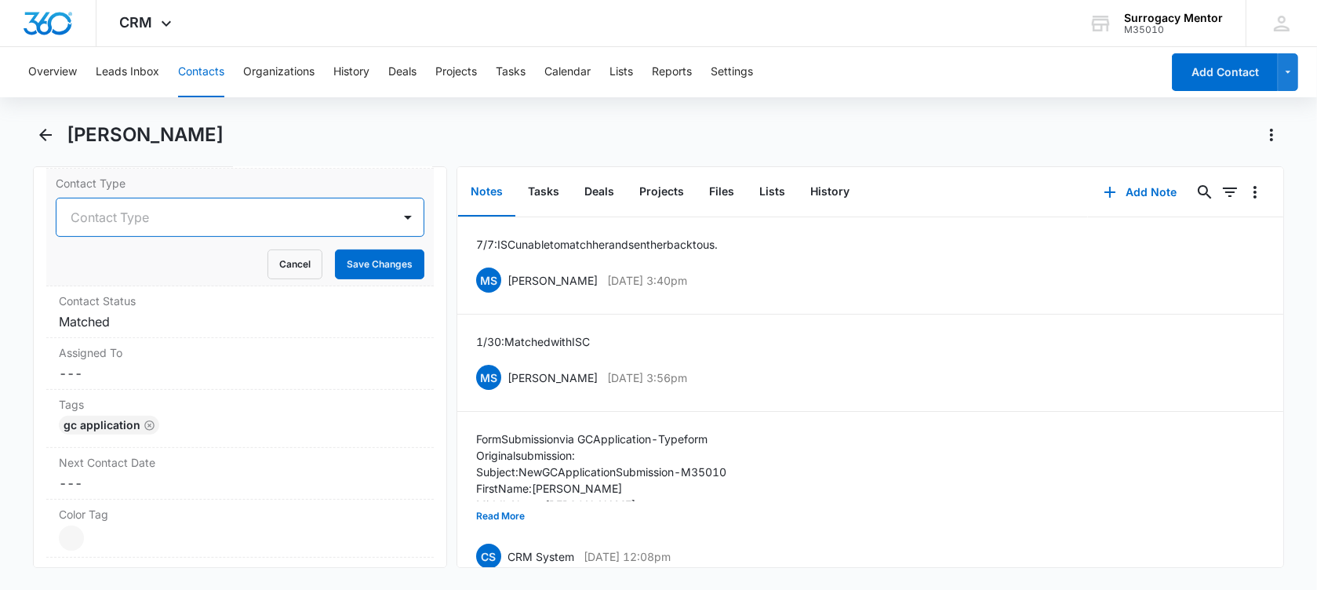
click at [184, 219] on div at bounding box center [221, 217] width 301 height 22
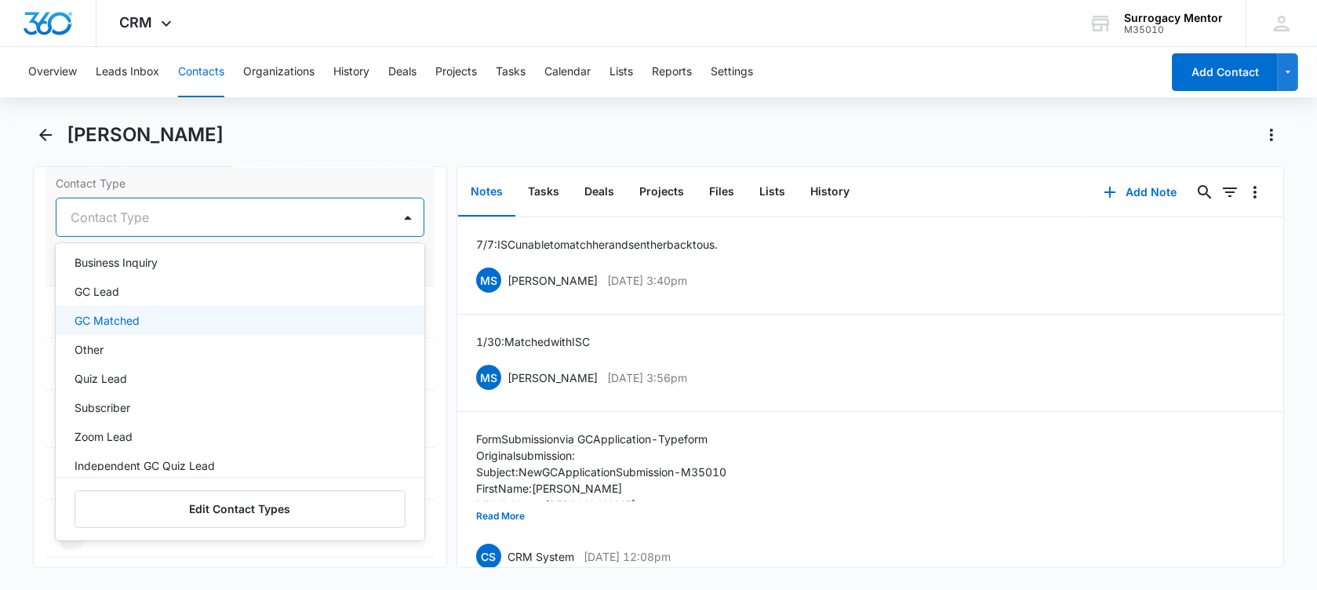
click at [147, 324] on div "GC Matched" at bounding box center [239, 320] width 328 height 16
drag, startPoint x: 7, startPoint y: 275, endPoint x: 296, endPoint y: 259, distance: 289.1
click at [15, 273] on main "[PERSON_NAME] Remove [PERSON_NAME] Contact Info Name Cancel Save Changes [PERSO…" at bounding box center [658, 354] width 1317 height 464
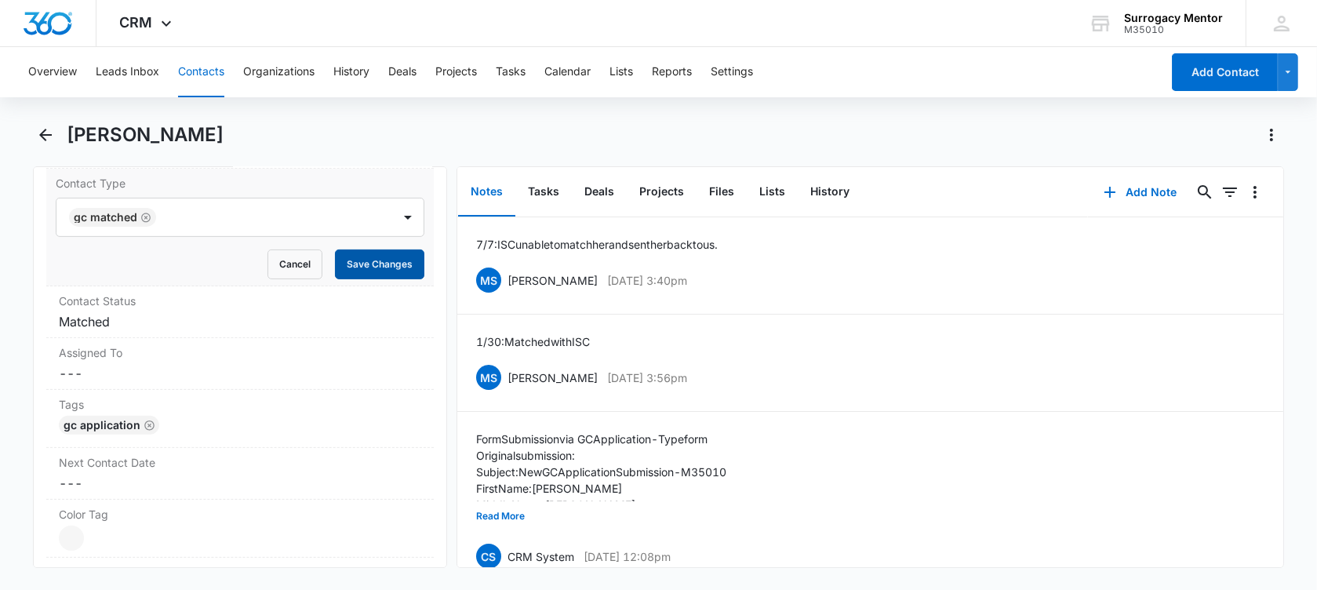
click at [370, 258] on button "Save Changes" at bounding box center [379, 264] width 89 height 30
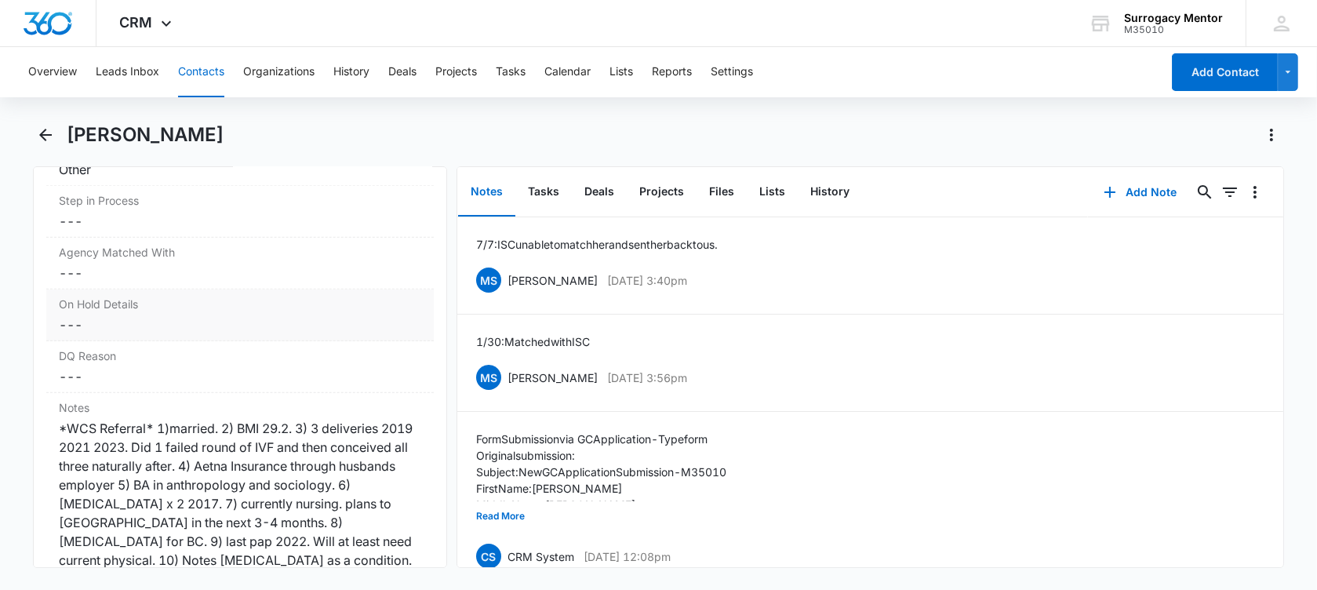
scroll to position [1209, 0]
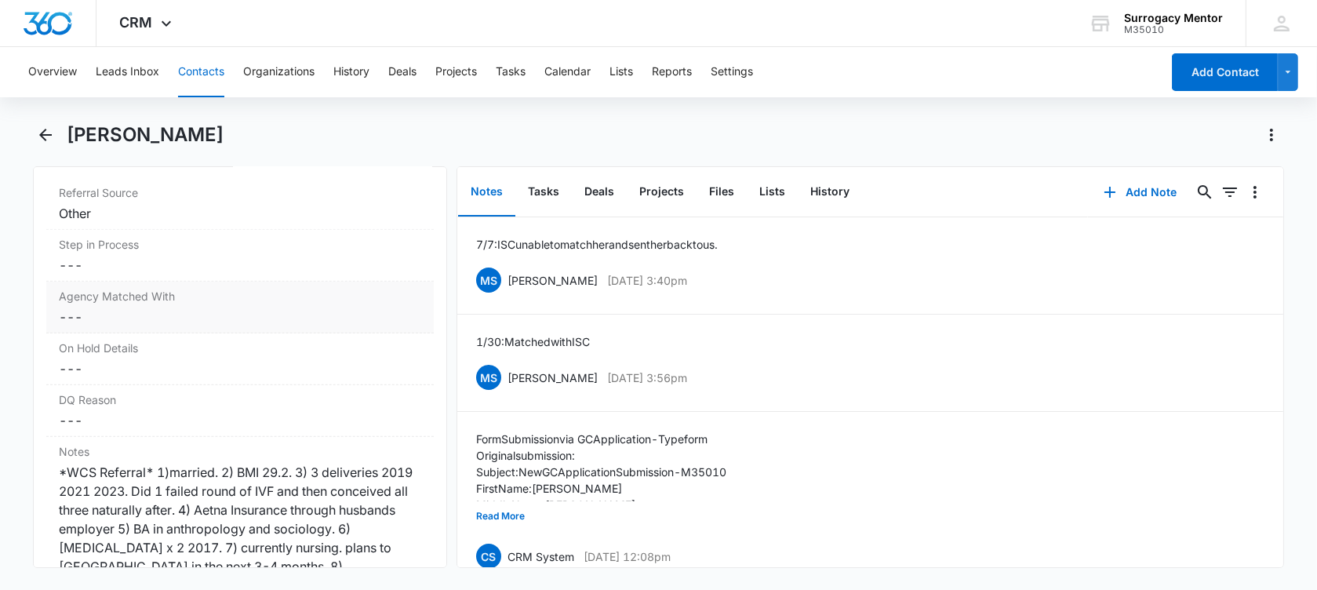
click at [191, 314] on dd "Cancel Save Changes ---" at bounding box center [240, 316] width 362 height 19
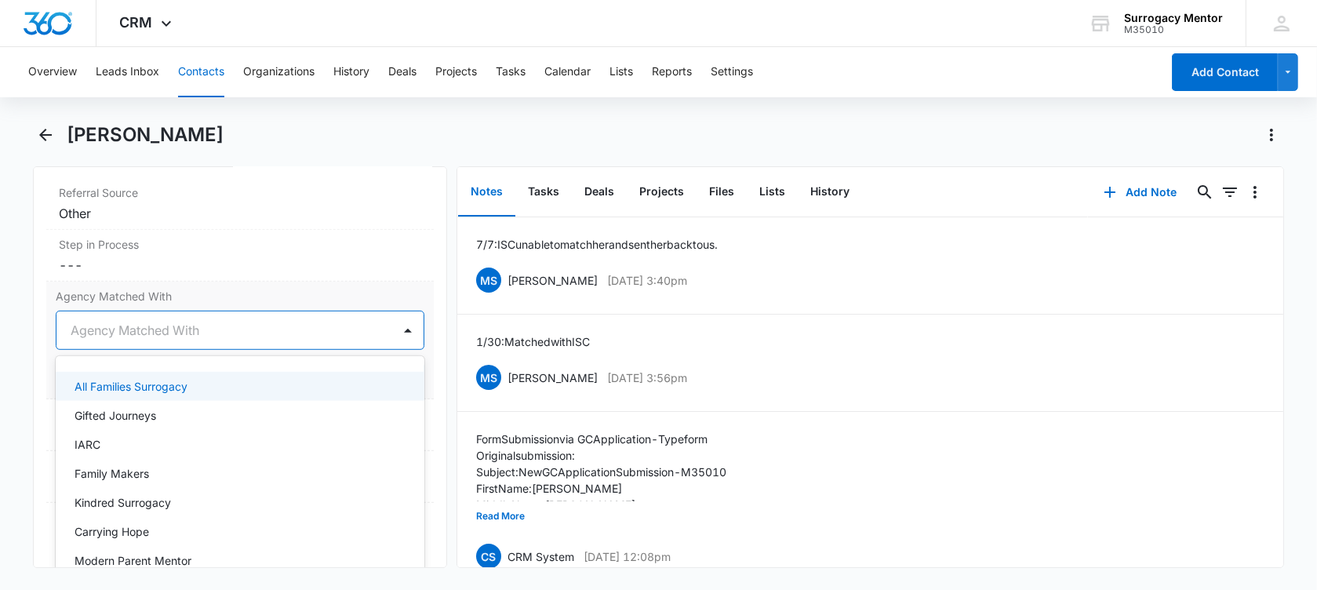
click at [128, 333] on div at bounding box center [221, 330] width 301 height 22
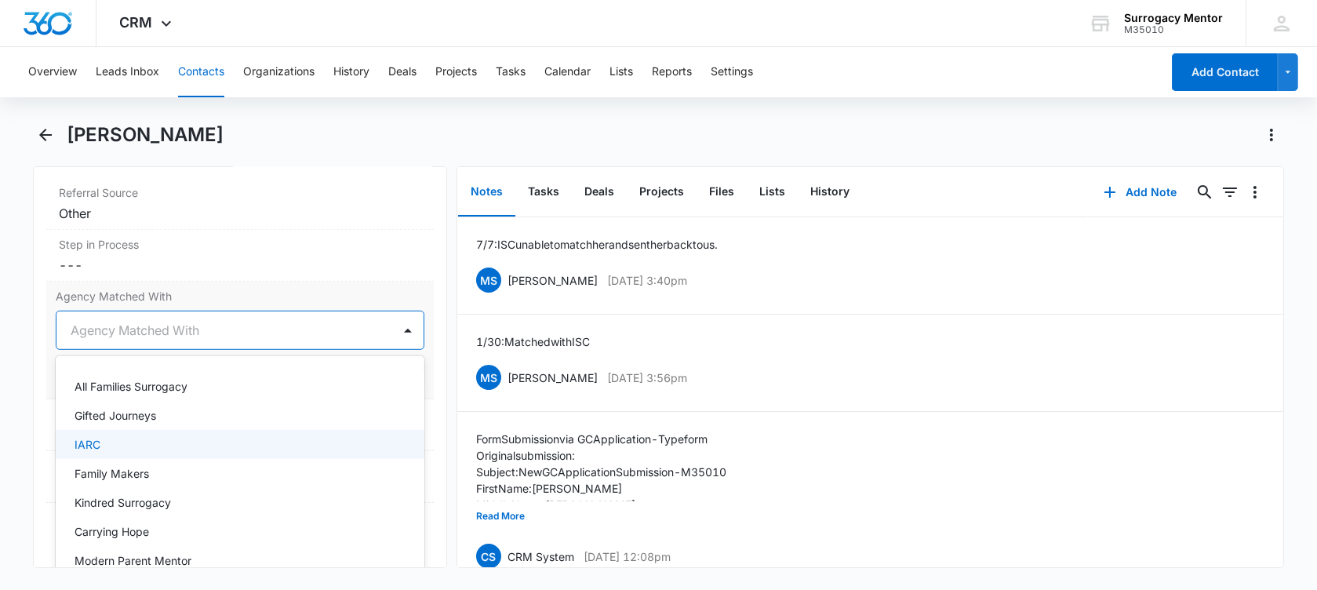
scroll to position [37, 0]
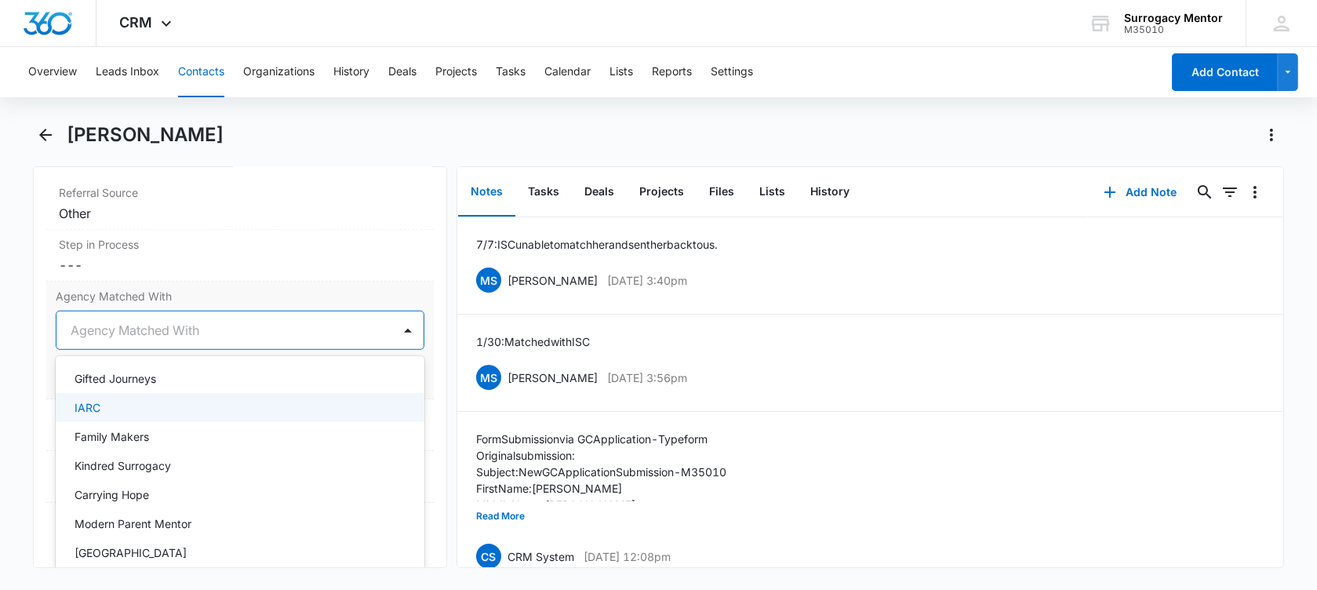
click at [129, 402] on div "IARC" at bounding box center [239, 407] width 328 height 16
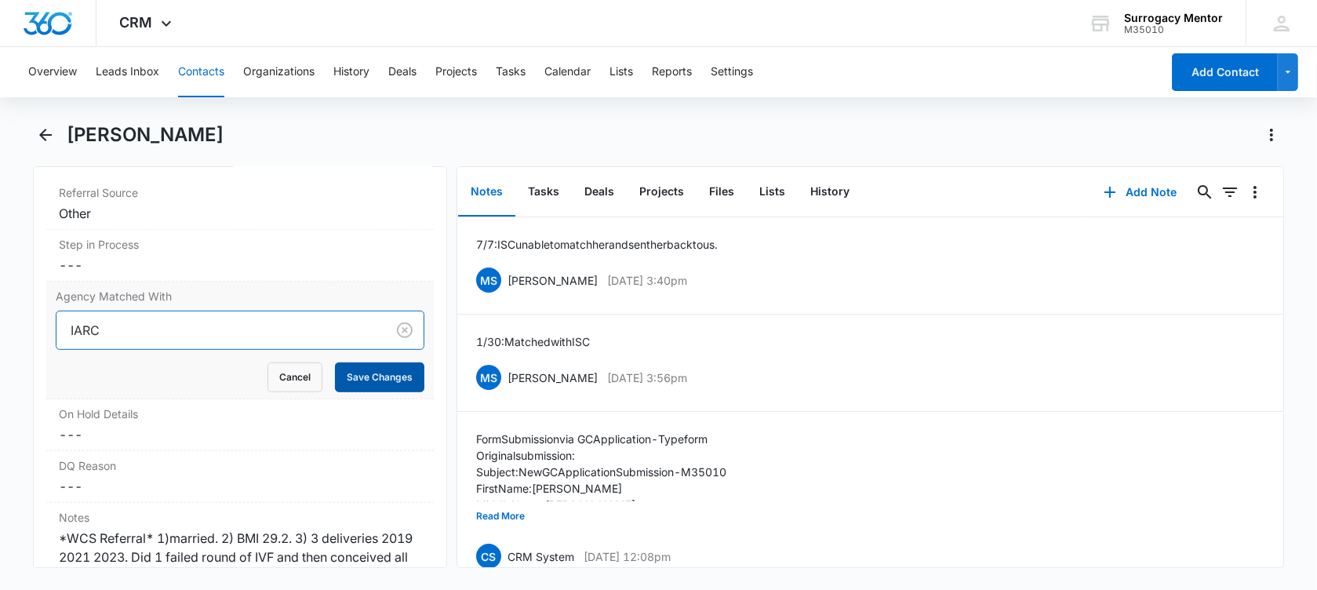
click at [381, 368] on button "Save Changes" at bounding box center [379, 377] width 89 height 30
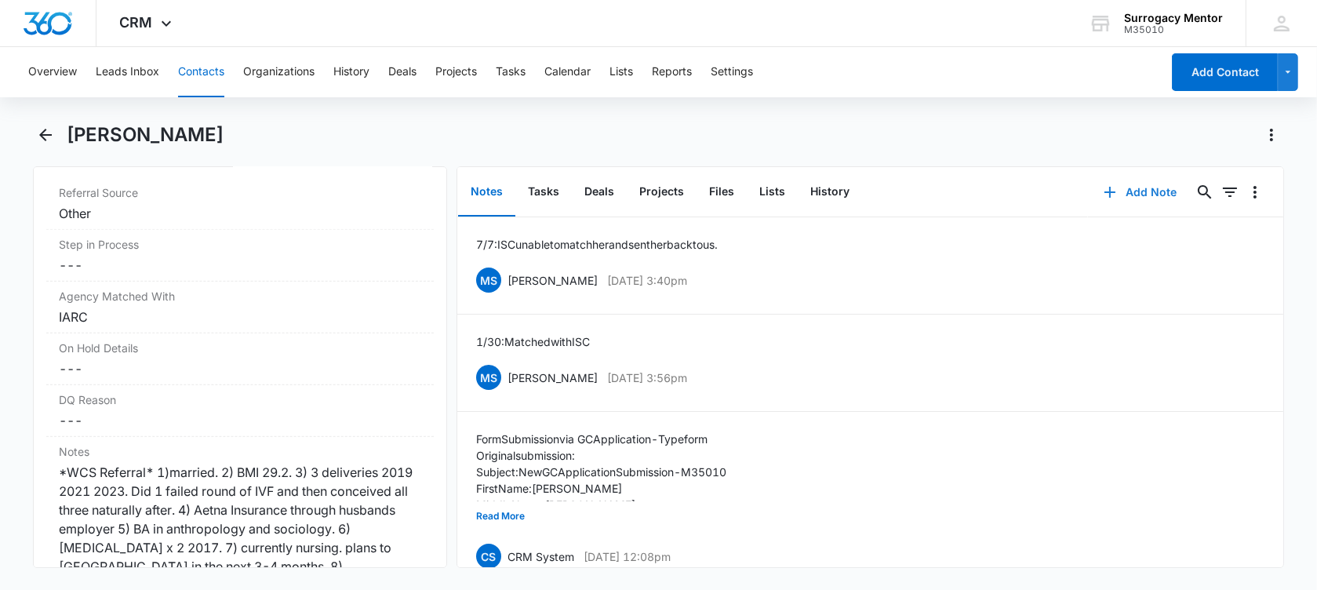
click at [1120, 190] on button "Add Note" at bounding box center [1140, 192] width 104 height 38
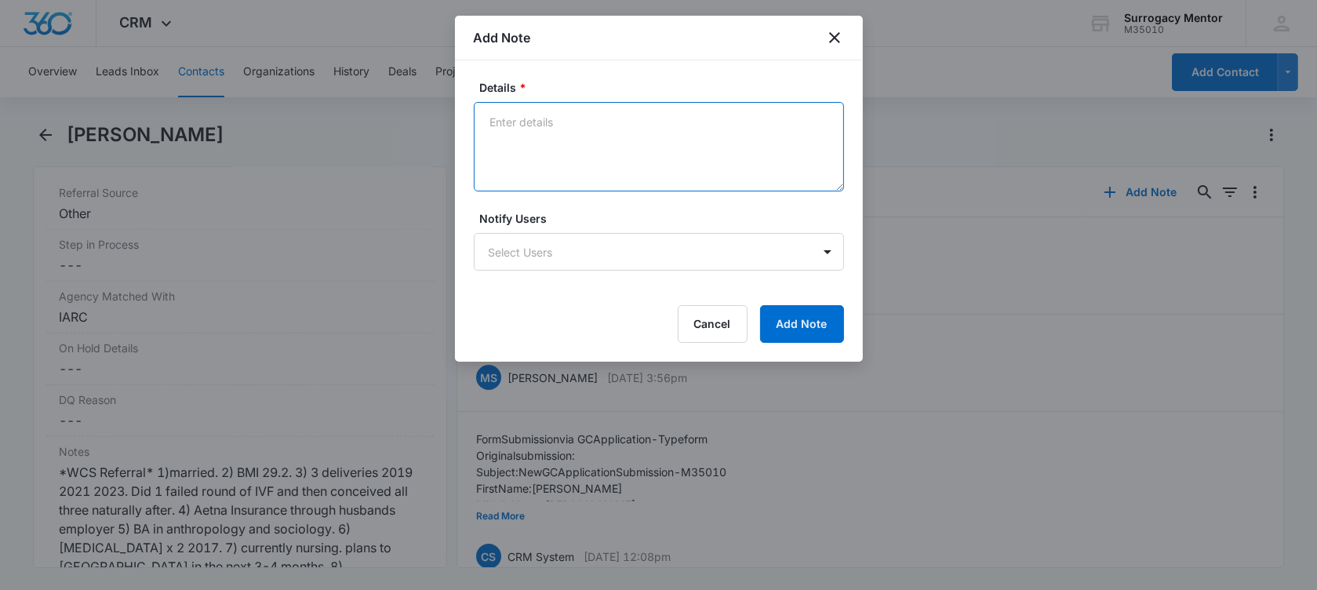
click at [597, 118] on textarea "Details *" at bounding box center [659, 146] width 370 height 89
click at [637, 126] on textarea "8/13: GC officially rematched with MPM fastmatch IPs [PERSON_NAME] and [PERSON_…" at bounding box center [659, 146] width 370 height 89
click at [645, 140] on textarea "8/13: GC officially rematched with MPM fastmatch IPs [PERSON_NAME] and [PERSON_…" at bounding box center [659, 146] width 370 height 89
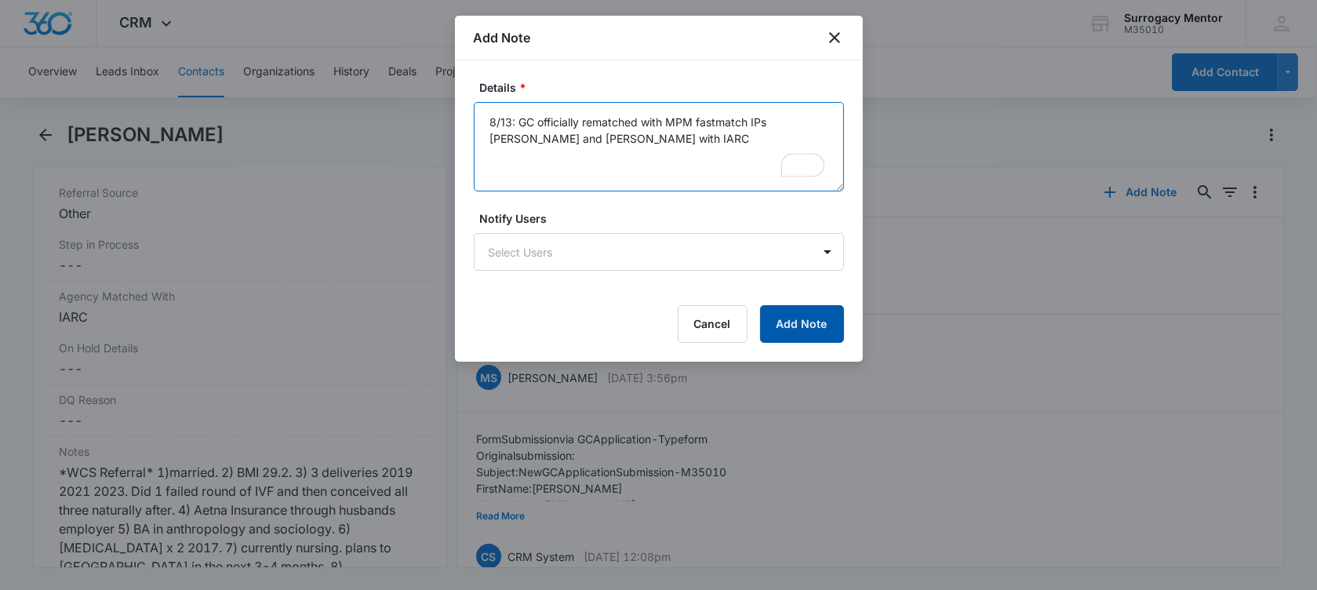
type textarea "8/13: GC officially rematched with MPM fastmatch IPs [PERSON_NAME] and [PERSON_…"
click at [795, 316] on button "Add Note" at bounding box center [802, 324] width 84 height 38
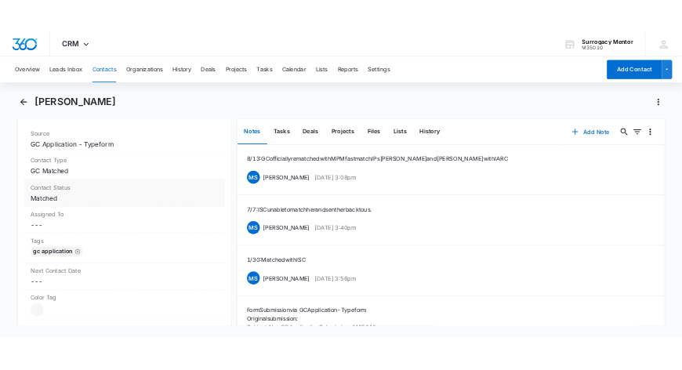
scroll to position [620, 0]
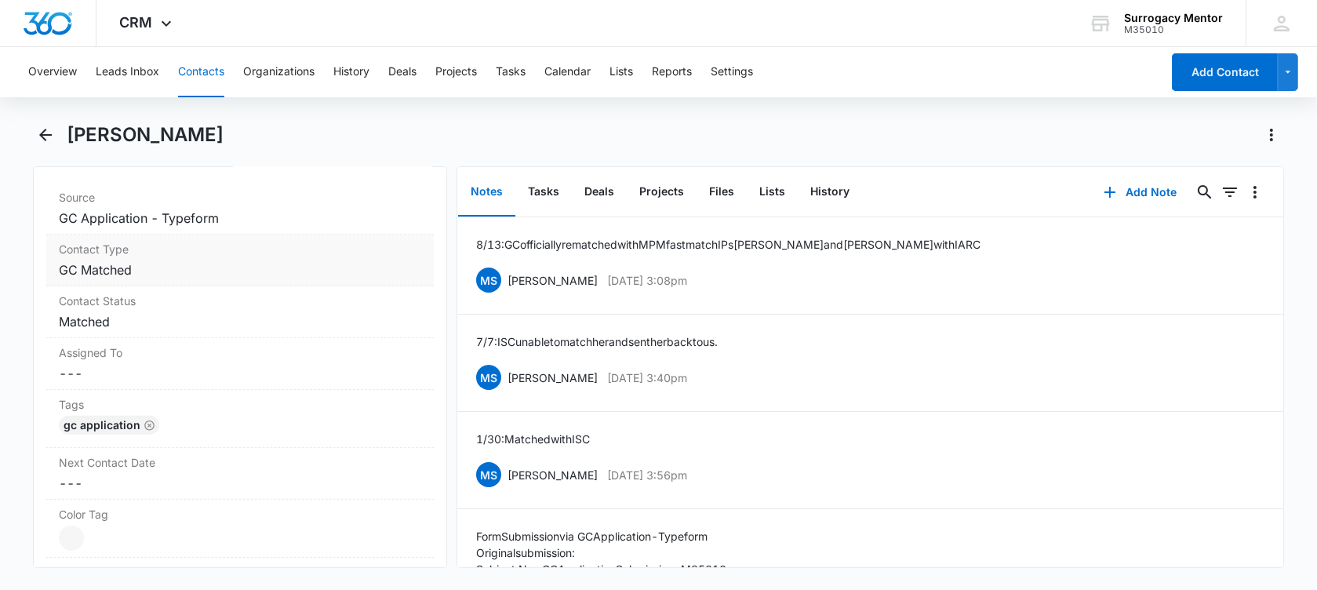
click at [185, 267] on dd "Cancel Save Changes GC Matched" at bounding box center [240, 269] width 362 height 19
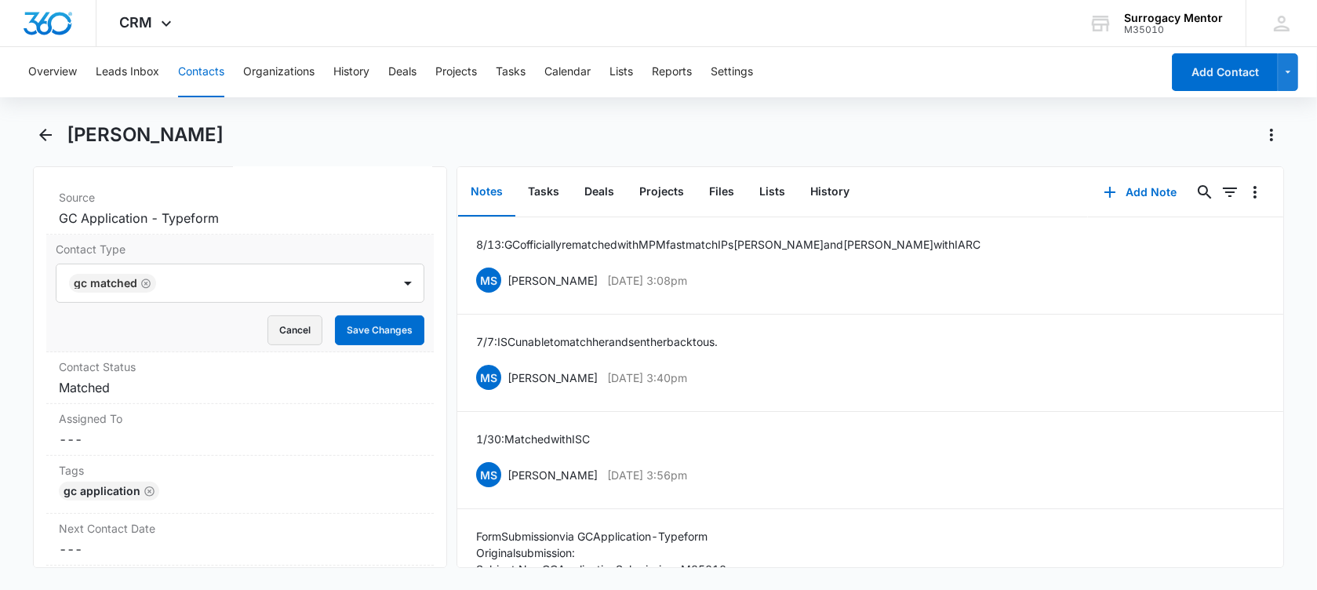
click at [289, 325] on button "Cancel" at bounding box center [294, 330] width 55 height 30
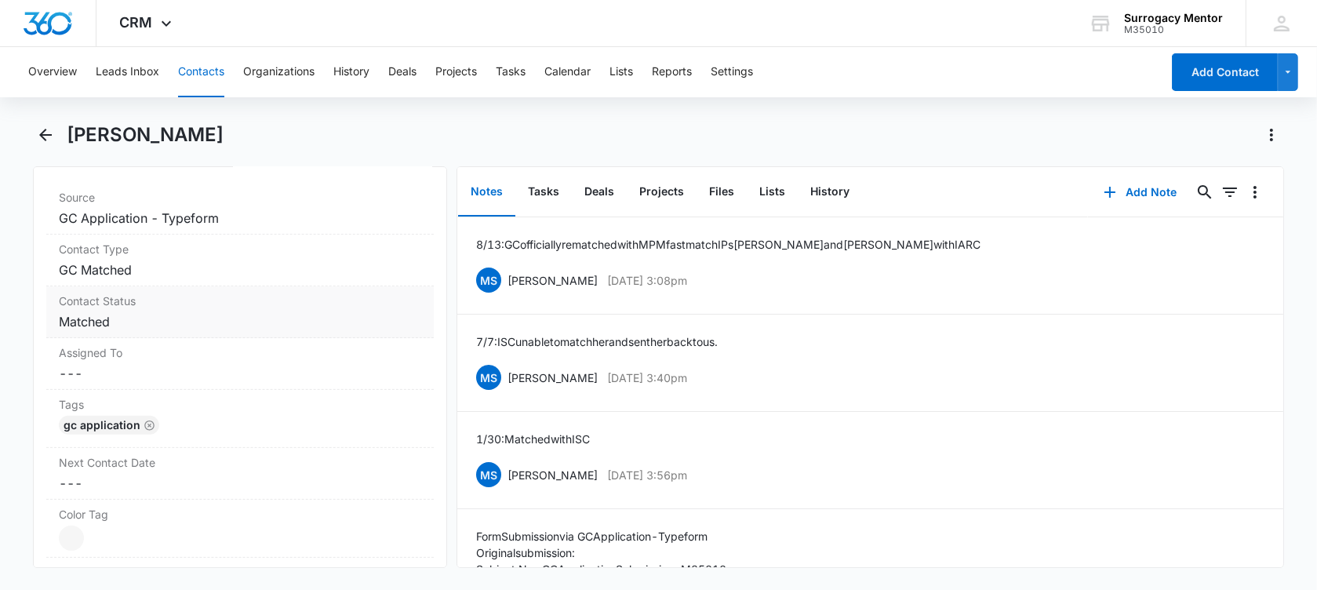
click at [240, 325] on dd "Cancel Save Changes Matched" at bounding box center [240, 321] width 362 height 19
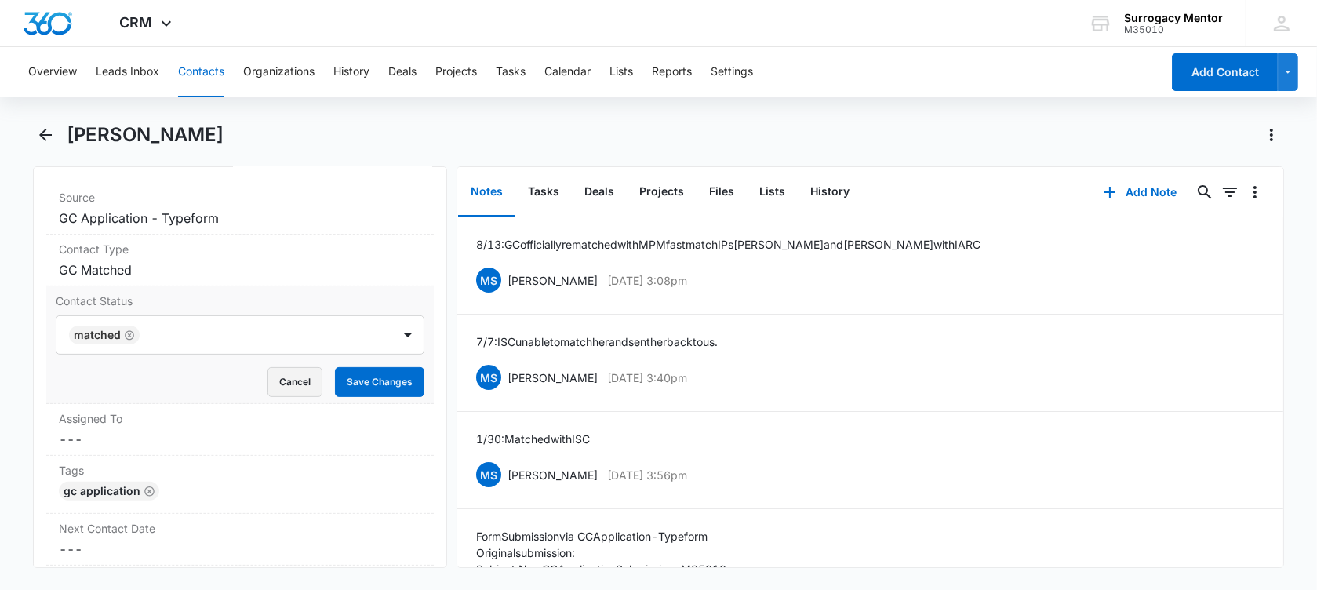
click at [267, 380] on button "Cancel" at bounding box center [294, 382] width 55 height 30
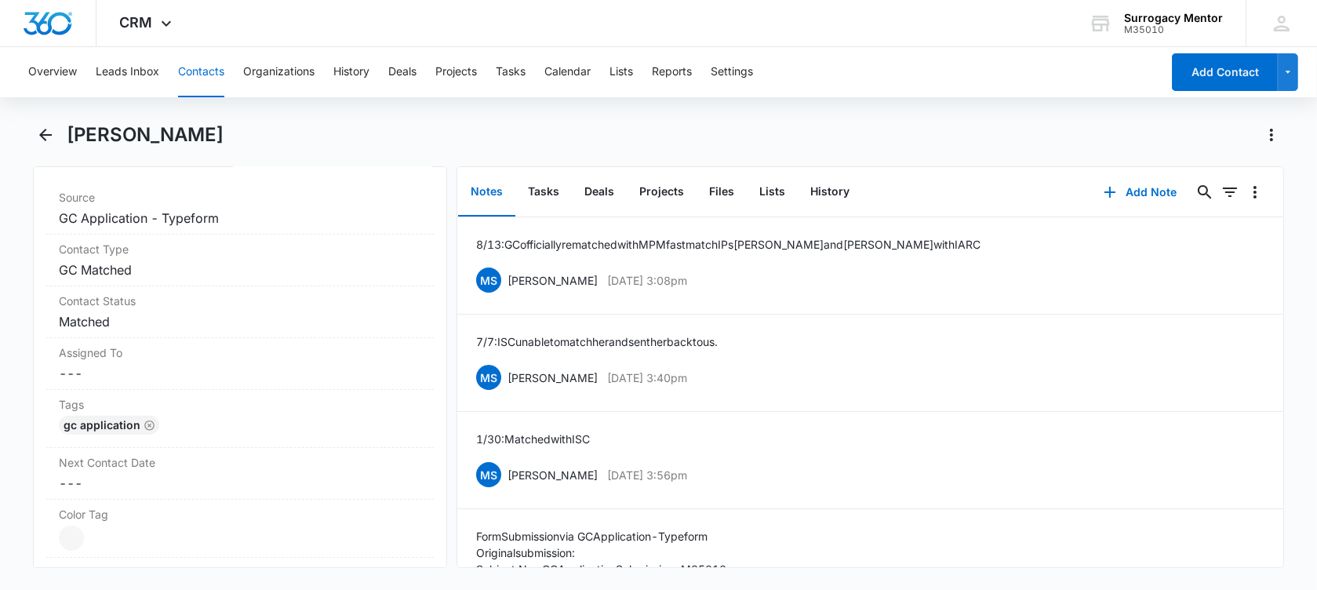
click at [481, 190] on button "Notes" at bounding box center [486, 192] width 57 height 49
click at [1131, 191] on button "Add Note" at bounding box center [1140, 192] width 104 height 38
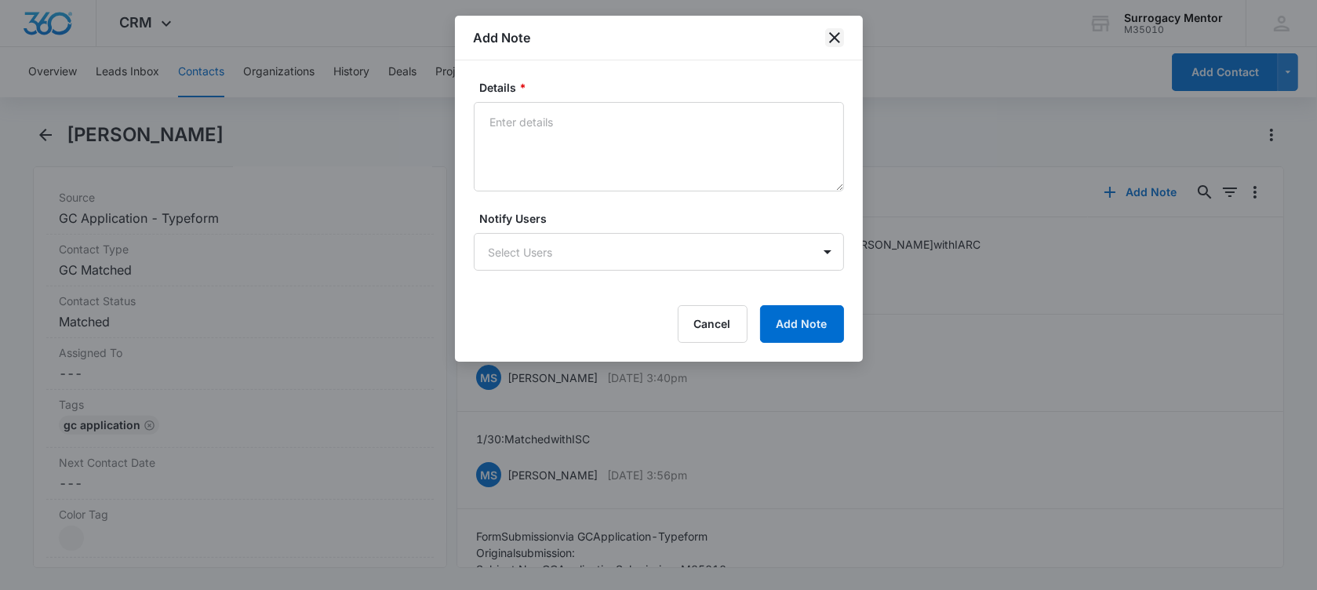
click at [831, 38] on icon "close" at bounding box center [834, 37] width 19 height 19
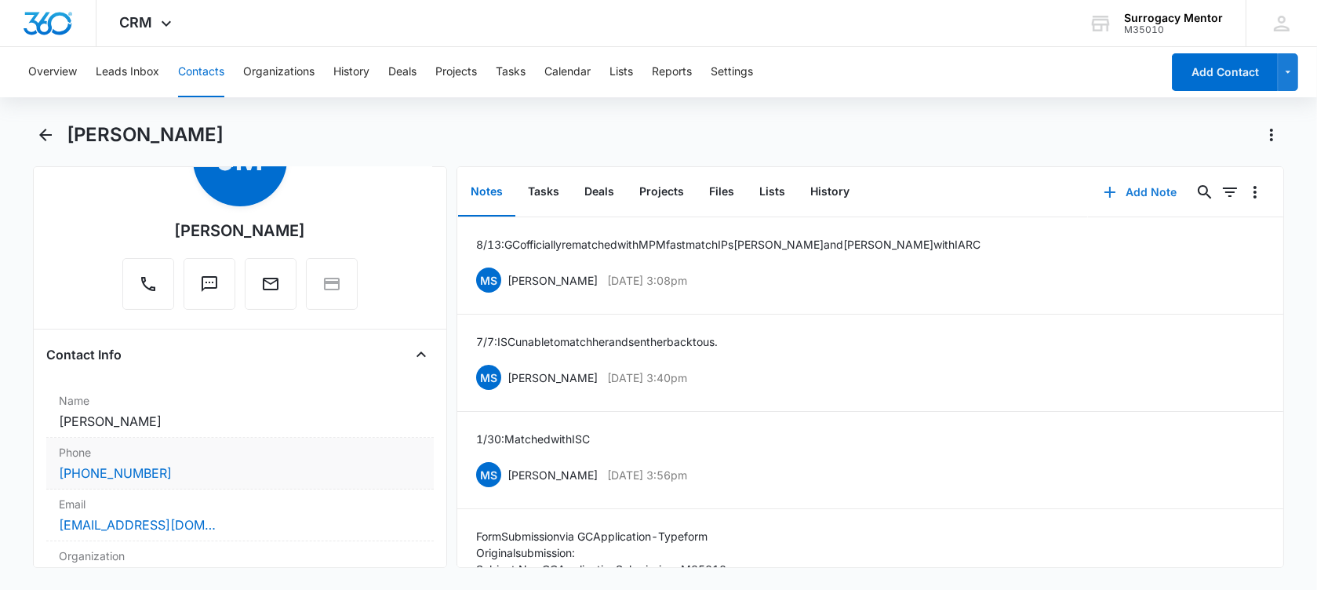
scroll to position [294, 0]
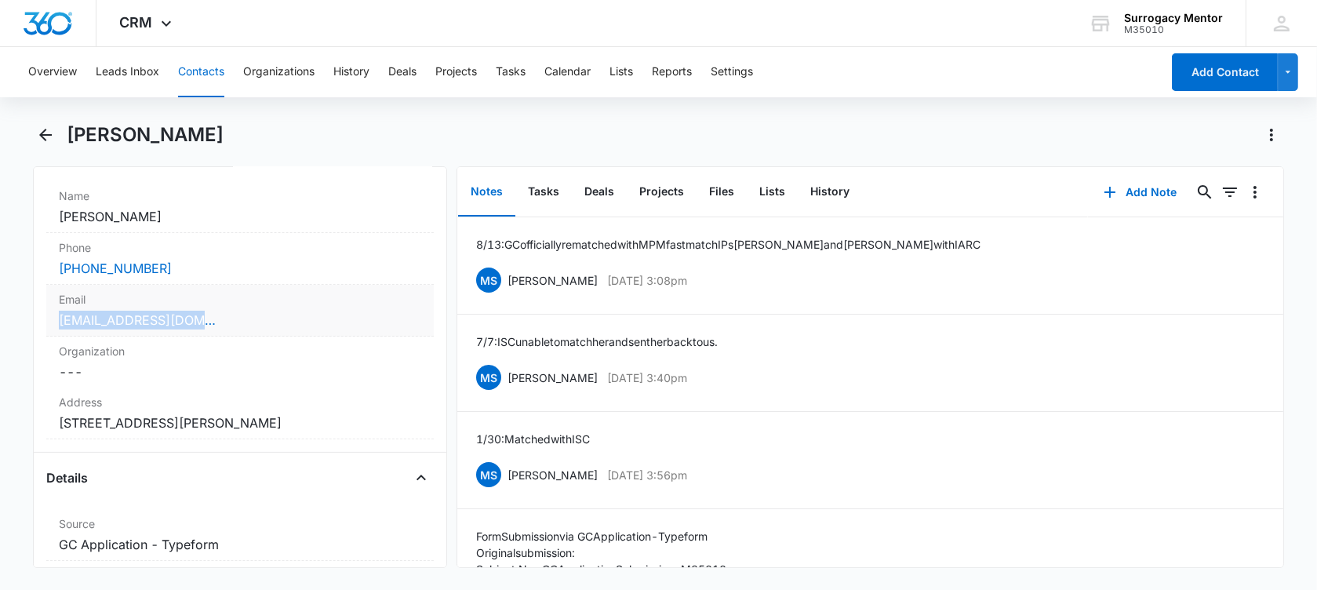
drag, startPoint x: 359, startPoint y: 315, endPoint x: 48, endPoint y: 304, distance: 311.6
click at [47, 307] on div "Email Cancel Save Changes [EMAIL_ADDRESS][DOMAIN_NAME]" at bounding box center [239, 311] width 387 height 52
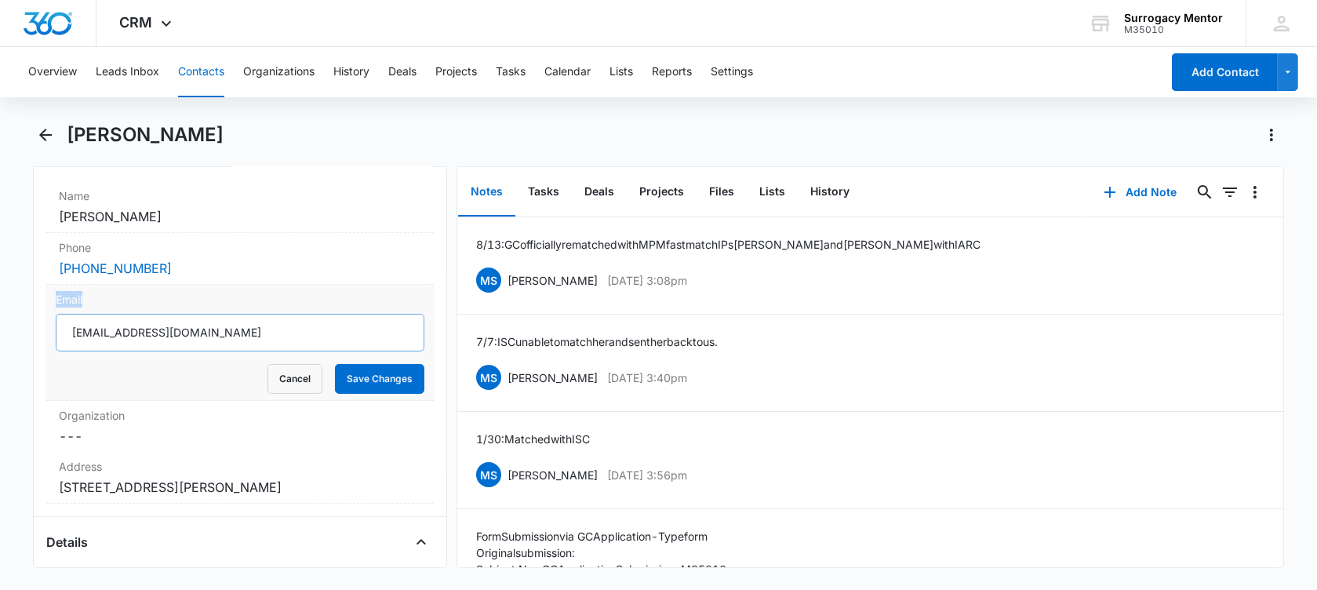
click at [223, 322] on input "[EMAIL_ADDRESS][DOMAIN_NAME]" at bounding box center [240, 333] width 369 height 38
drag, startPoint x: 223, startPoint y: 321, endPoint x: 38, endPoint y: 326, distance: 185.2
click at [38, 326] on div "Remove [PERSON_NAME] Contact Info Name Cancel Save Changes [PERSON_NAME] Phone …" at bounding box center [240, 367] width 414 height 402
click at [212, 273] on div "[PHONE_NUMBER]" at bounding box center [240, 268] width 362 height 19
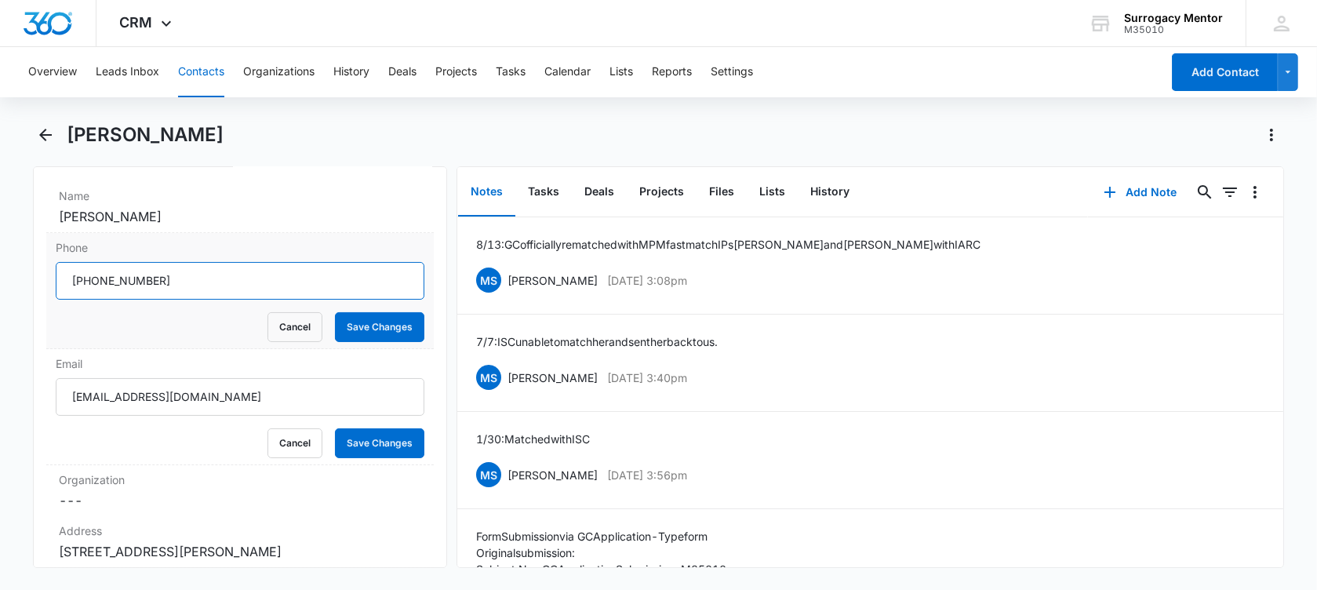
drag, startPoint x: 188, startPoint y: 278, endPoint x: 89, endPoint y: 287, distance: 99.2
click at [89, 287] on input "Phone" at bounding box center [240, 281] width 369 height 38
click at [267, 331] on button "Cancel" at bounding box center [294, 327] width 55 height 30
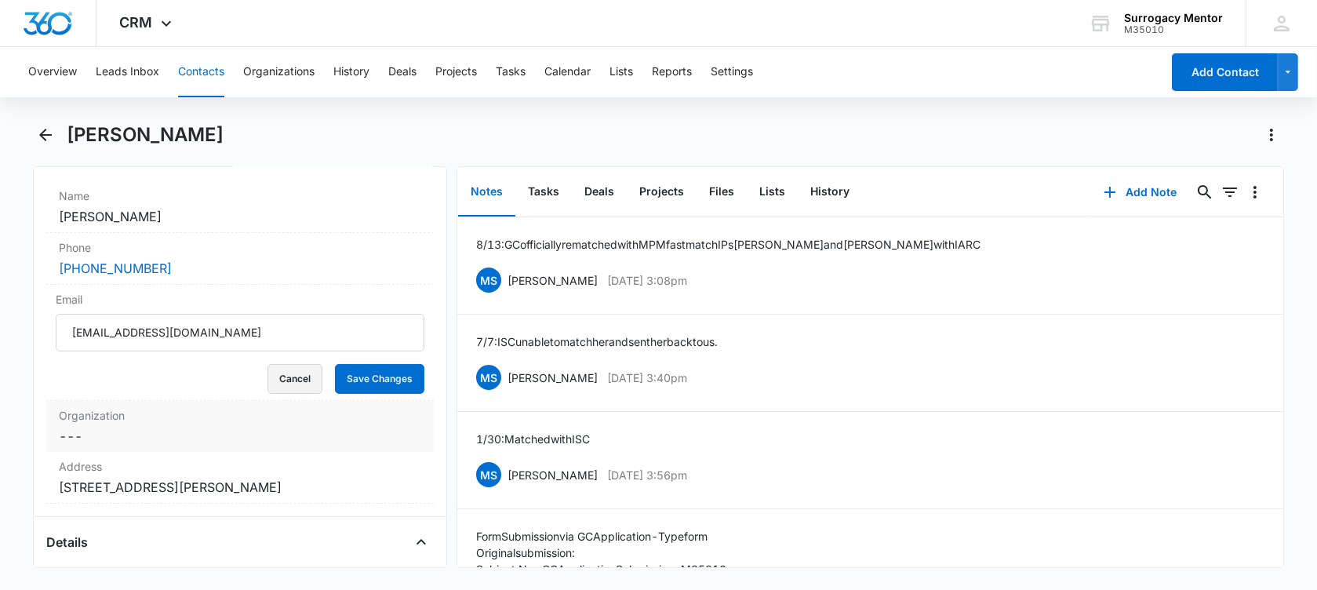
click at [275, 381] on button "Cancel" at bounding box center [294, 379] width 55 height 30
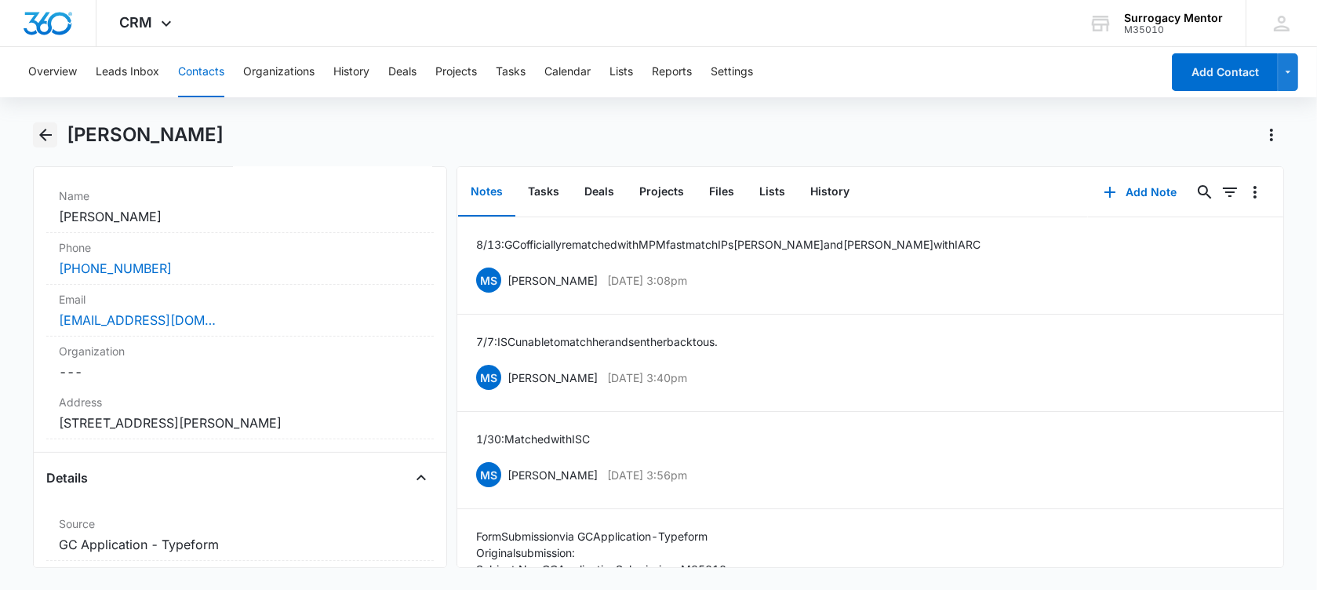
click at [48, 140] on icon "Back" at bounding box center [45, 135] width 19 height 19
